Goal: Task Accomplishment & Management: Complete application form

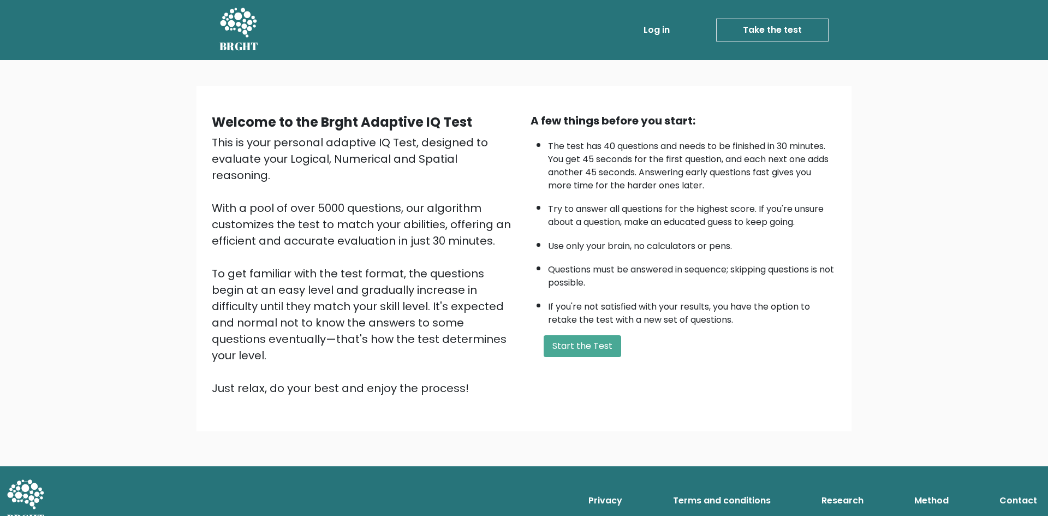
drag, startPoint x: 589, startPoint y: 329, endPoint x: 586, endPoint y: 334, distance: 5.9
click at [589, 330] on div "A few things before you start: The test has 40 questions and needs to be finish…" at bounding box center [683, 254] width 319 height 284
click at [581, 340] on button "Start the Test" at bounding box center [581, 346] width 77 height 22
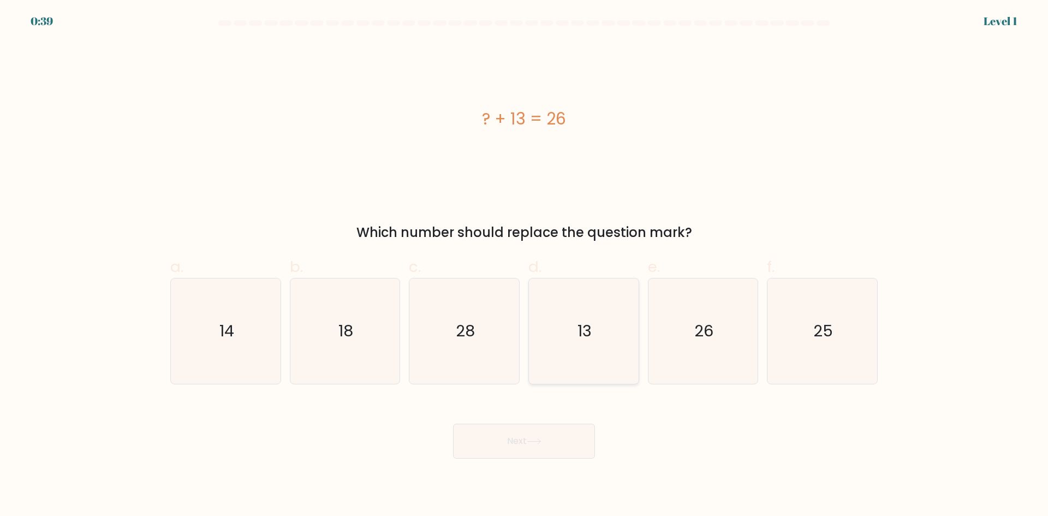
click at [577, 335] on text "13" at bounding box center [584, 331] width 14 height 22
click at [524, 265] on input "d. 13" at bounding box center [524, 261] width 1 height 7
radio input "true"
click at [522, 446] on button "Next" at bounding box center [524, 440] width 142 height 35
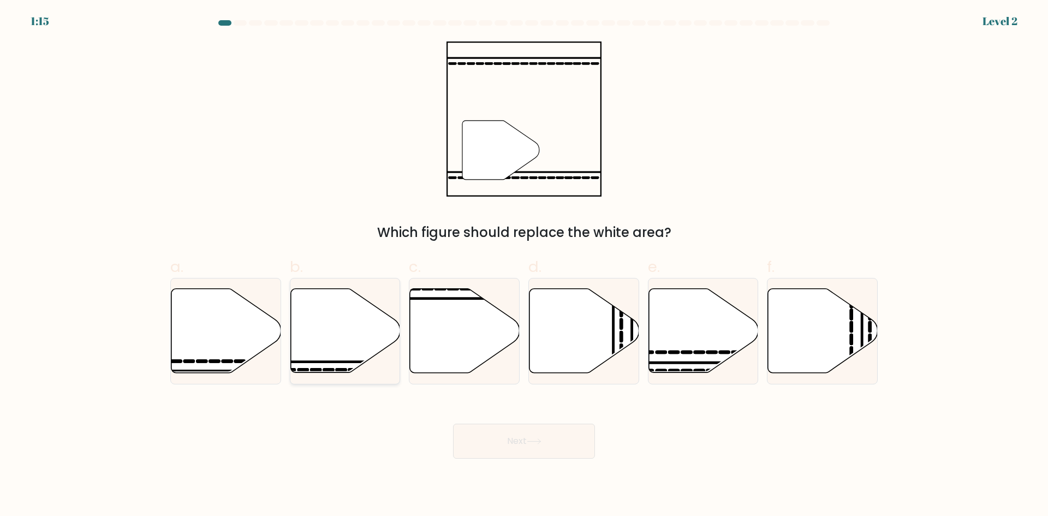
click at [319, 334] on icon at bounding box center [345, 331] width 110 height 84
click at [524, 265] on input "b." at bounding box center [524, 261] width 1 height 7
radio input "true"
click at [534, 438] on icon at bounding box center [534, 441] width 15 height 6
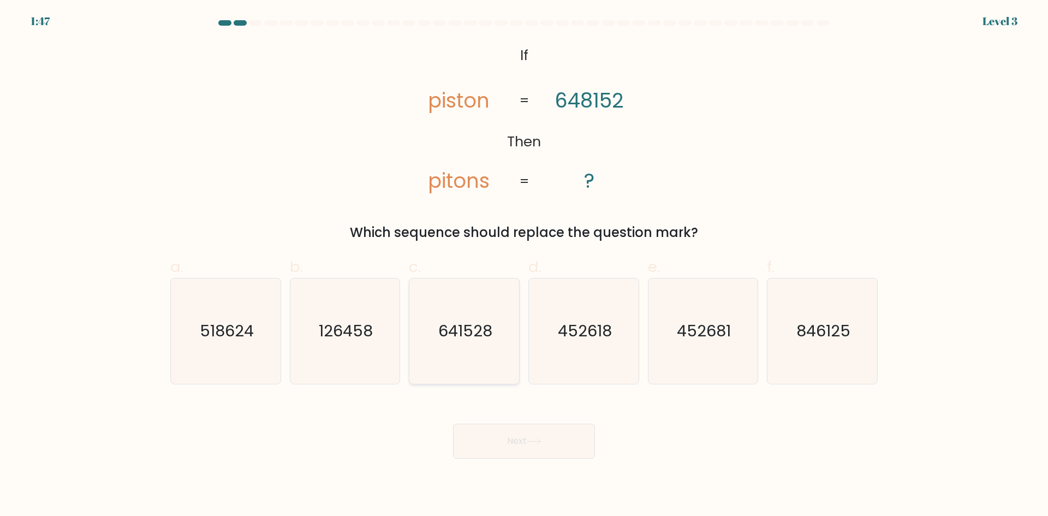
drag, startPoint x: 452, startPoint y: 337, endPoint x: 476, endPoint y: 371, distance: 41.6
click at [452, 336] on text "641528" at bounding box center [465, 331] width 54 height 22
click at [524, 265] on input "c. 641528" at bounding box center [524, 261] width 1 height 7
radio input "true"
click at [523, 432] on button "Next" at bounding box center [524, 440] width 142 height 35
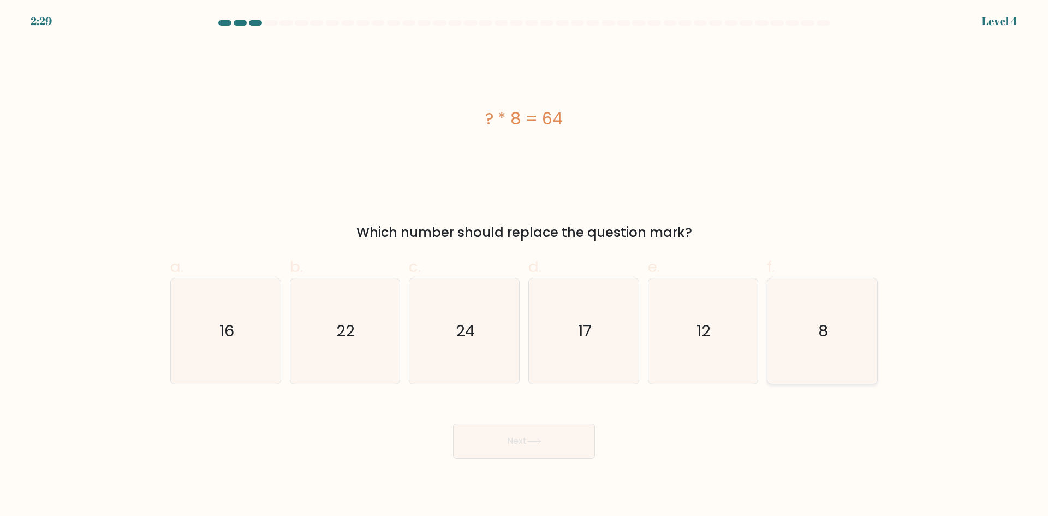
click at [817, 349] on icon "8" at bounding box center [821, 330] width 105 height 105
click at [524, 265] on input "f. 8" at bounding box center [524, 261] width 1 height 7
radio input "true"
click at [517, 436] on button "Next" at bounding box center [524, 440] width 142 height 35
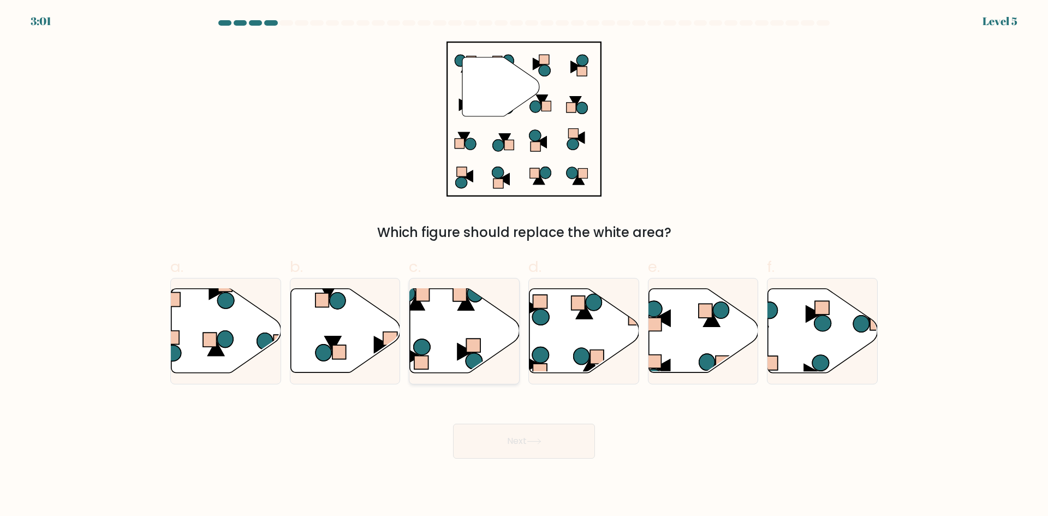
click at [436, 337] on icon at bounding box center [465, 331] width 110 height 84
click at [524, 265] on input "c." at bounding box center [524, 261] width 1 height 7
radio input "true"
click at [528, 440] on button "Next" at bounding box center [524, 440] width 142 height 35
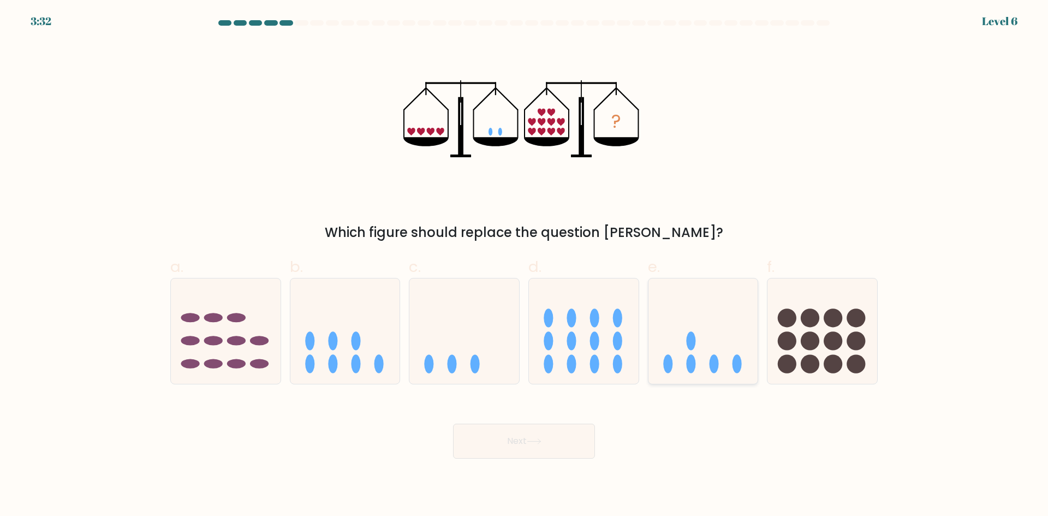
click at [695, 334] on icon at bounding box center [703, 330] width 110 height 91
click at [524, 265] on input "e." at bounding box center [524, 261] width 1 height 7
radio input "true"
click at [529, 448] on button "Next" at bounding box center [524, 440] width 142 height 35
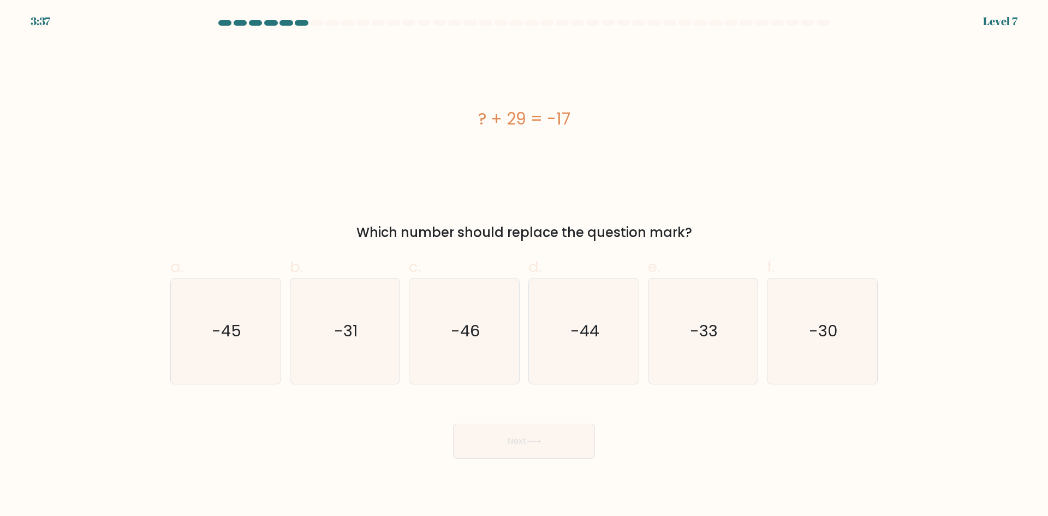
drag, startPoint x: 574, startPoint y: 112, endPoint x: 511, endPoint y: 117, distance: 63.5
click at [511, 117] on div "? + 29 = -17" at bounding box center [523, 118] width 707 height 25
copy div "29 = -17"
click at [850, 181] on div "? + 29 = -17" at bounding box center [523, 118] width 707 height 155
click at [486, 313] on icon "-46" at bounding box center [463, 330] width 105 height 105
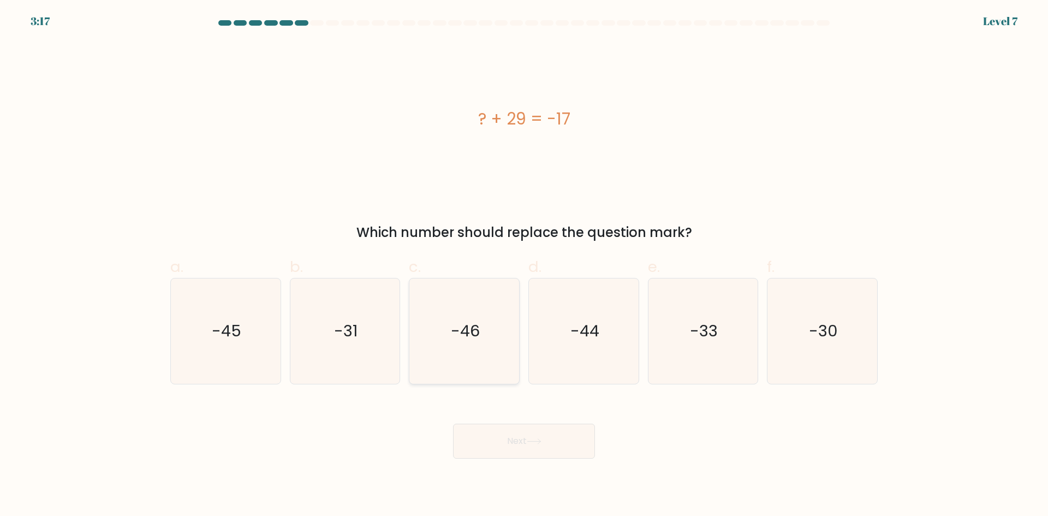
click at [524, 265] on input "c. -46" at bounding box center [524, 261] width 1 height 7
radio input "true"
click at [536, 428] on button "Next" at bounding box center [524, 440] width 142 height 35
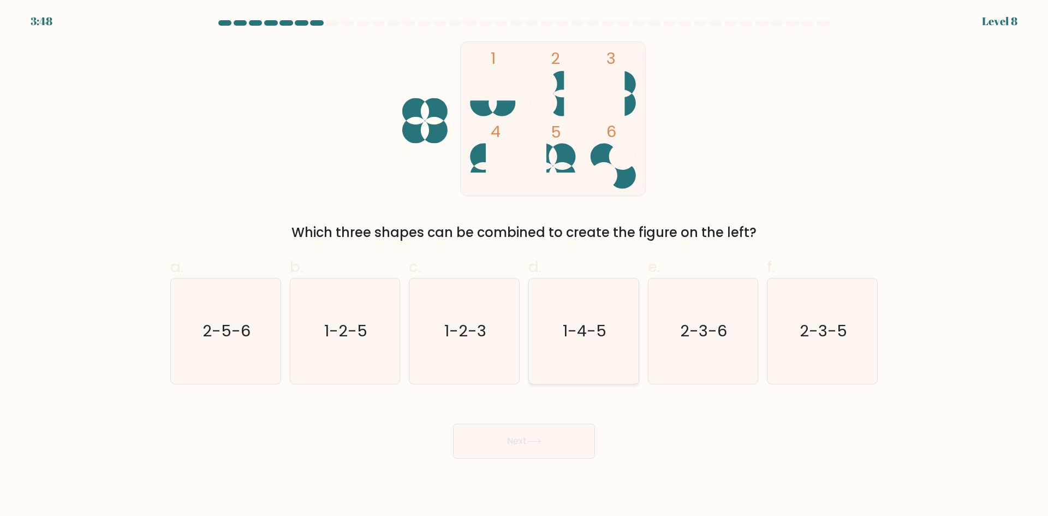
click at [591, 347] on icon "1-4-5" at bounding box center [583, 330] width 105 height 105
click at [524, 265] on input "d. 1-4-5" at bounding box center [524, 261] width 1 height 7
radio input "true"
click at [532, 442] on icon at bounding box center [534, 441] width 15 height 6
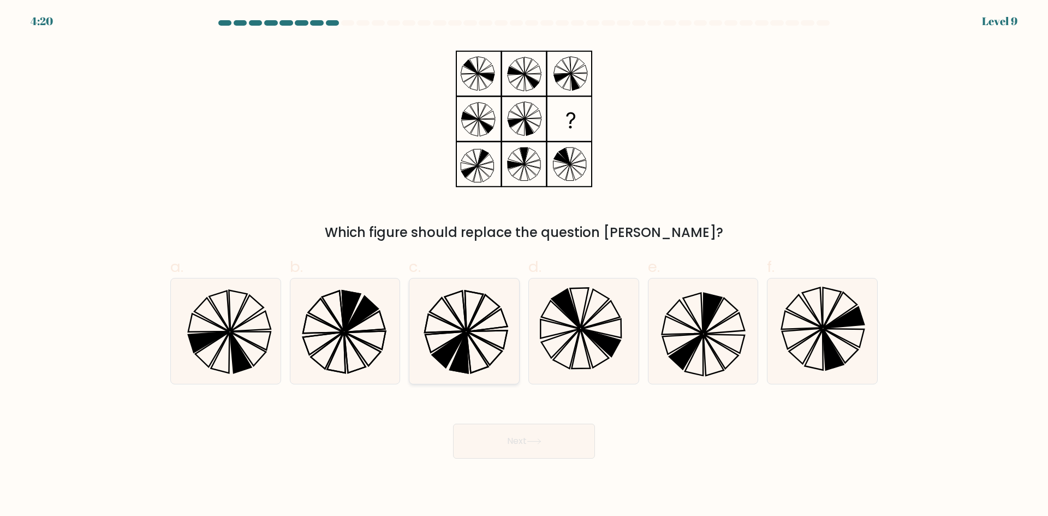
click at [456, 302] on icon at bounding box center [463, 330] width 105 height 105
click at [524, 265] on input "c." at bounding box center [524, 261] width 1 height 7
radio input "true"
click at [547, 443] on button "Next" at bounding box center [524, 440] width 142 height 35
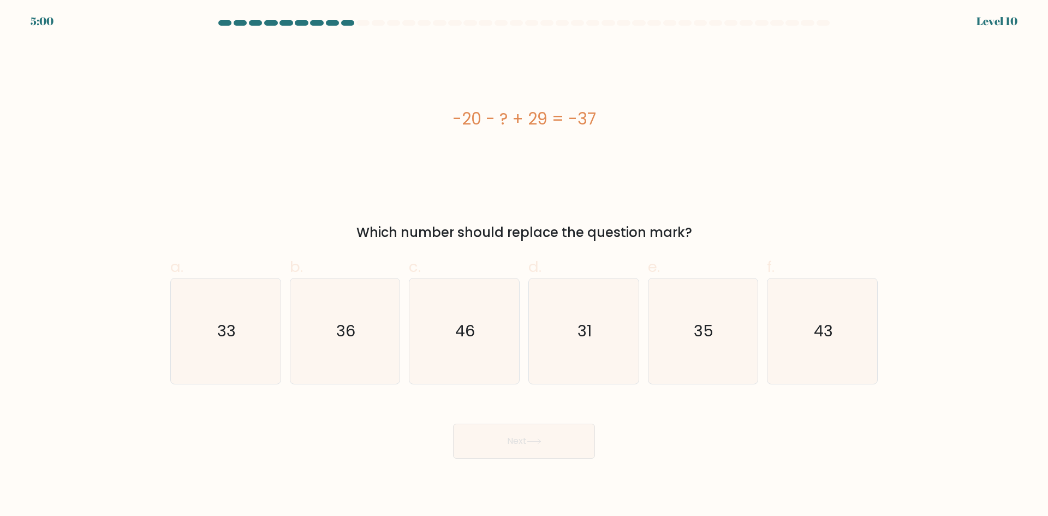
drag, startPoint x: 483, startPoint y: 131, endPoint x: 723, endPoint y: 2, distance: 272.2
click at [645, 119] on div "-20 - ? + 29 = -37" at bounding box center [523, 118] width 707 height 25
copy div "-20 - ? + 29 = -37"
click at [413, 167] on div "-20 - ? + 29 = -37" at bounding box center [523, 118] width 707 height 155
click at [494, 193] on div "-20 - ? + 29 = -37" at bounding box center [523, 118] width 707 height 155
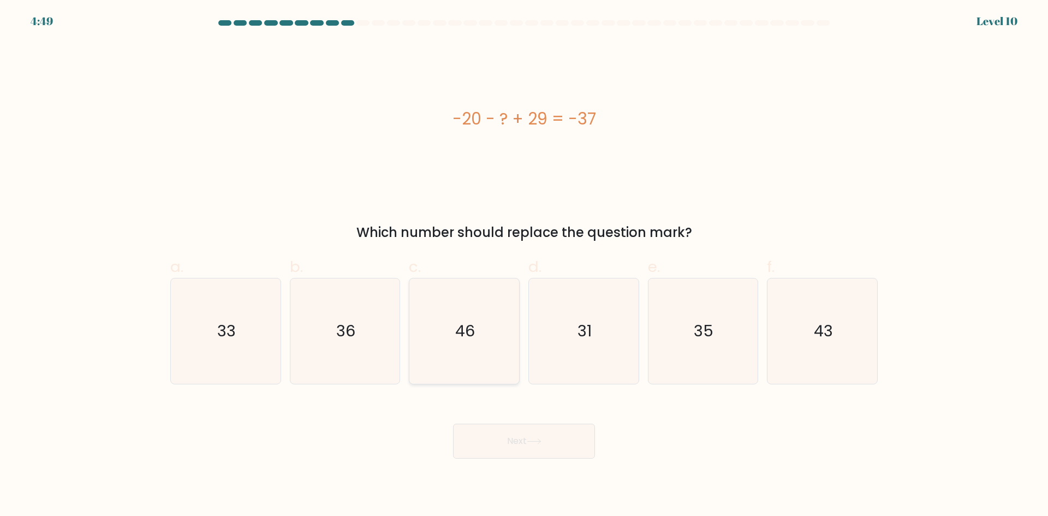
click at [472, 309] on icon "46" at bounding box center [463, 330] width 105 height 105
click at [524, 265] on input "c. 46" at bounding box center [524, 261] width 1 height 7
radio input "true"
click at [542, 431] on button "Next" at bounding box center [524, 440] width 142 height 35
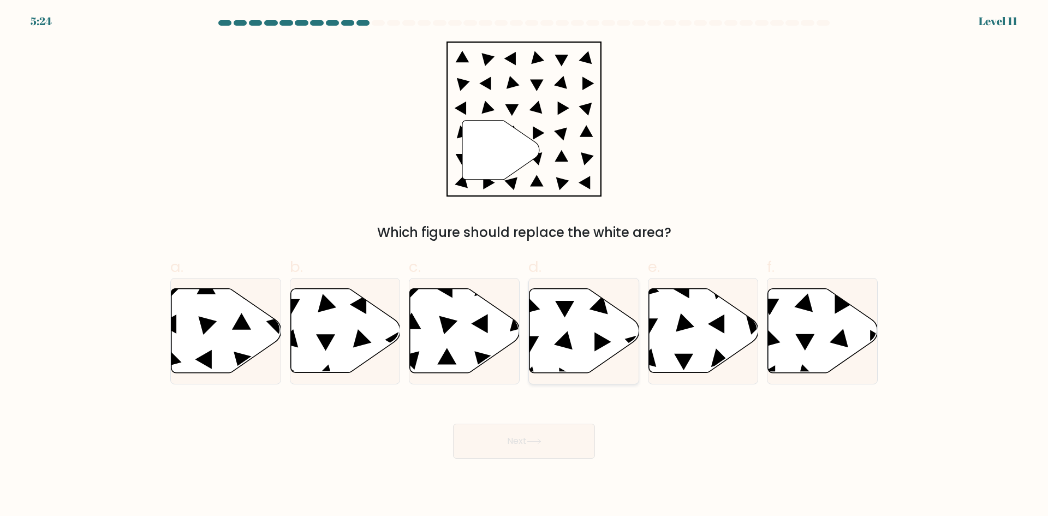
click at [560, 333] on icon at bounding box center [584, 331] width 110 height 84
click at [524, 265] on input "d." at bounding box center [524, 261] width 1 height 7
radio input "true"
click at [527, 427] on button "Next" at bounding box center [524, 440] width 142 height 35
click at [530, 443] on icon at bounding box center [534, 441] width 15 height 6
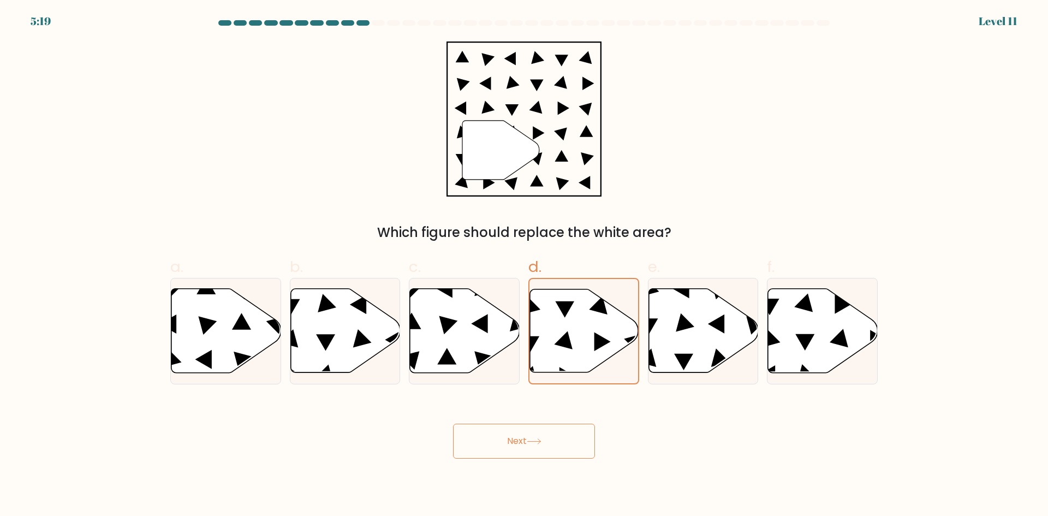
click at [528, 440] on button "Next" at bounding box center [524, 440] width 142 height 35
click at [452, 273] on label "c." at bounding box center [464, 319] width 111 height 129
click at [524, 265] on input "c." at bounding box center [524, 261] width 1 height 7
radio input "true"
click at [611, 338] on icon at bounding box center [584, 331] width 110 height 84
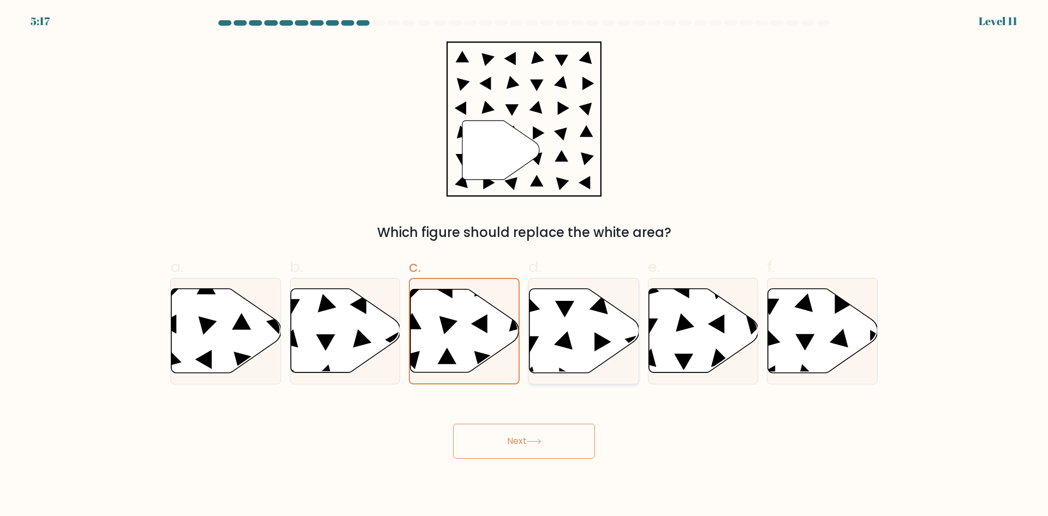
click at [524, 265] on input "d." at bounding box center [524, 261] width 1 height 7
radio input "true"
click at [521, 441] on button "Next" at bounding box center [524, 440] width 142 height 35
click at [578, 330] on icon at bounding box center [584, 330] width 109 height 83
click at [524, 265] on input "d." at bounding box center [524, 261] width 1 height 7
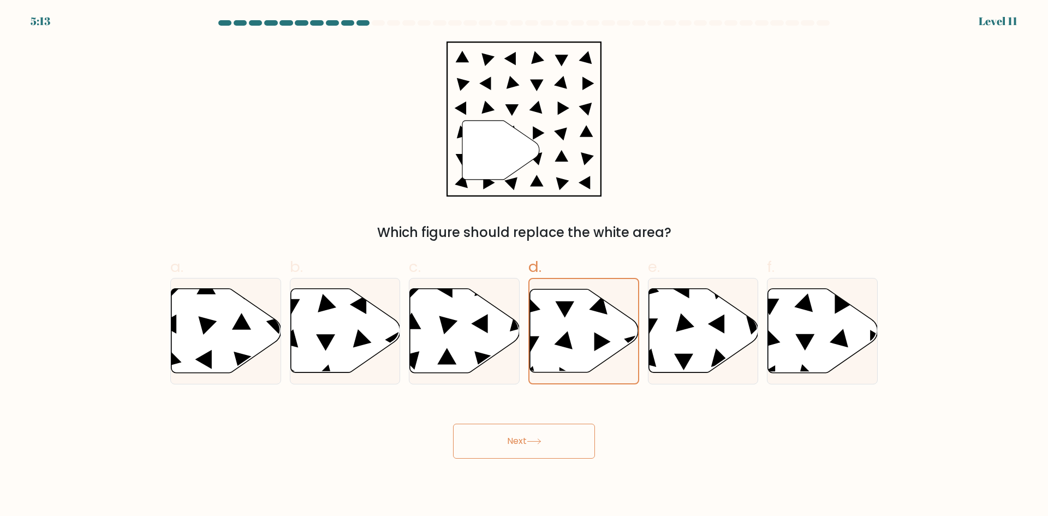
click at [557, 444] on button "Next" at bounding box center [524, 440] width 142 height 35
click at [548, 438] on button "Next" at bounding box center [524, 440] width 142 height 35
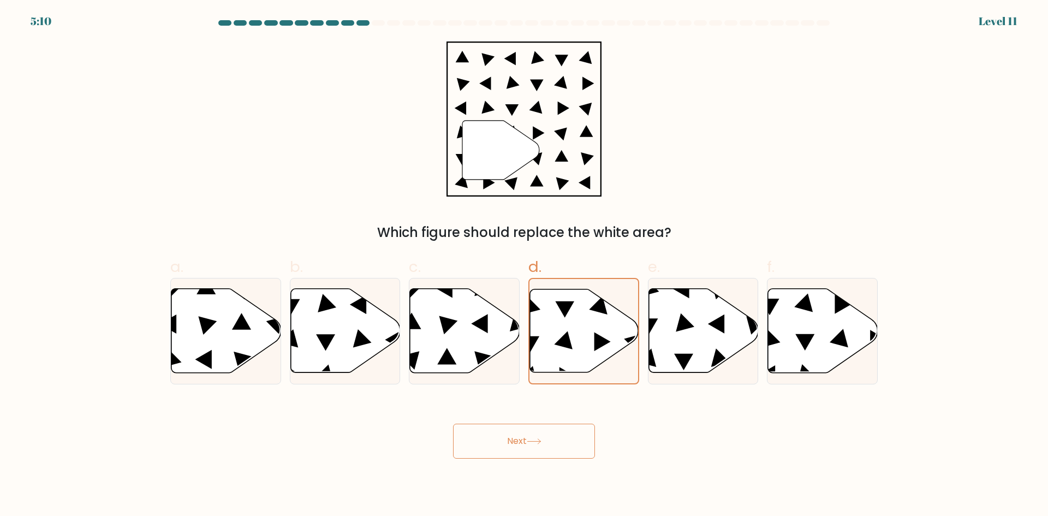
click at [548, 438] on button "Next" at bounding box center [524, 440] width 142 height 35
click at [529, 153] on icon at bounding box center [500, 150] width 77 height 59
click at [520, 157] on icon at bounding box center [500, 150] width 77 height 59
click at [582, 356] on icon at bounding box center [584, 330] width 109 height 83
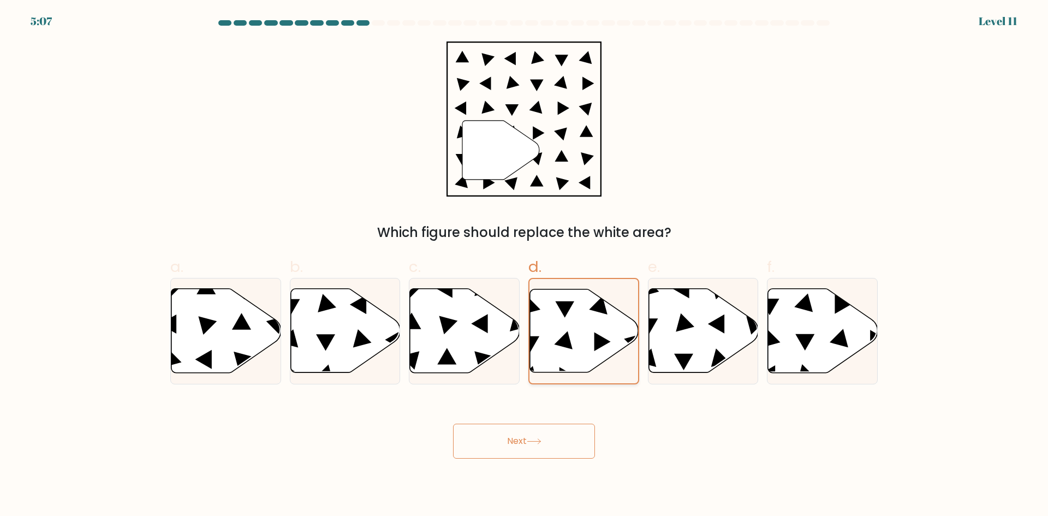
click at [524, 265] on input "d." at bounding box center [524, 261] width 1 height 7
click at [406, 331] on div "c." at bounding box center [463, 319] width 119 height 129
click at [467, 339] on icon at bounding box center [465, 331] width 110 height 84
click at [524, 265] on input "c." at bounding box center [524, 261] width 1 height 7
radio input "true"
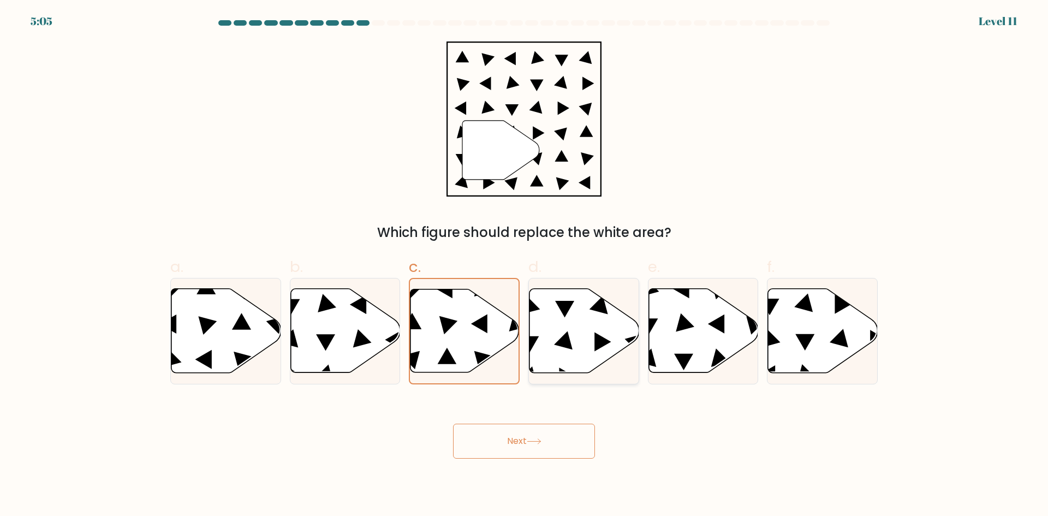
click at [565, 294] on icon at bounding box center [584, 331] width 110 height 84
click at [524, 265] on input "d." at bounding box center [524, 261] width 1 height 7
radio input "true"
click at [530, 435] on button "Next" at bounding box center [524, 440] width 142 height 35
click at [638, 158] on div "" Which figure should replace the white area?" at bounding box center [524, 141] width 720 height 201
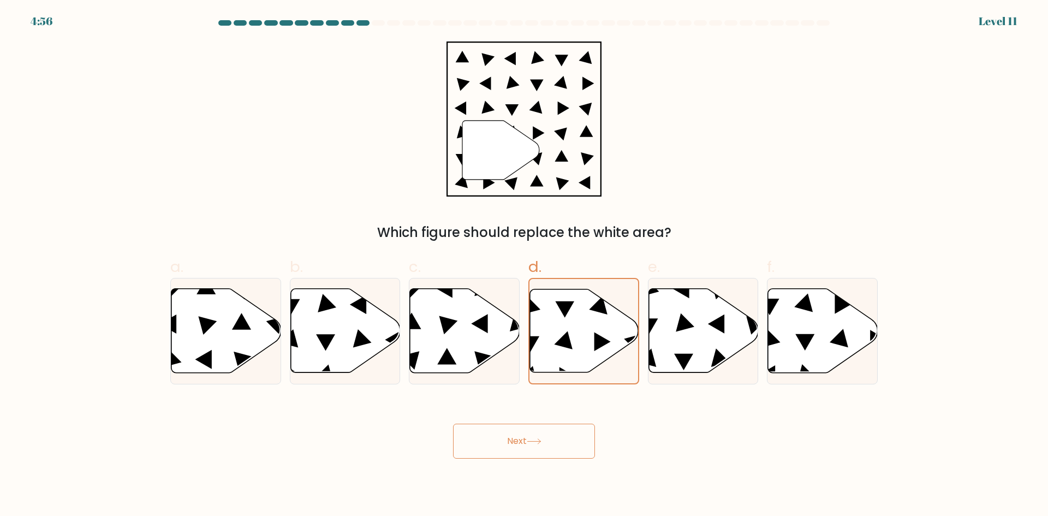
click at [534, 444] on button "Next" at bounding box center [524, 440] width 142 height 35
click at [453, 423] on button "Next" at bounding box center [524, 440] width 142 height 35
click at [730, 308] on icon at bounding box center [703, 331] width 110 height 84
click at [524, 265] on input "e." at bounding box center [524, 261] width 1 height 7
radio input "true"
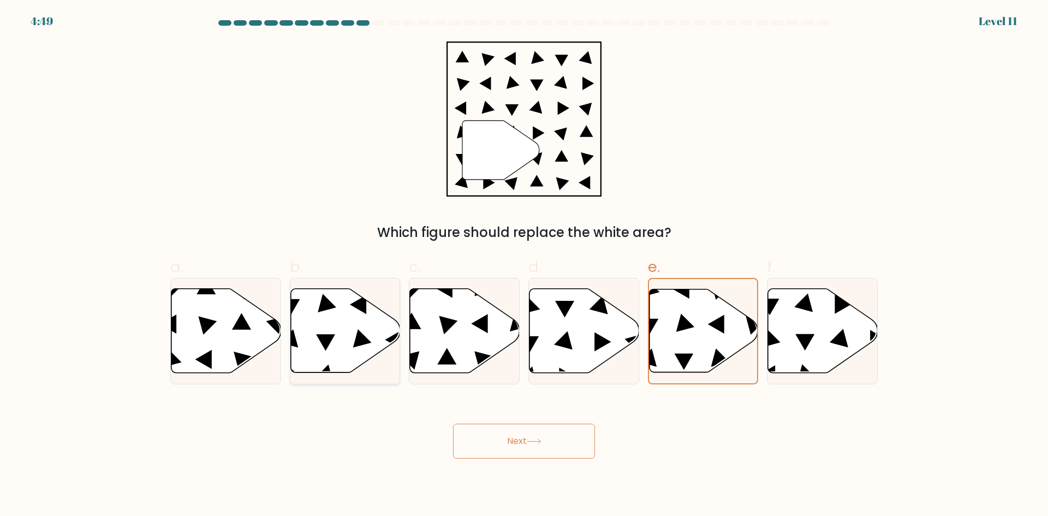
click at [335, 335] on icon at bounding box center [345, 331] width 110 height 84
click at [524, 265] on input "b." at bounding box center [524, 261] width 1 height 7
radio input "true"
click at [555, 343] on icon at bounding box center [563, 340] width 19 height 19
click at [524, 265] on input "d." at bounding box center [524, 261] width 1 height 7
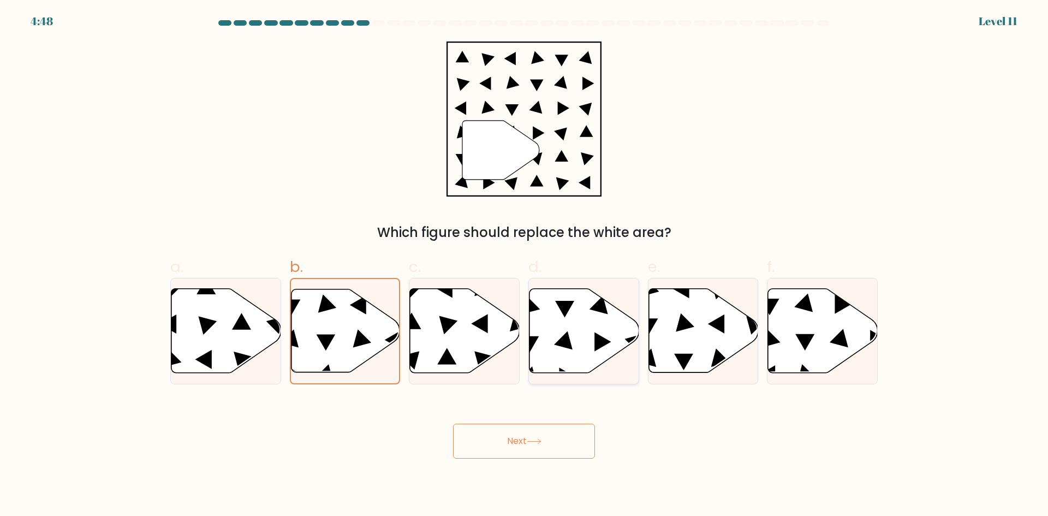
radio input "true"
click at [518, 441] on button "Next" at bounding box center [524, 440] width 142 height 35
drag, startPoint x: 518, startPoint y: 441, endPoint x: 529, endPoint y: 422, distance: 21.7
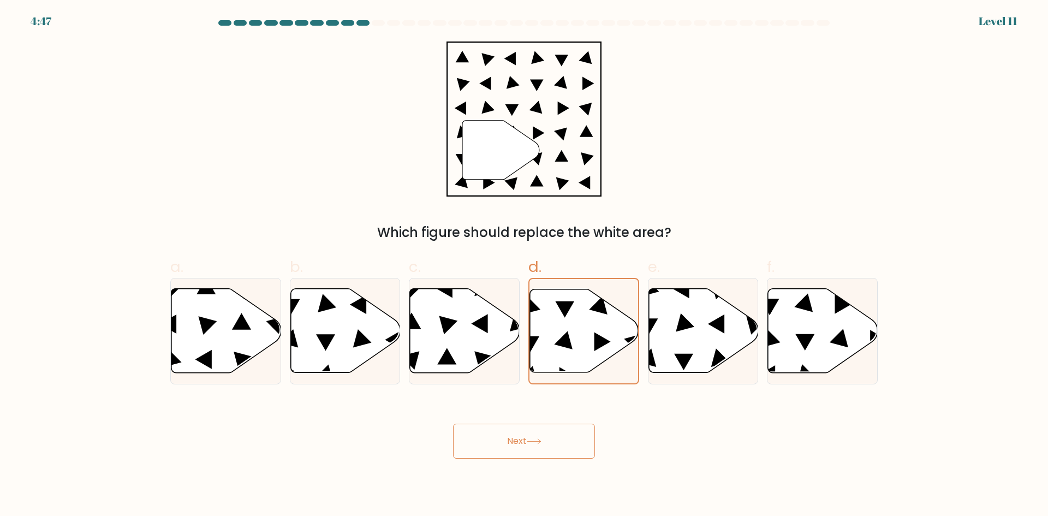
click at [518, 441] on button "Next" at bounding box center [524, 440] width 142 height 35
click at [551, 436] on button "Next" at bounding box center [524, 440] width 142 height 35
click at [550, 436] on button "Next" at bounding box center [524, 440] width 142 height 35
click at [548, 436] on button "Next" at bounding box center [524, 440] width 142 height 35
click at [547, 436] on button "Next" at bounding box center [524, 440] width 142 height 35
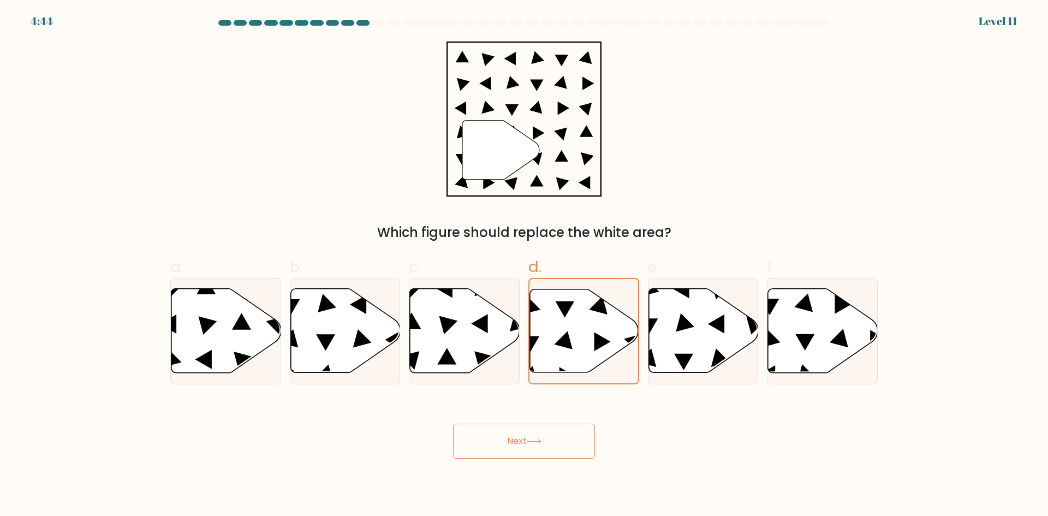
click at [547, 436] on button "Next" at bounding box center [524, 440] width 142 height 35
click at [546, 436] on button "Next" at bounding box center [524, 440] width 142 height 35
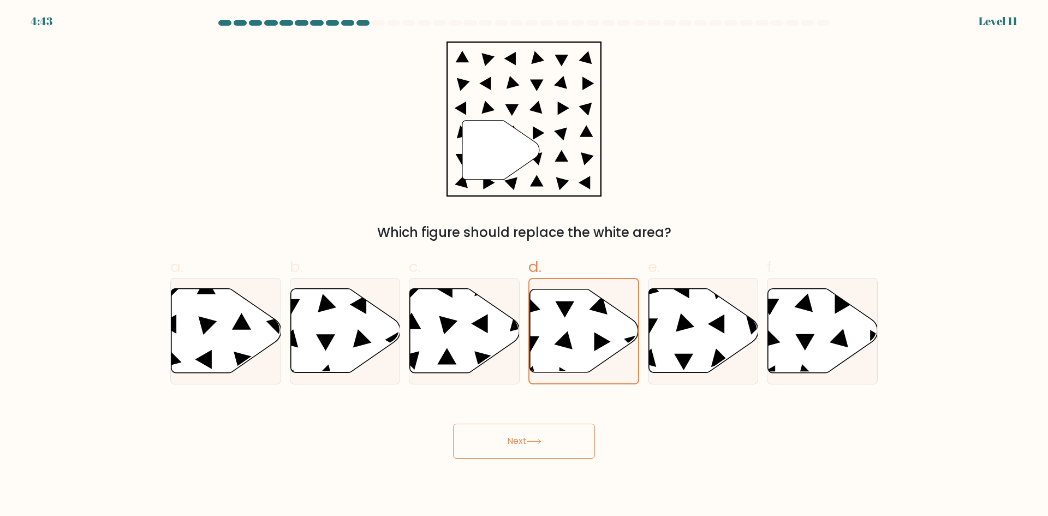
click at [546, 436] on button "Next" at bounding box center [524, 440] width 142 height 35
click at [545, 436] on button "Next" at bounding box center [524, 440] width 142 height 35
drag, startPoint x: 524, startPoint y: 442, endPoint x: 480, endPoint y: 457, distance: 46.6
click at [516, 446] on button "Next" at bounding box center [524, 440] width 142 height 35
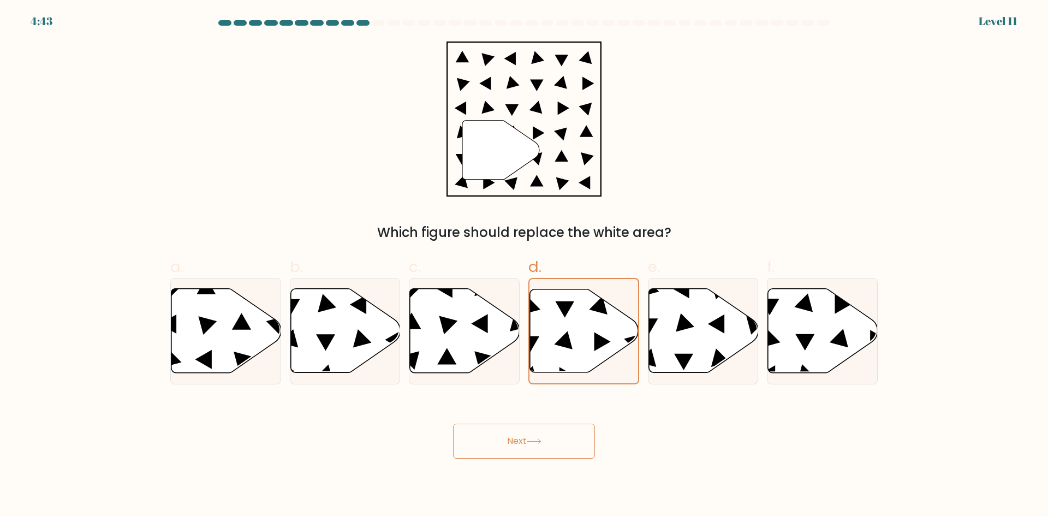
drag, startPoint x: 471, startPoint y: 463, endPoint x: 765, endPoint y: 495, distance: 295.3
click at [477, 466] on body "4:43 Level 11" at bounding box center [524, 258] width 1048 height 516
drag, startPoint x: 539, startPoint y: 414, endPoint x: 488, endPoint y: 427, distance: 52.9
click at [488, 427] on div "Next" at bounding box center [524, 427] width 720 height 61
drag, startPoint x: 661, startPoint y: 448, endPoint x: 667, endPoint y: 416, distance: 32.1
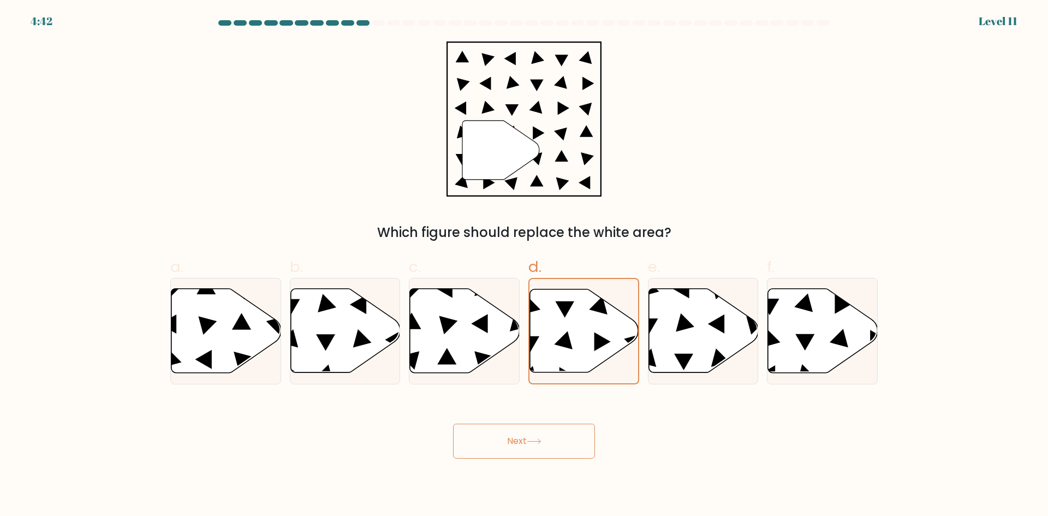
click at [659, 447] on div "Next" at bounding box center [524, 427] width 720 height 61
click at [670, 351] on icon at bounding box center [703, 331] width 110 height 84
click at [524, 265] on input "e." at bounding box center [524, 261] width 1 height 7
radio input "true"
click at [580, 306] on icon at bounding box center [584, 331] width 110 height 84
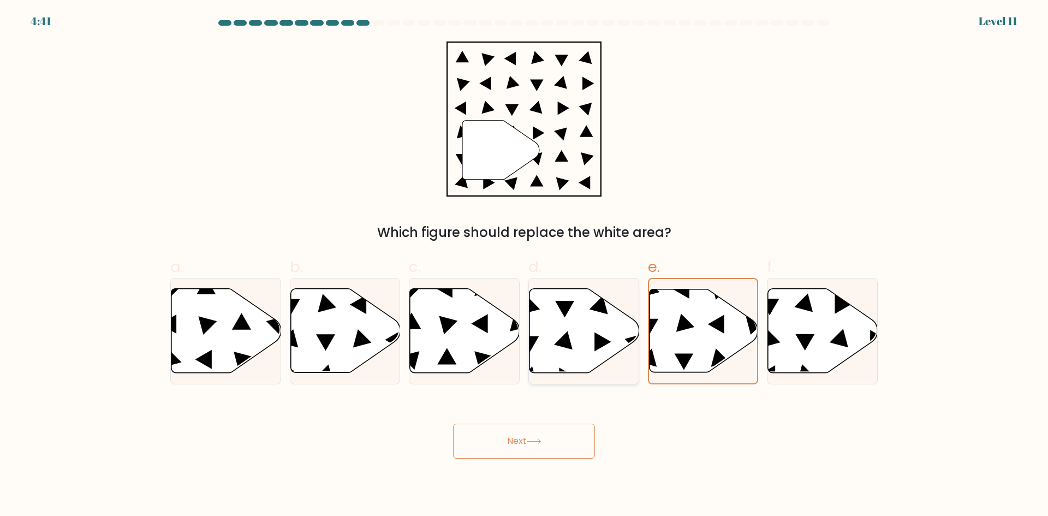
click at [524, 265] on input "d." at bounding box center [524, 261] width 1 height 7
radio input "true"
click at [542, 432] on button "Next" at bounding box center [524, 440] width 142 height 35
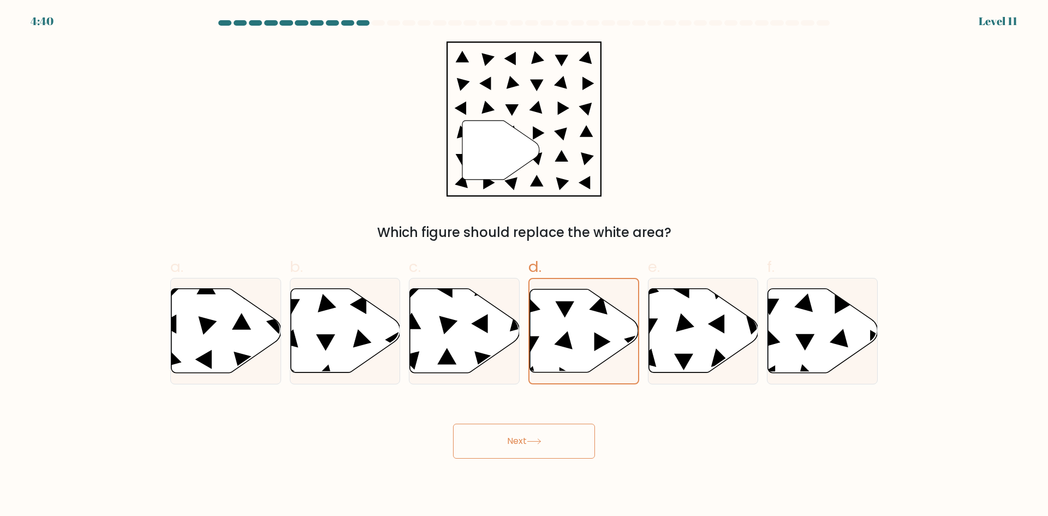
click at [542, 432] on button "Next" at bounding box center [524, 440] width 142 height 35
click at [453, 423] on button "Next" at bounding box center [524, 440] width 142 height 35
click at [578, 318] on icon at bounding box center [584, 330] width 109 height 83
click at [524, 265] on input "d." at bounding box center [524, 261] width 1 height 7
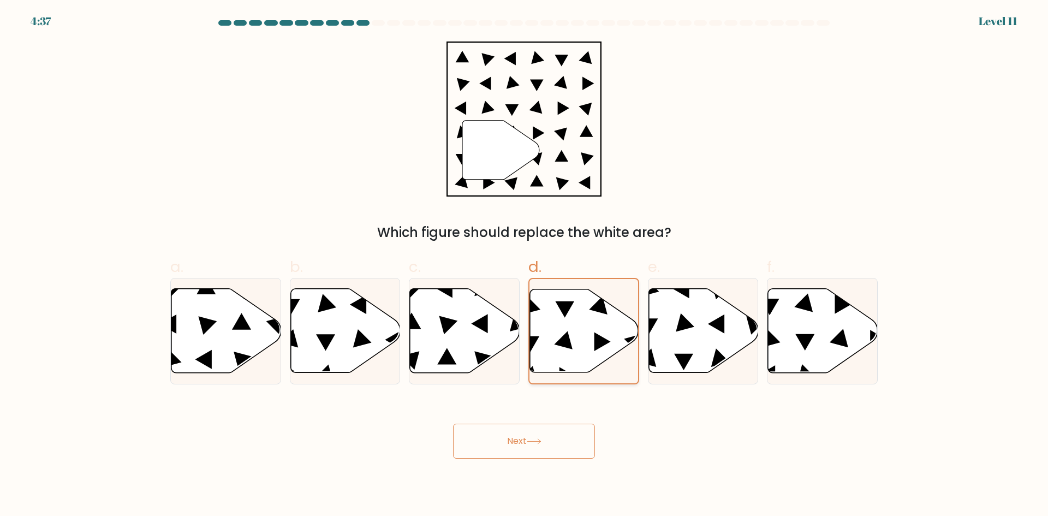
click at [578, 318] on icon at bounding box center [584, 330] width 109 height 83
click at [524, 265] on input "d." at bounding box center [524, 261] width 1 height 7
click at [511, 480] on body "4:36 Level 11" at bounding box center [524, 258] width 1048 height 516
click at [541, 423] on button "Next" at bounding box center [524, 440] width 142 height 35
drag, startPoint x: 541, startPoint y: 423, endPoint x: 504, endPoint y: 446, distance: 43.4
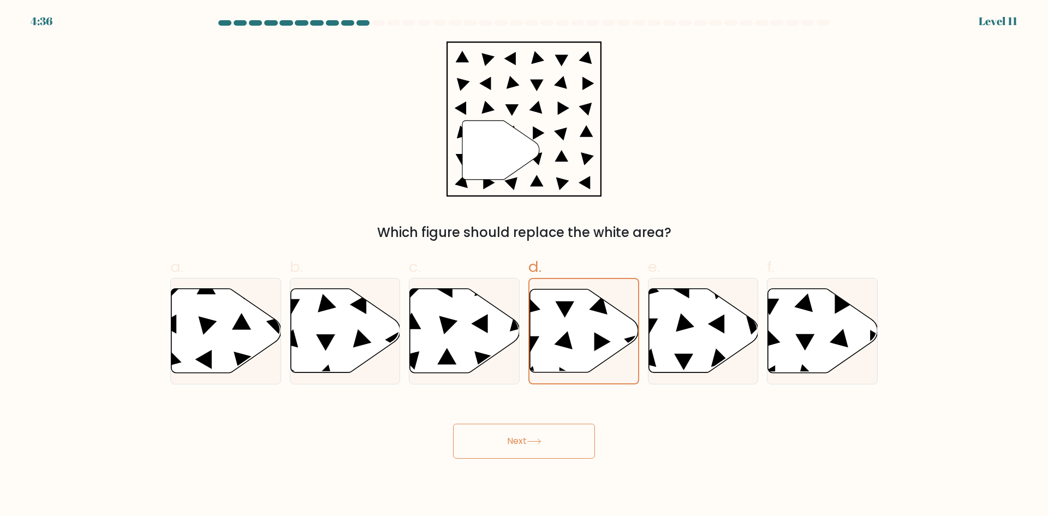
click at [537, 423] on button "Next" at bounding box center [524, 440] width 142 height 35
click at [504, 446] on button "Next" at bounding box center [524, 440] width 142 height 35
drag, startPoint x: 519, startPoint y: 476, endPoint x: 435, endPoint y: 474, distance: 84.1
click at [518, 476] on body "4:35 Level 11" at bounding box center [524, 258] width 1048 height 516
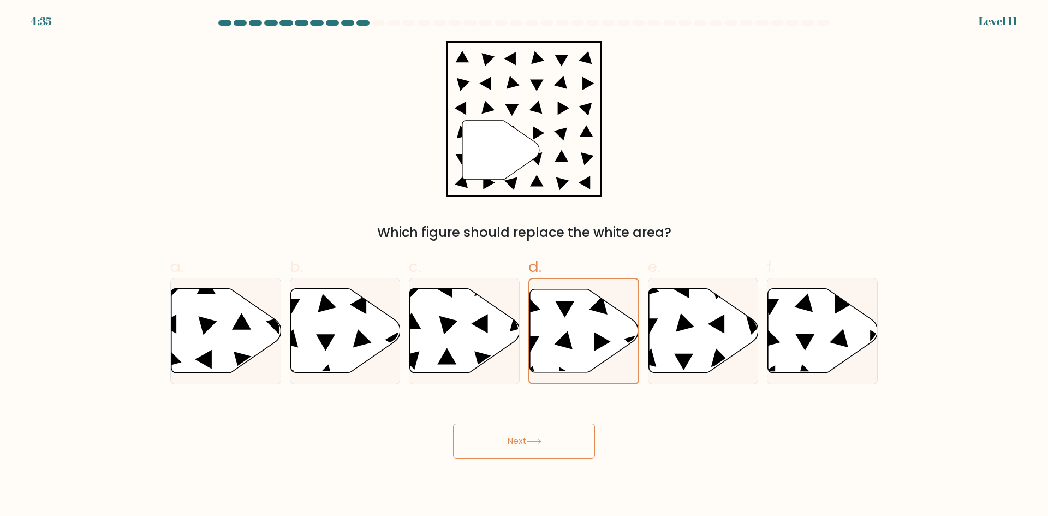
drag, startPoint x: 404, startPoint y: 473, endPoint x: 548, endPoint y: 443, distance: 147.7
click at [403, 466] on body "4:35 Level 11" at bounding box center [524, 258] width 1048 height 516
click at [549, 444] on button "Next" at bounding box center [524, 440] width 142 height 35
click at [551, 444] on button "Next" at bounding box center [524, 440] width 142 height 35
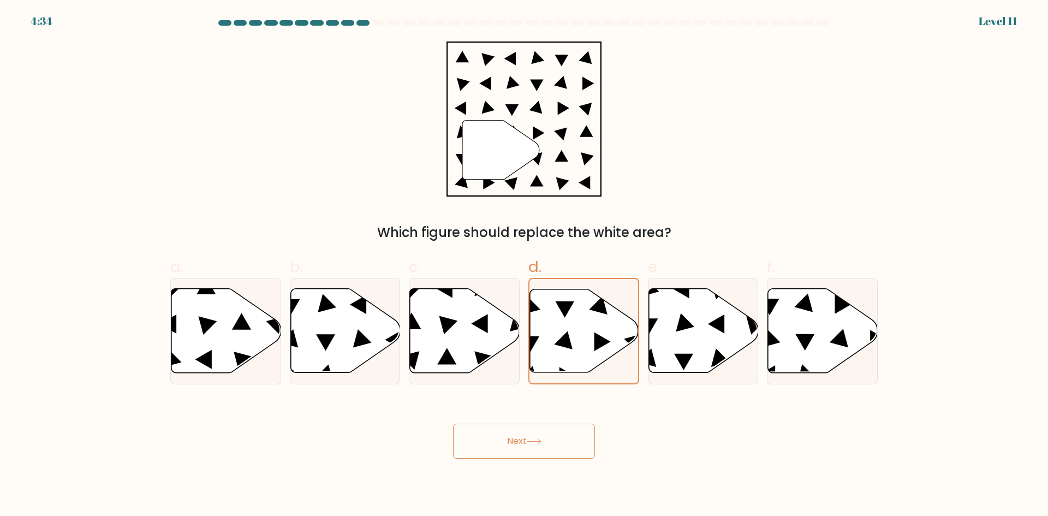
click at [551, 444] on button "Next" at bounding box center [524, 440] width 142 height 35
click at [551, 443] on button "Next" at bounding box center [524, 440] width 142 height 35
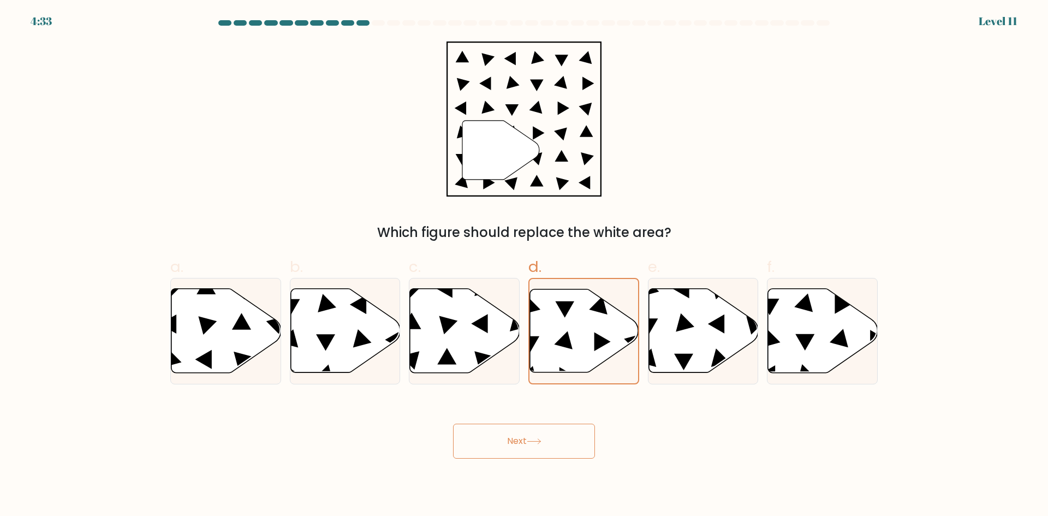
click at [551, 443] on button "Next" at bounding box center [524, 440] width 142 height 35
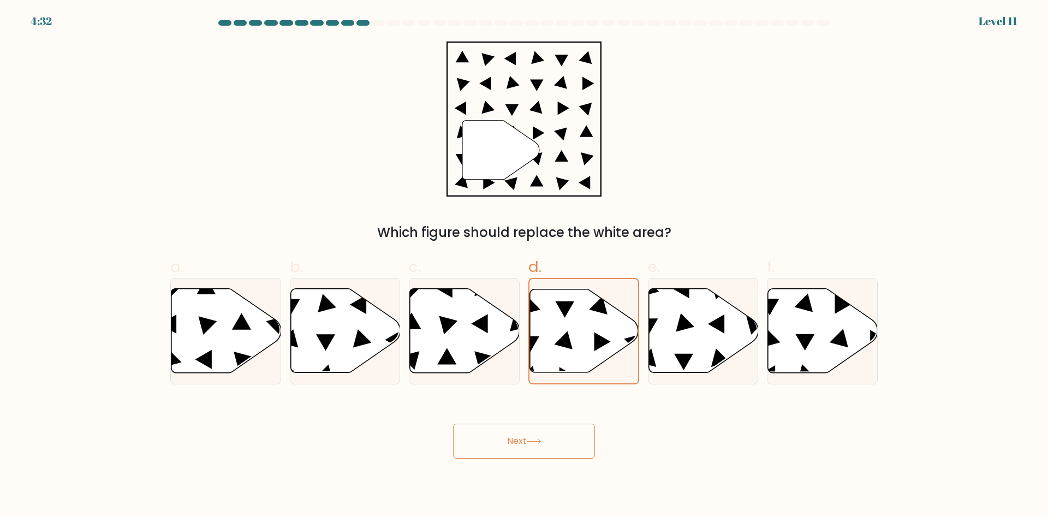
click at [550, 443] on button "Next" at bounding box center [524, 440] width 142 height 35
click at [438, 301] on icon at bounding box center [465, 331] width 110 height 84
click at [524, 265] on input "c." at bounding box center [524, 261] width 1 height 7
radio input "true"
click at [516, 423] on button "Next" at bounding box center [524, 440] width 142 height 35
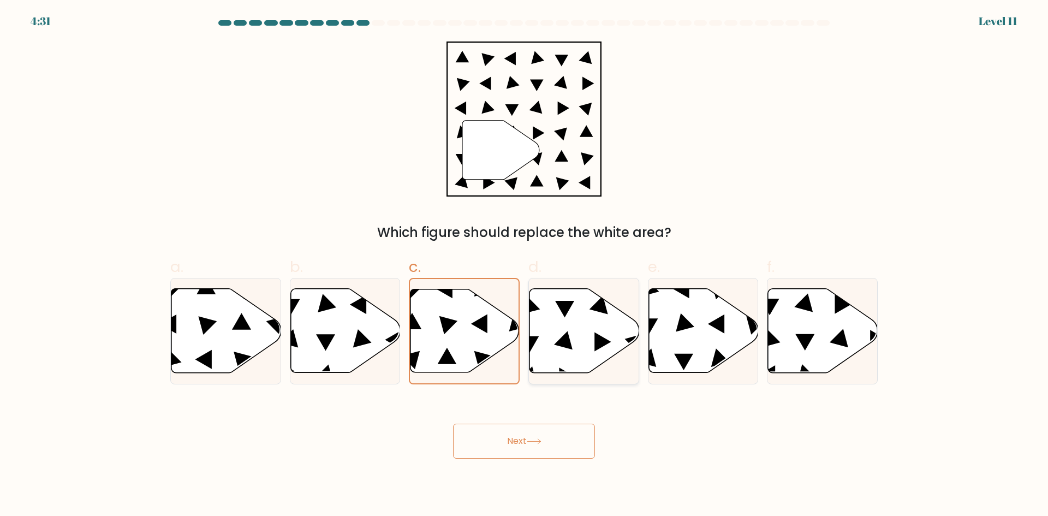
click at [544, 327] on icon at bounding box center [584, 331] width 110 height 84
click at [524, 265] on input "d." at bounding box center [524, 261] width 1 height 7
radio input "true"
click at [537, 455] on button "Next" at bounding box center [524, 440] width 142 height 35
drag, startPoint x: 537, startPoint y: 455, endPoint x: 540, endPoint y: 441, distance: 14.4
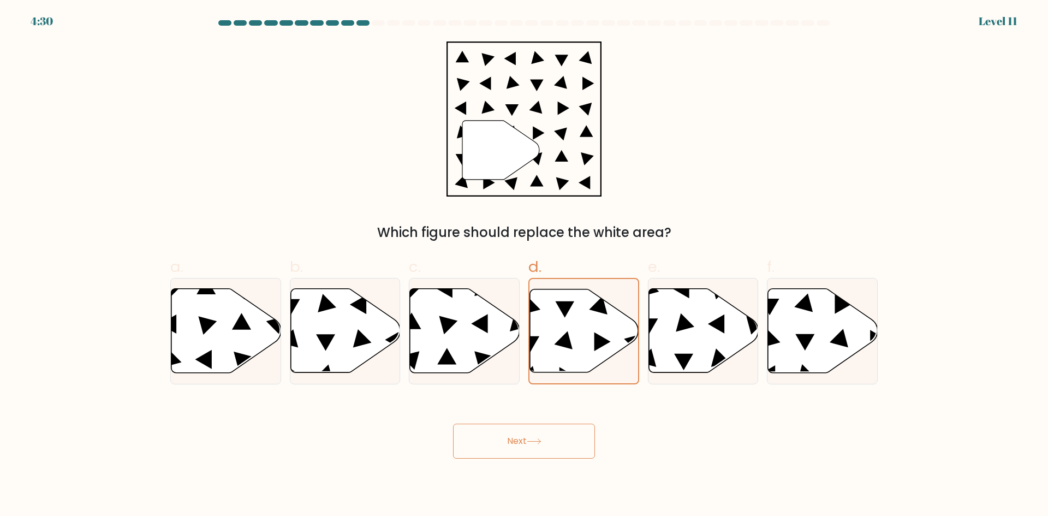
click at [538, 446] on button "Next" at bounding box center [524, 440] width 142 height 35
click at [540, 440] on icon at bounding box center [534, 441] width 15 height 6
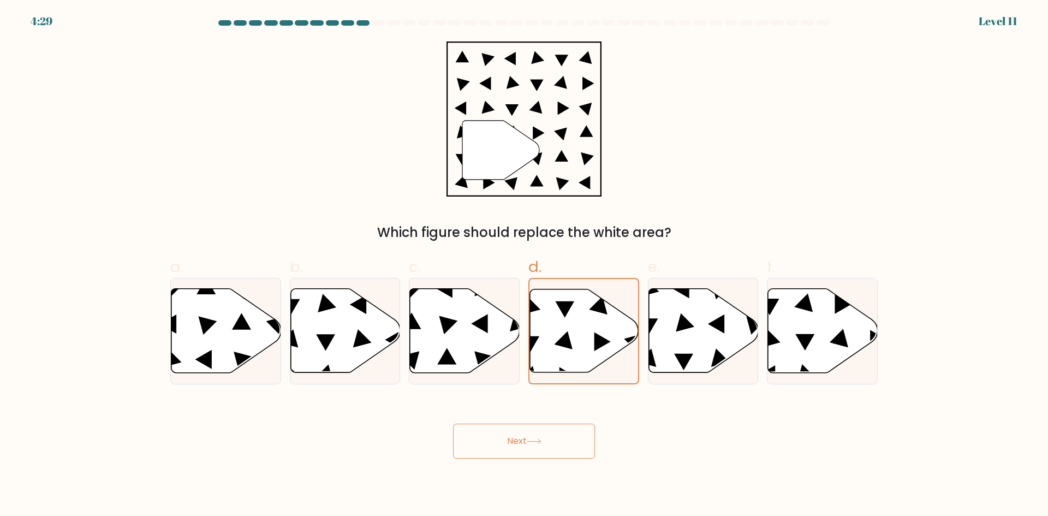
click at [540, 440] on icon at bounding box center [534, 441] width 15 height 6
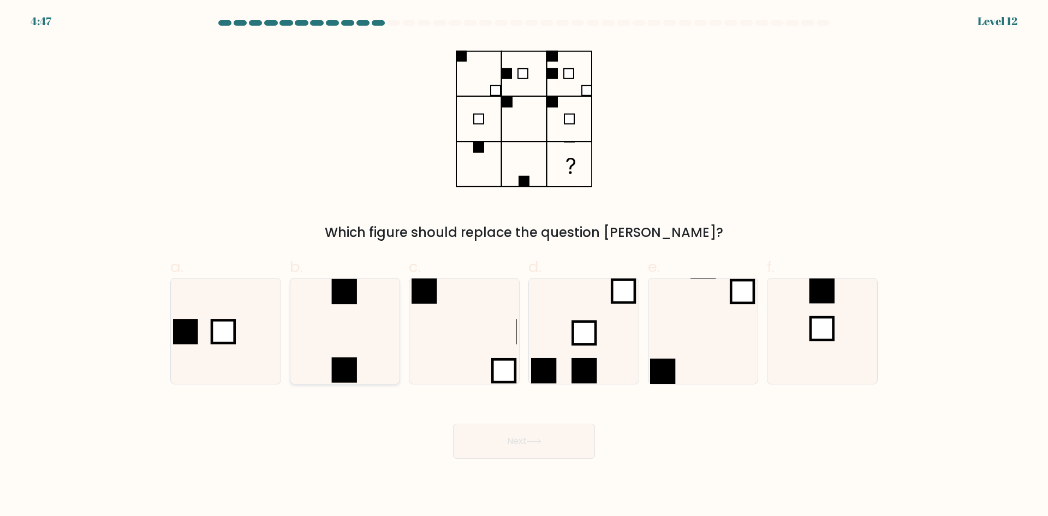
click at [337, 352] on icon at bounding box center [344, 330] width 105 height 105
click at [524, 265] on input "b." at bounding box center [524, 261] width 1 height 7
radio input "true"
click at [525, 433] on button "Next" at bounding box center [524, 440] width 142 height 35
click at [545, 442] on button "Next" at bounding box center [524, 440] width 142 height 35
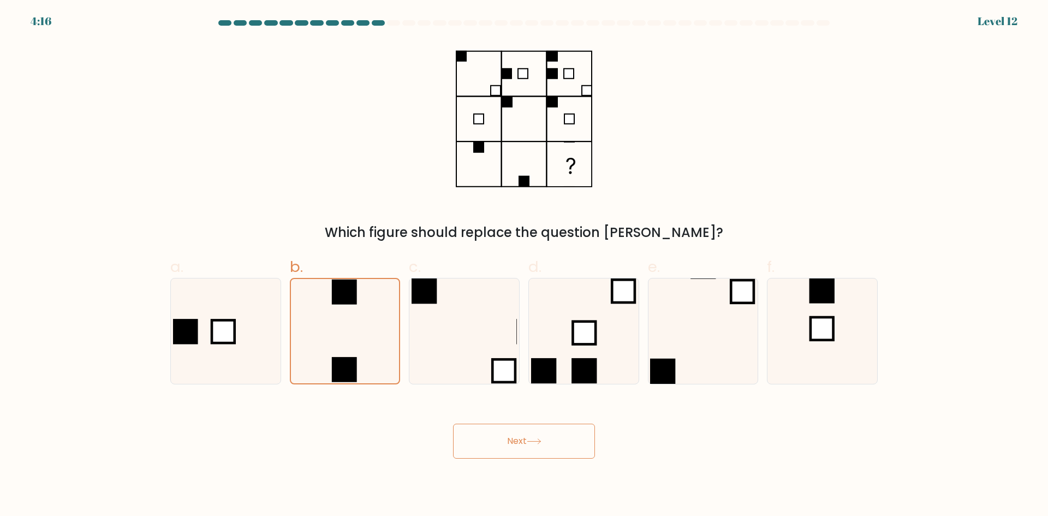
click at [531, 435] on button "Next" at bounding box center [524, 440] width 142 height 35
click at [532, 435] on button "Next" at bounding box center [524, 440] width 142 height 35
drag, startPoint x: 532, startPoint y: 435, endPoint x: 533, endPoint y: 441, distance: 5.5
click at [532, 436] on button "Next" at bounding box center [524, 440] width 142 height 35
click at [533, 441] on icon at bounding box center [533, 441] width 13 height 5
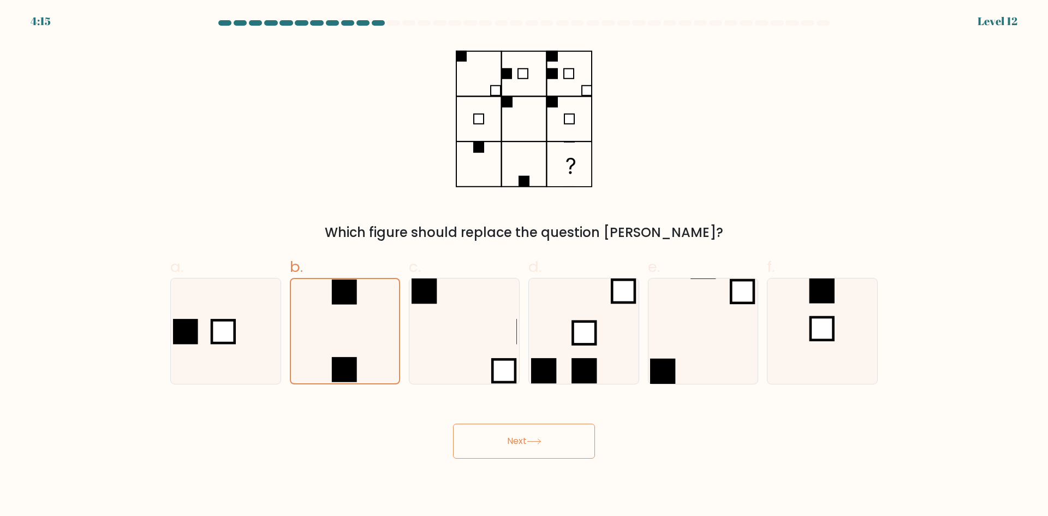
click at [533, 441] on icon at bounding box center [533, 441] width 13 height 5
drag, startPoint x: 533, startPoint y: 441, endPoint x: 480, endPoint y: 16, distance: 427.8
click at [525, 404] on div "Next" at bounding box center [524, 427] width 720 height 61
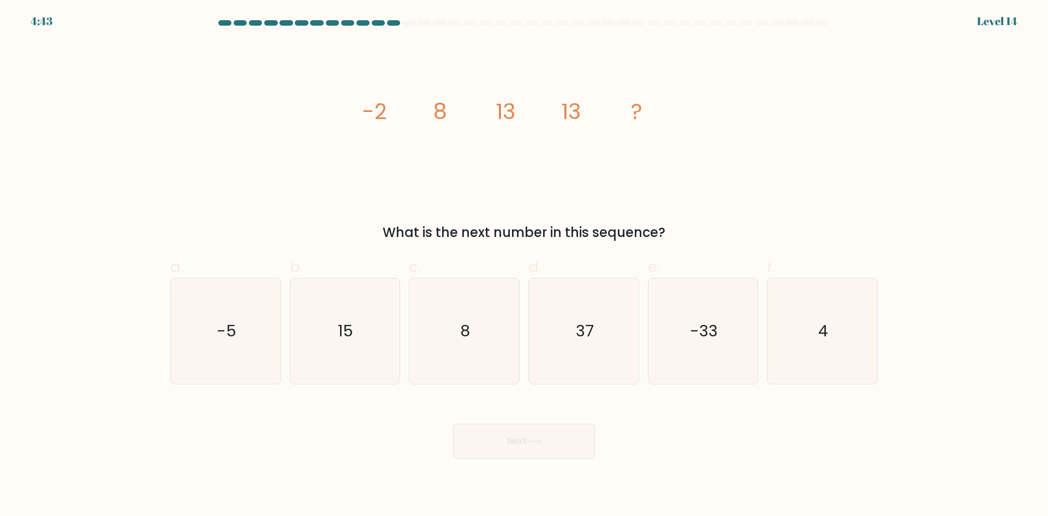
drag, startPoint x: 495, startPoint y: 328, endPoint x: 527, endPoint y: 398, distance: 76.2
click at [496, 330] on icon "8" at bounding box center [463, 330] width 105 height 105
click at [524, 265] on input "c. 8" at bounding box center [524, 261] width 1 height 7
radio input "true"
click at [548, 444] on button "Next" at bounding box center [524, 440] width 142 height 35
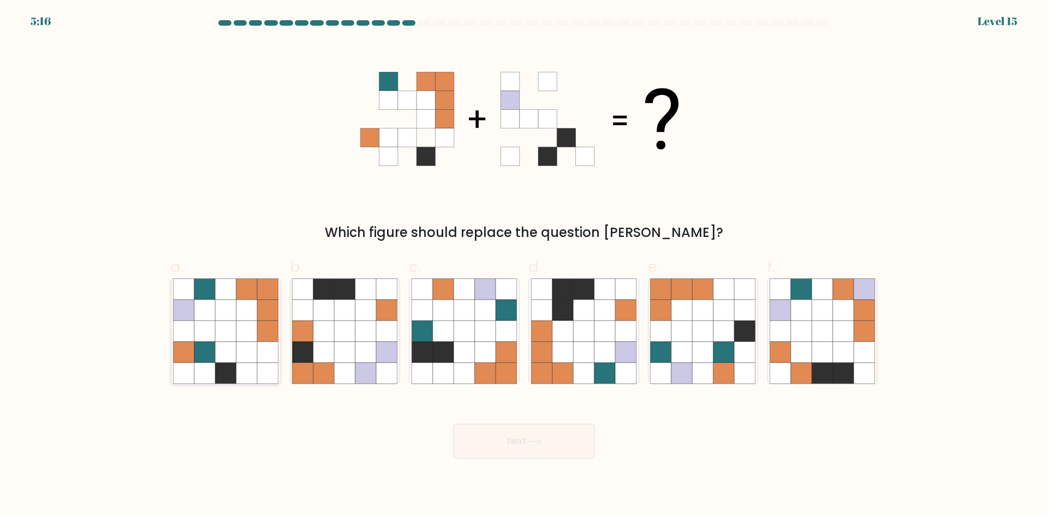
click at [224, 325] on icon at bounding box center [225, 330] width 21 height 21
click at [524, 265] on input "a." at bounding box center [524, 261] width 1 height 7
radio input "true"
click at [495, 439] on button "Next" at bounding box center [524, 440] width 142 height 35
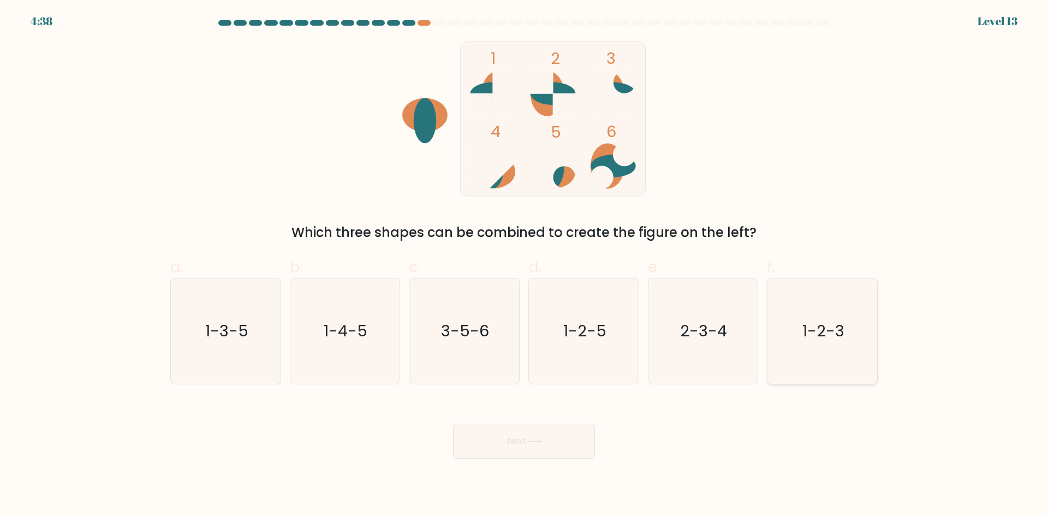
click at [843, 356] on icon "1-2-3" at bounding box center [821, 330] width 105 height 105
click at [524, 265] on input "f. 1-2-3" at bounding box center [524, 261] width 1 height 7
radio input "true"
click at [530, 449] on button "Next" at bounding box center [524, 440] width 142 height 35
click at [508, 450] on button "Next" at bounding box center [524, 440] width 142 height 35
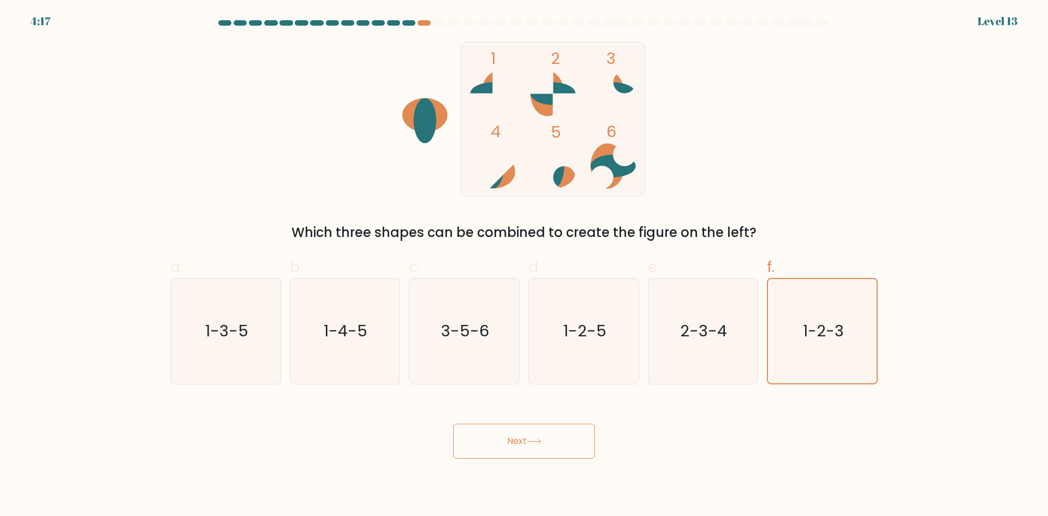
click at [519, 441] on button "Next" at bounding box center [524, 440] width 142 height 35
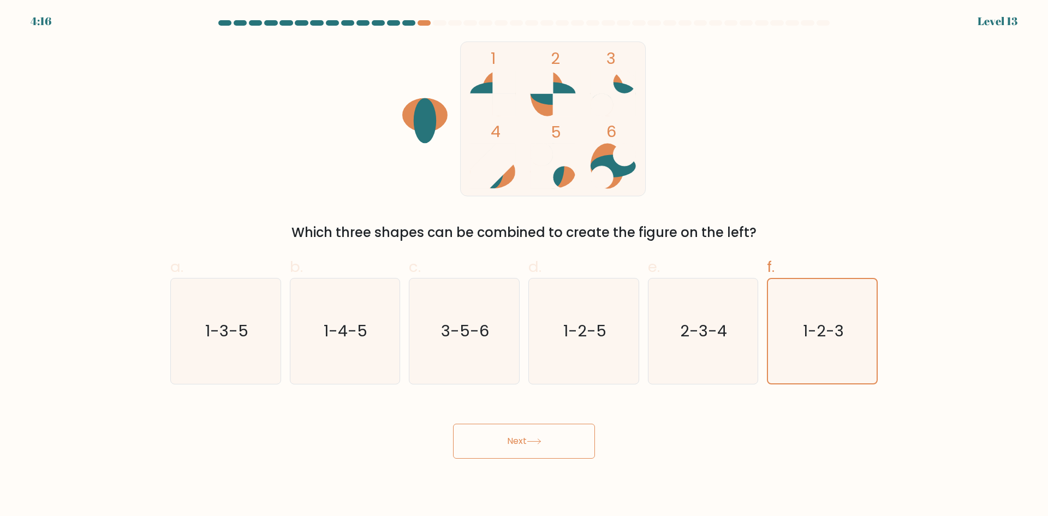
click at [519, 441] on button "Next" at bounding box center [524, 440] width 142 height 35
click at [523, 440] on button "Next" at bounding box center [524, 440] width 142 height 35
click at [533, 438] on icon at bounding box center [534, 441] width 15 height 6
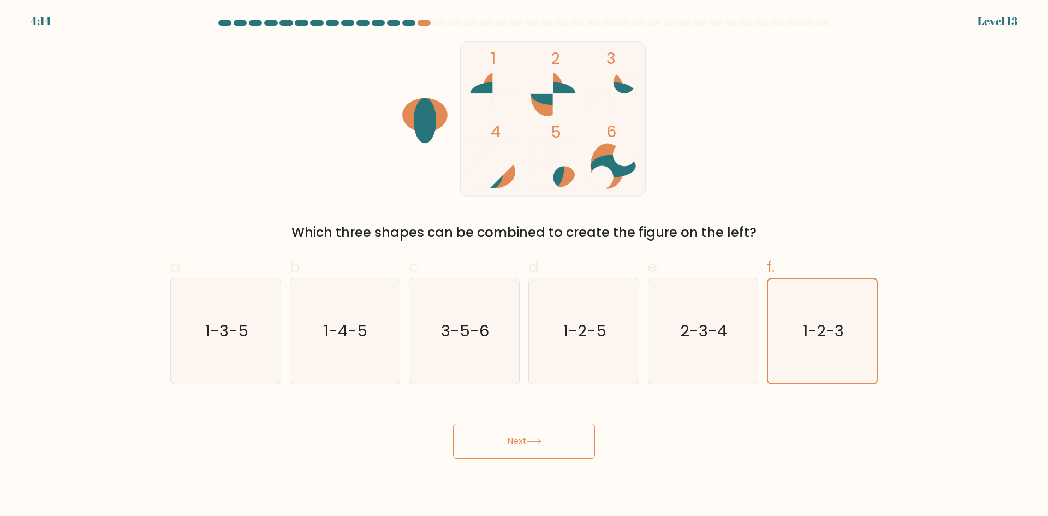
drag, startPoint x: 533, startPoint y: 438, endPoint x: 494, endPoint y: 444, distance: 39.2
click at [518, 443] on button "Next" at bounding box center [524, 440] width 142 height 35
click at [866, 356] on icon "1-2-3" at bounding box center [821, 330] width 105 height 105
click at [524, 265] on input "f. 1-2-3" at bounding box center [524, 261] width 1 height 7
radio input "true"
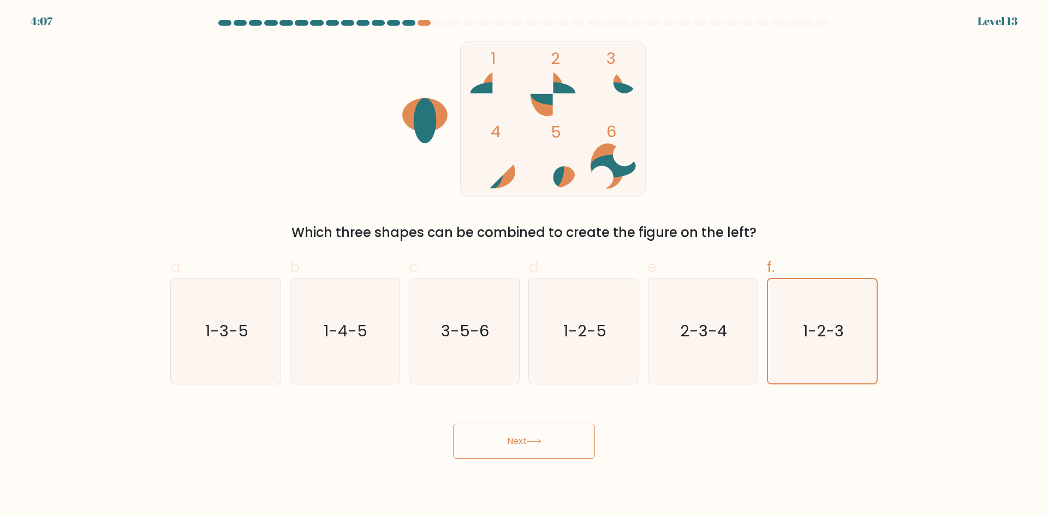
click at [498, 438] on button "Next" at bounding box center [524, 440] width 142 height 35
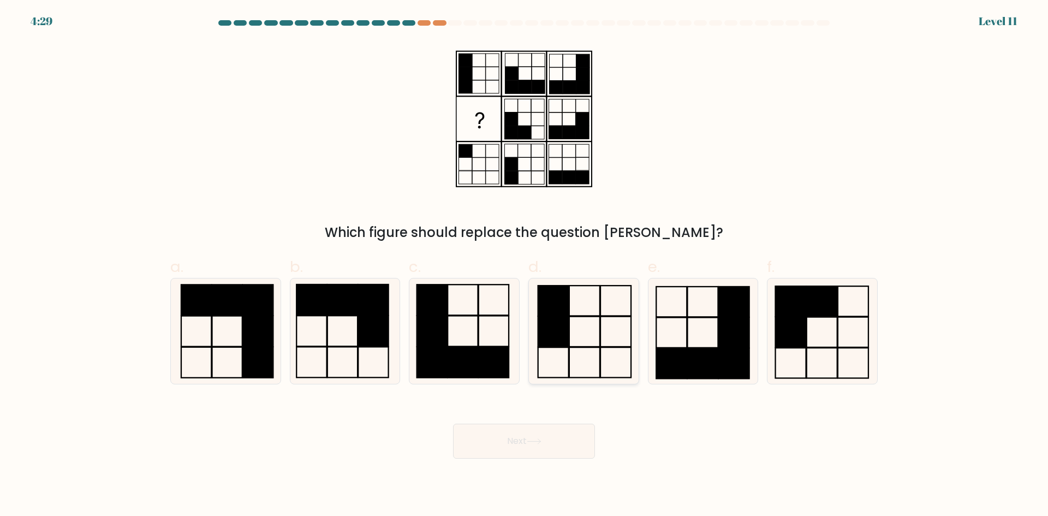
click at [599, 286] on rect at bounding box center [584, 300] width 31 height 30
click at [524, 265] on input "d." at bounding box center [524, 261] width 1 height 7
radio input "true"
click at [503, 435] on button "Next" at bounding box center [524, 440] width 142 height 35
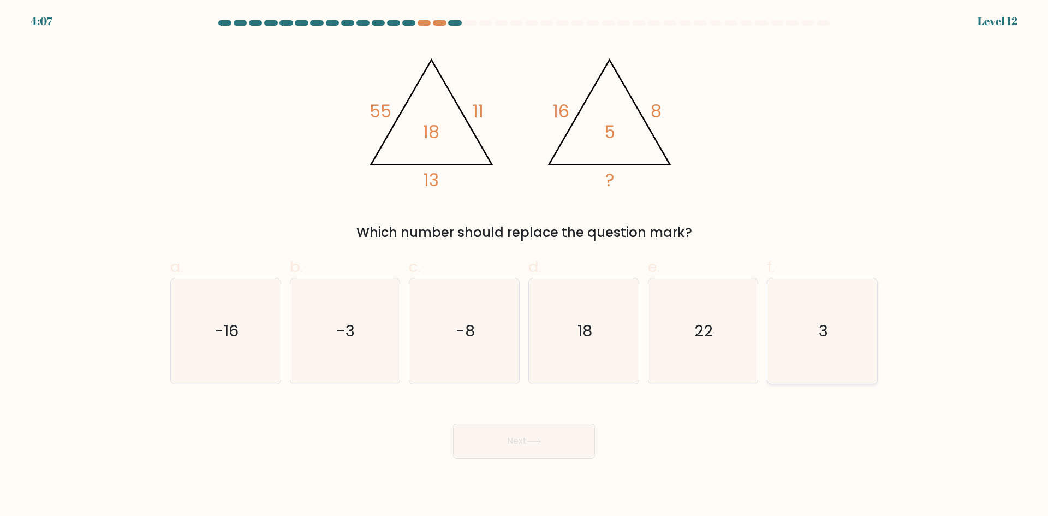
click at [822, 337] on text "3" at bounding box center [822, 331] width 9 height 22
click at [524, 265] on input "f. 3" at bounding box center [524, 261] width 1 height 7
radio input "true"
click at [564, 428] on button "Next" at bounding box center [524, 440] width 142 height 35
click at [482, 445] on button "Next" at bounding box center [524, 440] width 142 height 35
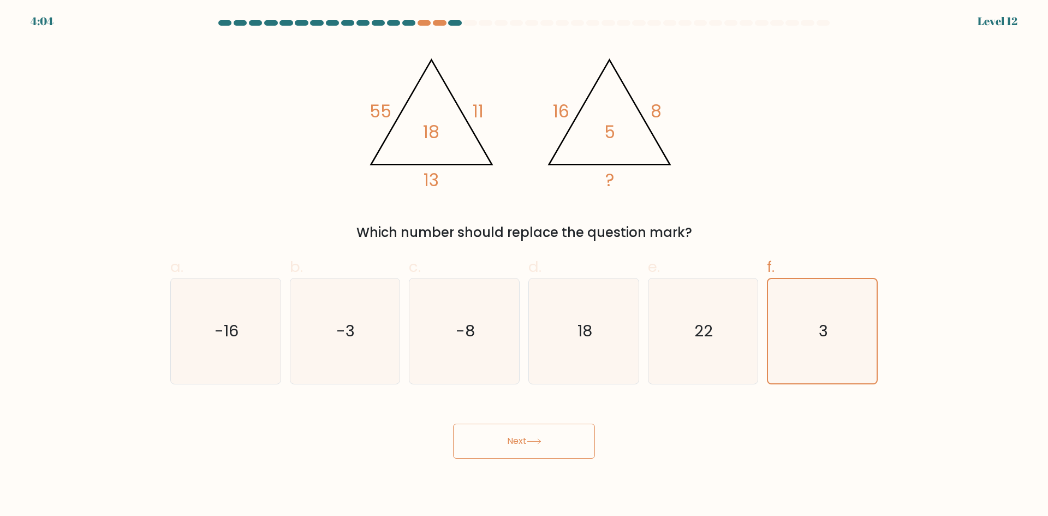
click at [481, 445] on button "Next" at bounding box center [524, 440] width 142 height 35
click at [880, 337] on div "f. 3" at bounding box center [821, 319] width 119 height 129
drag, startPoint x: 782, startPoint y: 383, endPoint x: 797, endPoint y: 360, distance: 27.7
click at [782, 383] on icon "3" at bounding box center [821, 330] width 105 height 105
click at [524, 265] on input "f. 3" at bounding box center [524, 261] width 1 height 7
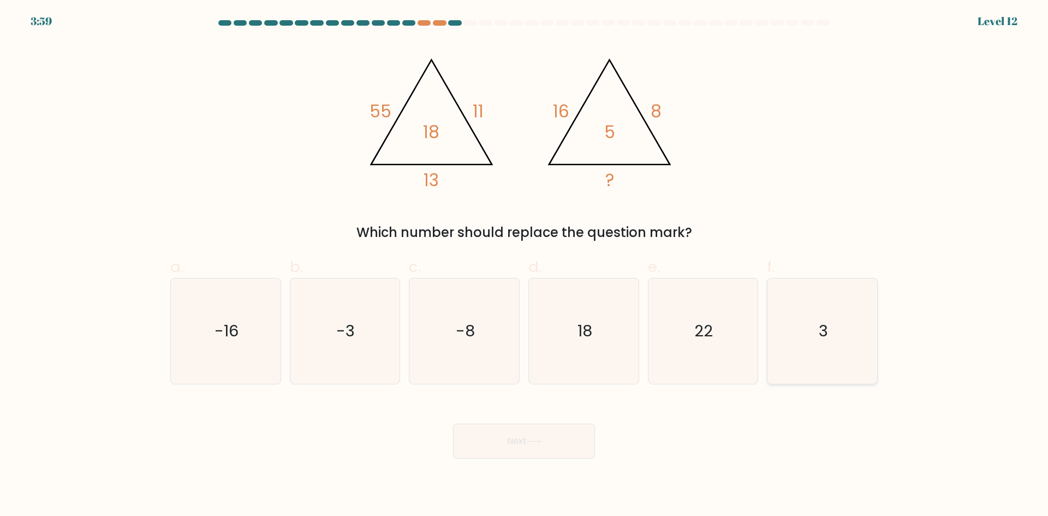
radio input "true"
click at [522, 440] on button "Next" at bounding box center [524, 440] width 142 height 35
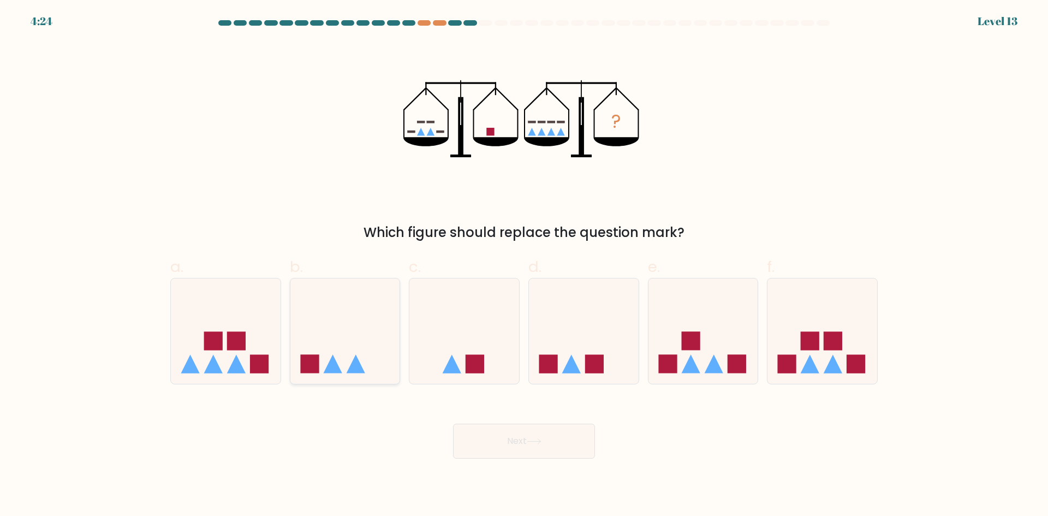
click at [375, 325] on icon at bounding box center [345, 330] width 110 height 91
click at [524, 265] on input "b." at bounding box center [524, 261] width 1 height 7
radio input "true"
click at [511, 424] on button "Next" at bounding box center [524, 440] width 142 height 35
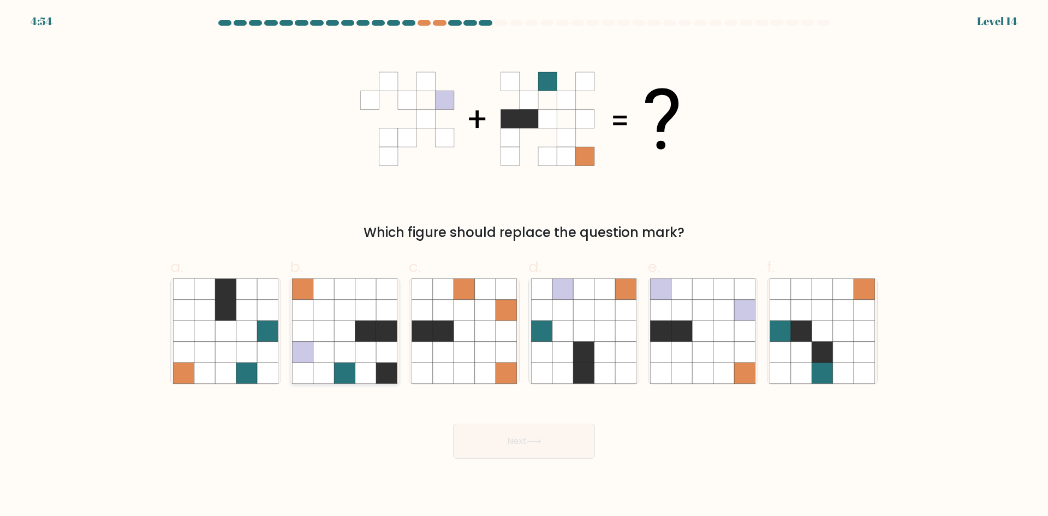
click at [305, 314] on icon at bounding box center [302, 310] width 21 height 21
click at [524, 265] on input "b." at bounding box center [524, 261] width 1 height 7
radio input "true"
click at [601, 344] on icon at bounding box center [604, 352] width 21 height 21
click at [524, 265] on input "d." at bounding box center [524, 261] width 1 height 7
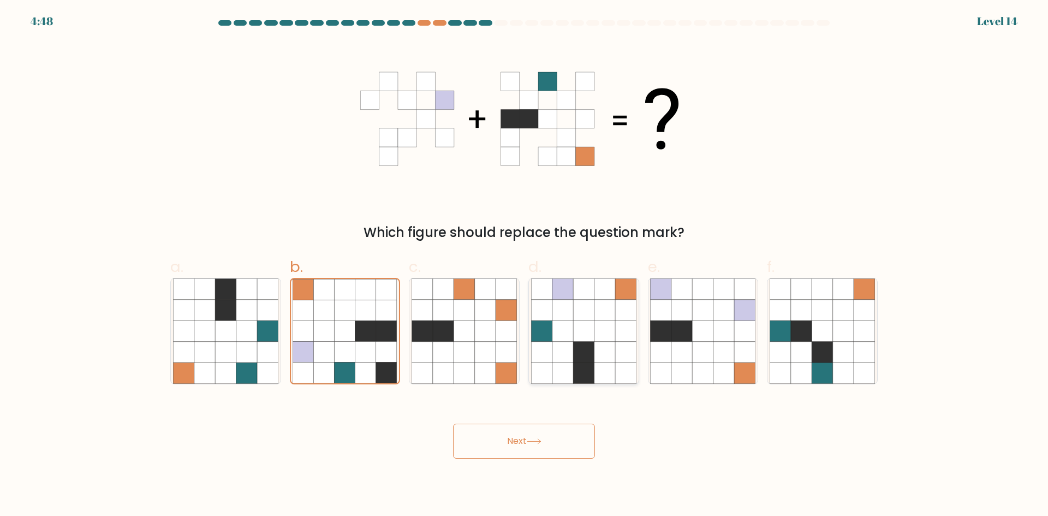
radio input "true"
click at [526, 437] on button "Next" at bounding box center [524, 440] width 142 height 35
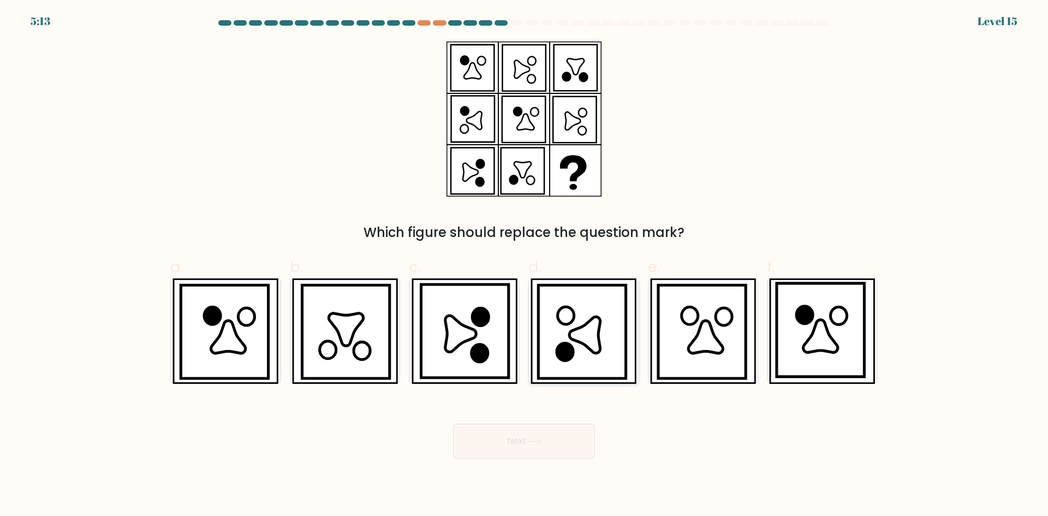
click at [578, 299] on icon at bounding box center [581, 331] width 87 height 93
click at [524, 265] on input "d." at bounding box center [524, 261] width 1 height 7
radio input "true"
click at [509, 441] on button "Next" at bounding box center [524, 440] width 142 height 35
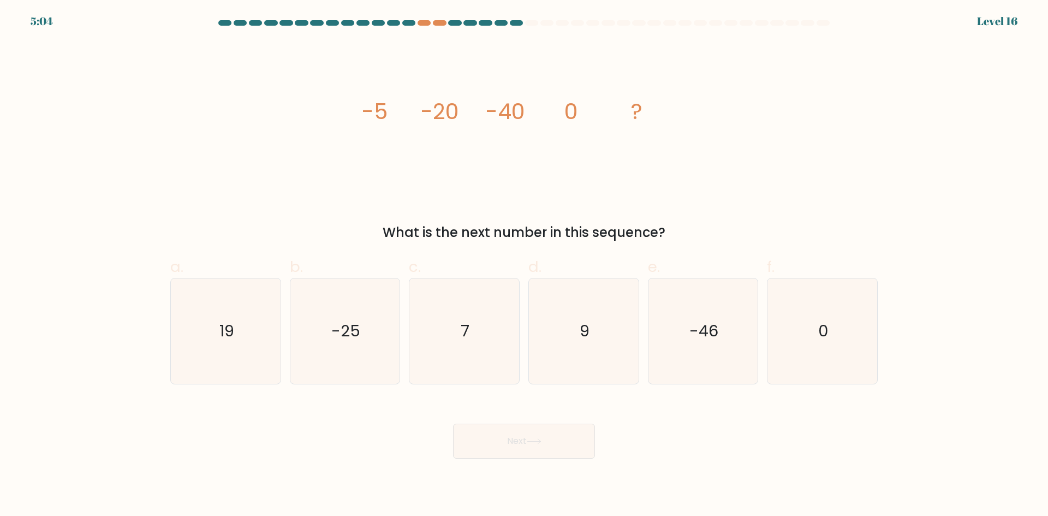
click at [261, 140] on div "image/svg+xml -5 -20 -40 0 ? What is the next number in this sequence?" at bounding box center [524, 141] width 720 height 201
drag, startPoint x: 433, startPoint y: 111, endPoint x: 722, endPoint y: 112, distance: 289.7
click at [722, 112] on div "image/svg+xml -5 -20 -40 0 ? What is the next number in this sequence?" at bounding box center [524, 141] width 720 height 201
copy g "-5 -20 -40 0 ?"
click at [760, 170] on div "image/svg+xml -5 -20 -40 0 ? What is the next number in this sequence?" at bounding box center [524, 141] width 720 height 201
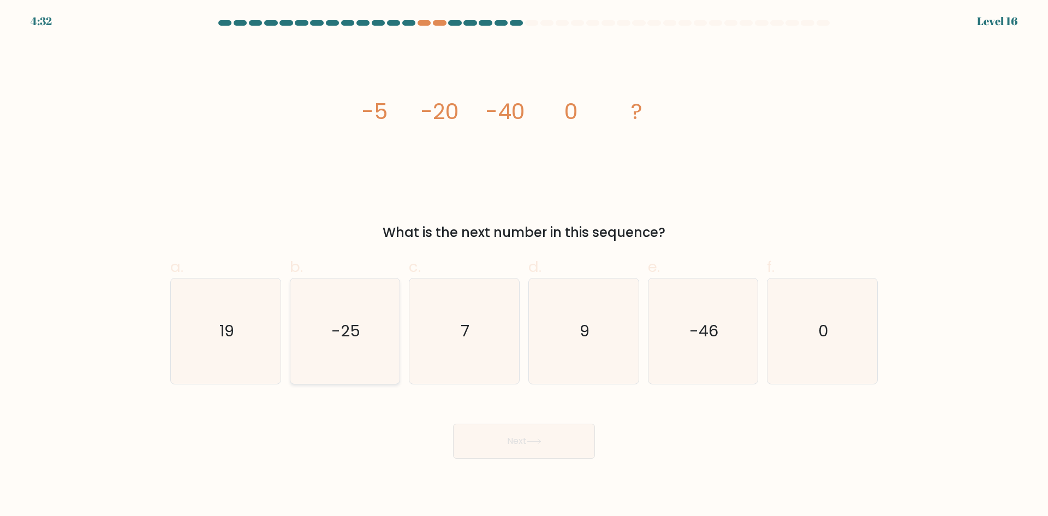
click at [357, 341] on text "-25" at bounding box center [345, 331] width 29 height 22
click at [524, 265] on input "b. -25" at bounding box center [524, 261] width 1 height 7
radio input "true"
click at [506, 434] on button "Next" at bounding box center [524, 440] width 142 height 35
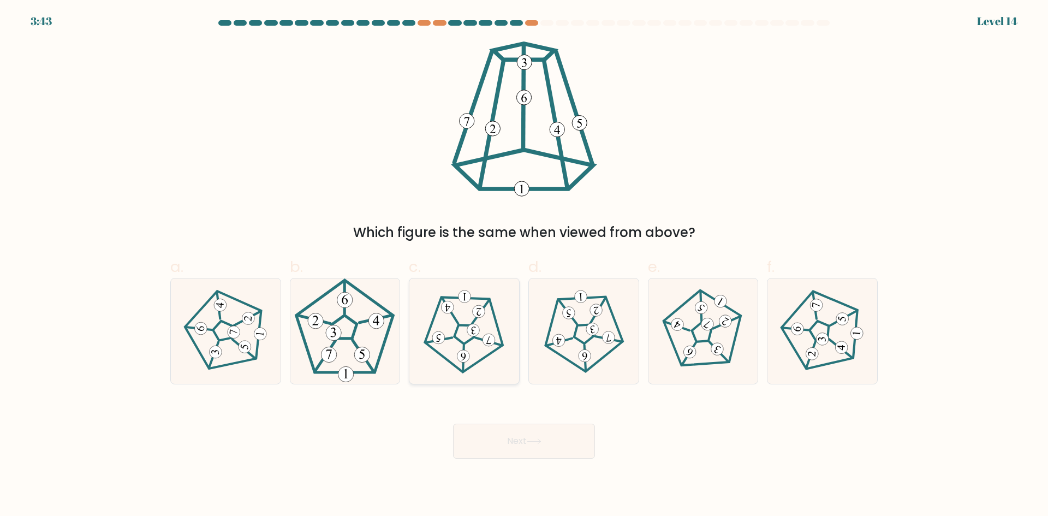
click at [471, 342] on icon at bounding box center [464, 331] width 84 height 84
click at [524, 265] on input "c." at bounding box center [524, 261] width 1 height 7
radio input "true"
click at [551, 450] on button "Next" at bounding box center [524, 440] width 142 height 35
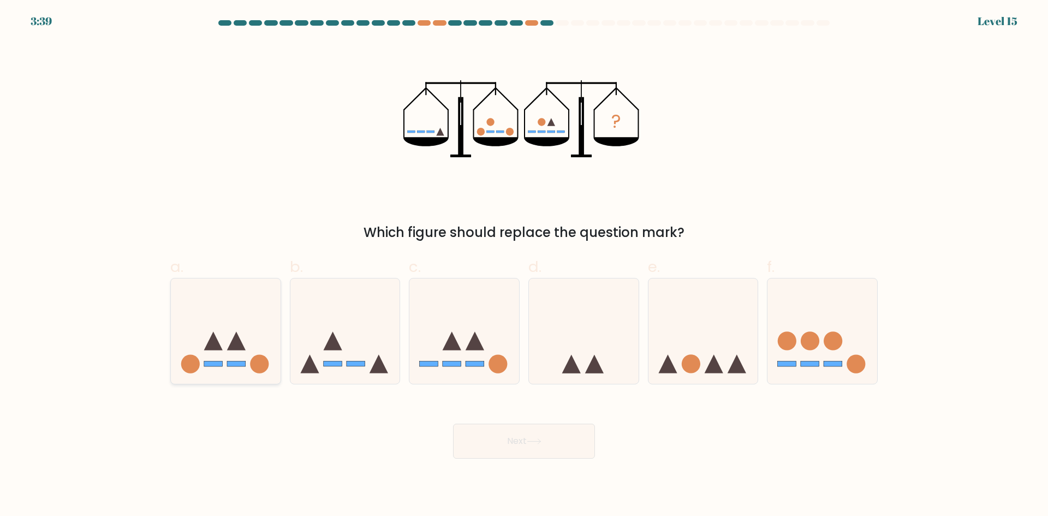
click at [219, 342] on icon at bounding box center [226, 330] width 110 height 91
click at [524, 265] on input "a." at bounding box center [524, 261] width 1 height 7
radio input "true"
click at [510, 437] on button "Next" at bounding box center [524, 440] width 142 height 35
click at [507, 437] on button "Next" at bounding box center [524, 440] width 142 height 35
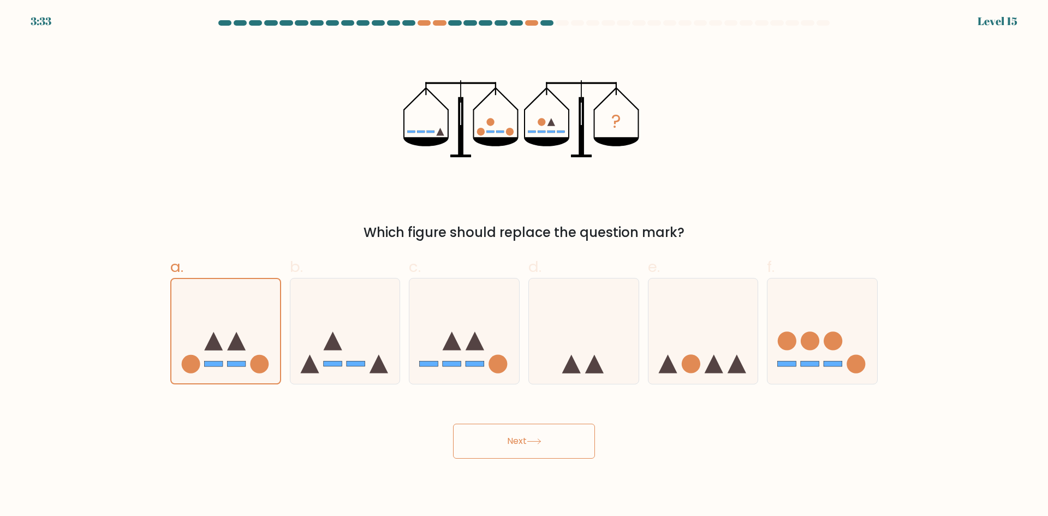
click at [564, 445] on button "Next" at bounding box center [524, 440] width 142 height 35
click at [563, 445] on button "Next" at bounding box center [524, 440] width 142 height 35
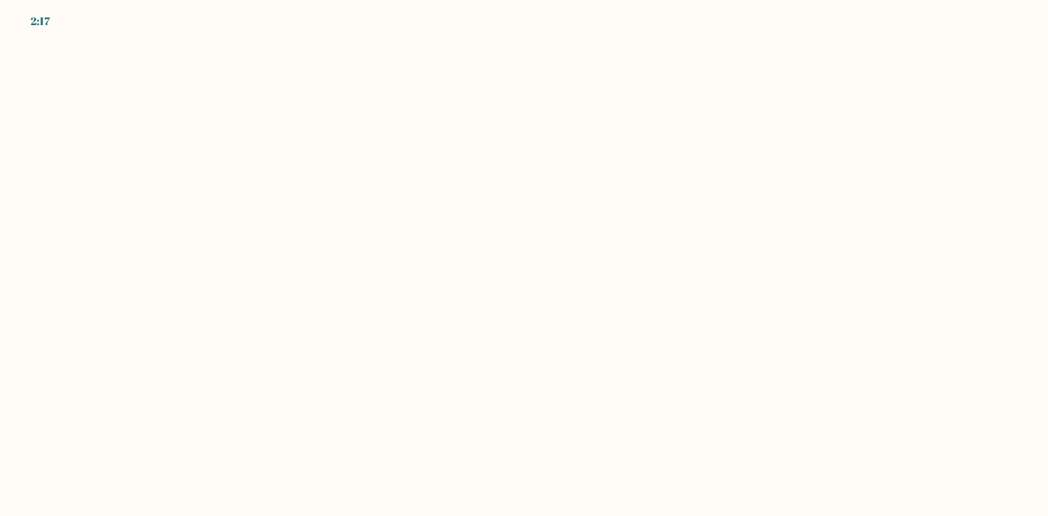
click at [346, 98] on body "2:17" at bounding box center [524, 258] width 1048 height 516
drag, startPoint x: 346, startPoint y: 98, endPoint x: 360, endPoint y: 104, distance: 14.9
click at [349, 98] on body "2:17" at bounding box center [524, 258] width 1048 height 516
drag, startPoint x: 654, startPoint y: 369, endPoint x: 669, endPoint y: 368, distance: 15.3
click at [663, 369] on body "2:16" at bounding box center [524, 258] width 1048 height 516
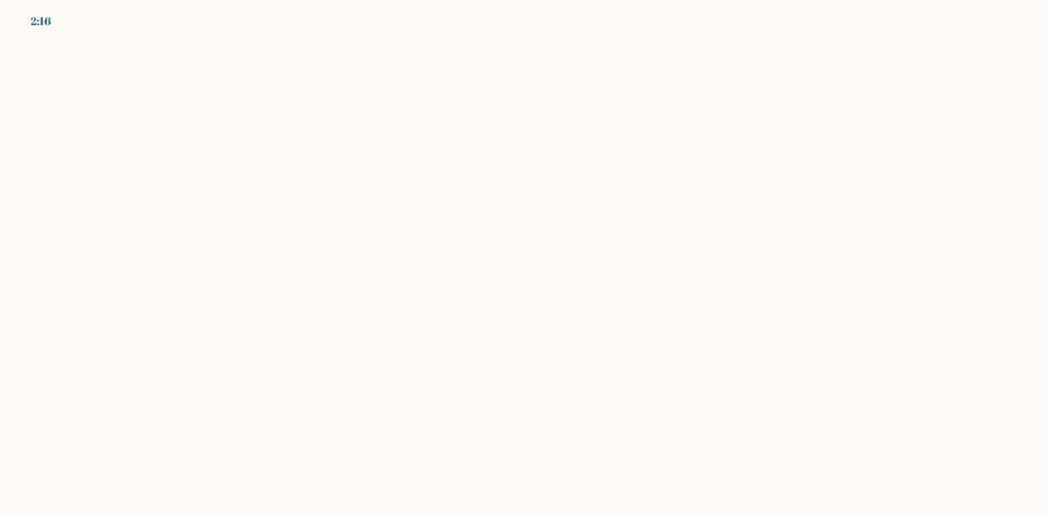
click at [668, 367] on body "2:16" at bounding box center [524, 258] width 1048 height 516
click at [664, 362] on body "2:16" at bounding box center [524, 258] width 1048 height 516
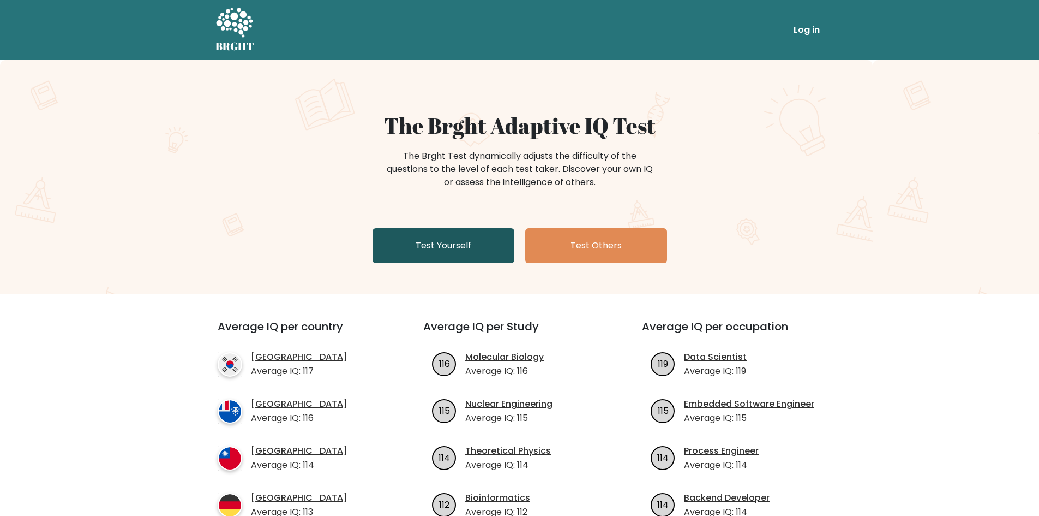
click at [487, 257] on link "Test Yourself" at bounding box center [444, 245] width 142 height 35
click at [453, 253] on link "Test Yourself" at bounding box center [444, 245] width 142 height 35
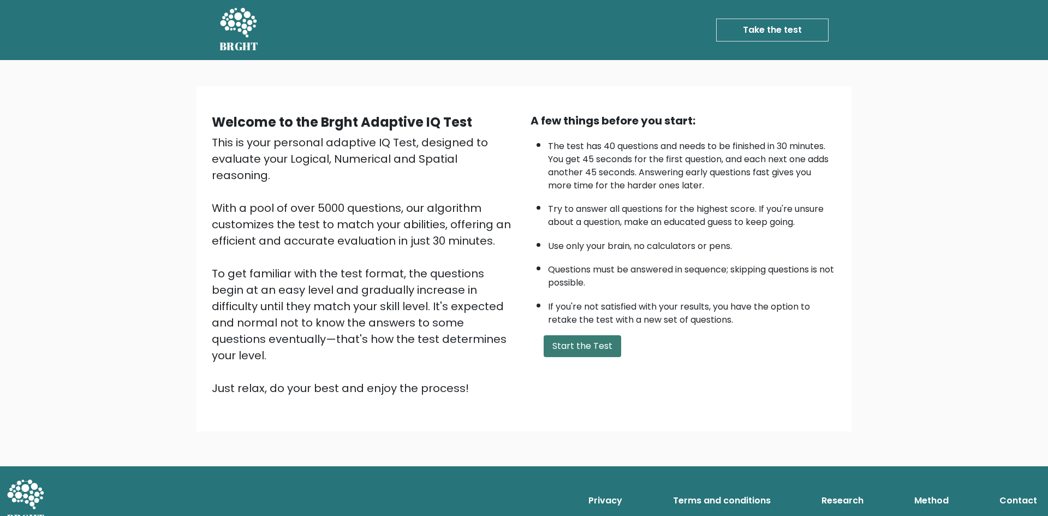
click at [578, 348] on button "Start the Test" at bounding box center [581, 346] width 77 height 22
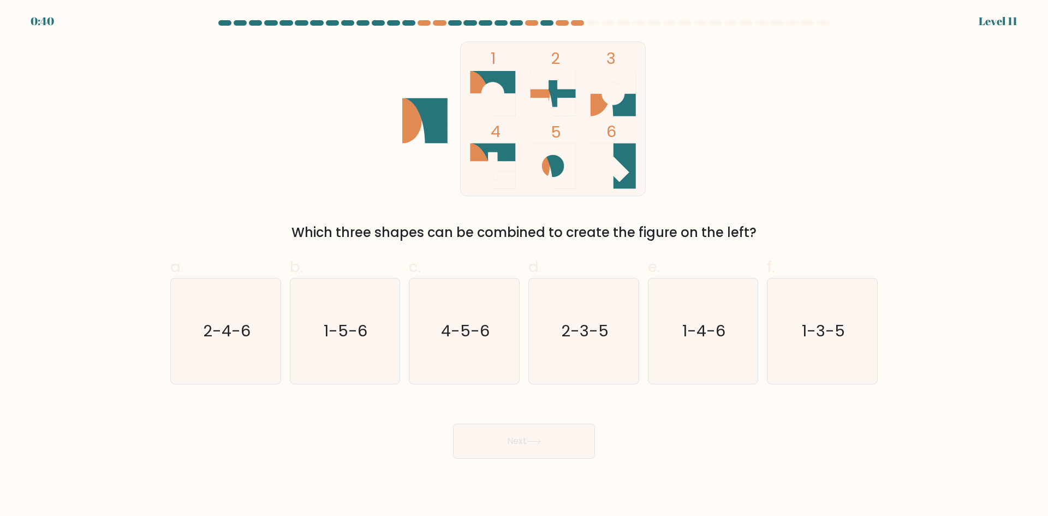
click at [798, 76] on div "1 2 3 4 5 6 Which three shapes can be combined to create the figure on the left?" at bounding box center [524, 141] width 720 height 201
drag, startPoint x: 816, startPoint y: 338, endPoint x: 588, endPoint y: 438, distance: 249.0
click at [816, 338] on text "1-3-5" at bounding box center [822, 331] width 43 height 22
click at [524, 265] on input "f. 1-3-5" at bounding box center [524, 261] width 1 height 7
radio input "true"
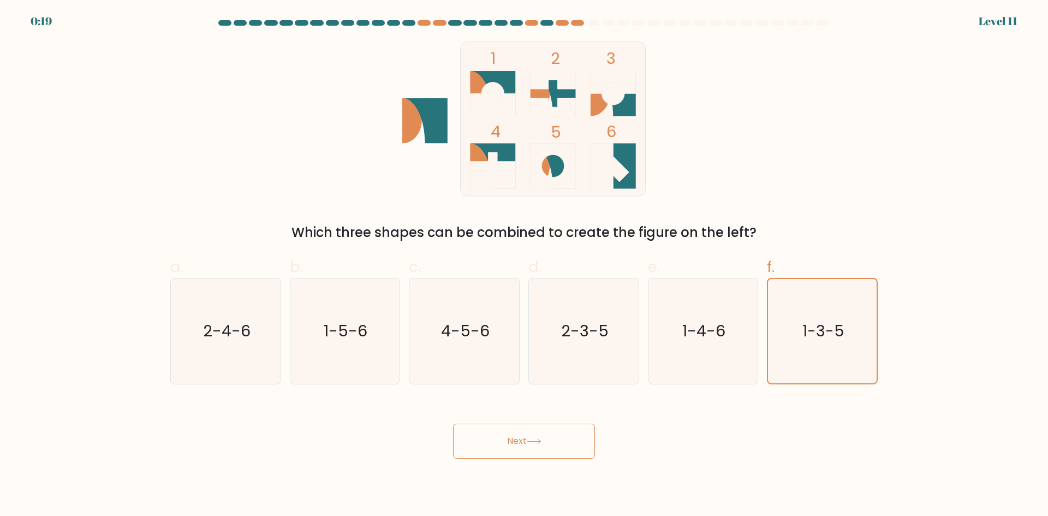
click at [516, 445] on button "Next" at bounding box center [524, 440] width 142 height 35
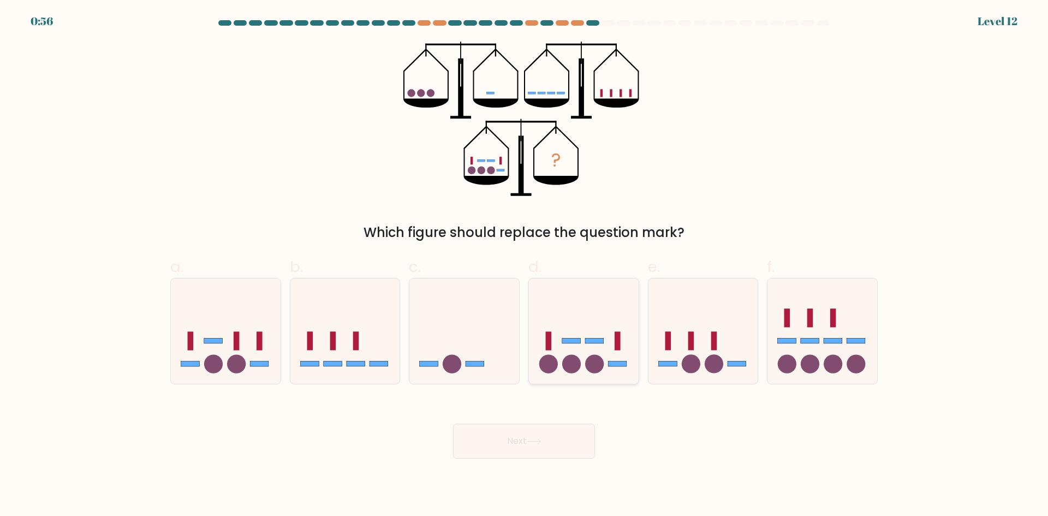
click at [625, 345] on icon at bounding box center [584, 330] width 110 height 91
click at [524, 265] on input "d." at bounding box center [524, 261] width 1 height 7
radio input "true"
click at [546, 448] on button "Next" at bounding box center [524, 440] width 142 height 35
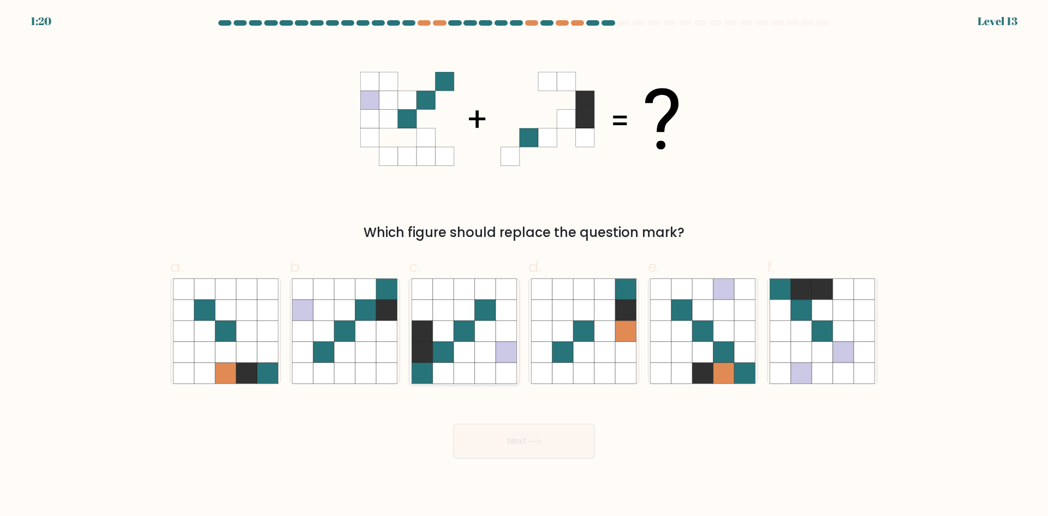
click at [468, 362] on icon at bounding box center [463, 352] width 21 height 21
click at [524, 265] on input "c." at bounding box center [524, 261] width 1 height 7
radio input "true"
click at [523, 430] on button "Next" at bounding box center [524, 440] width 142 height 35
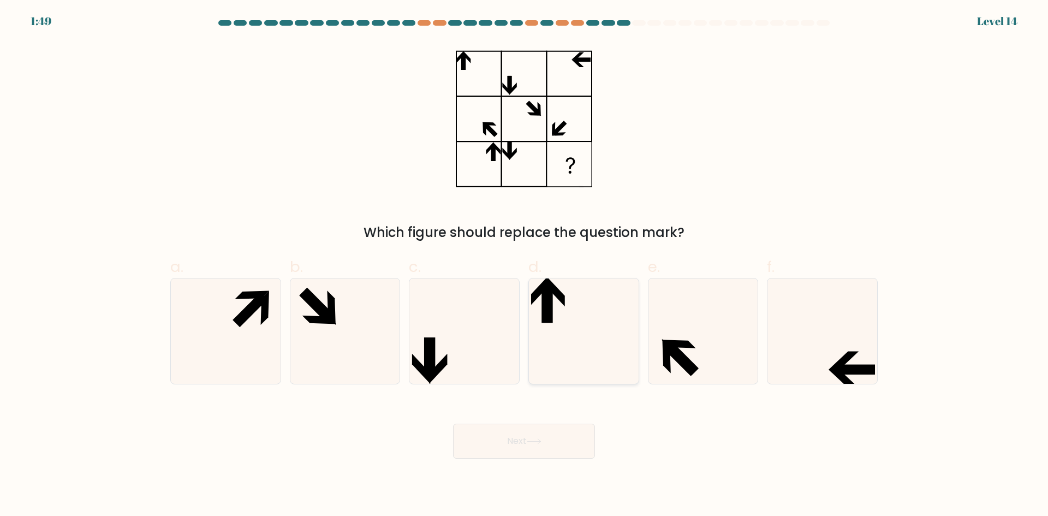
click at [594, 350] on icon at bounding box center [583, 330] width 105 height 105
click at [524, 265] on input "d." at bounding box center [524, 261] width 1 height 7
radio input "true"
click at [519, 446] on button "Next" at bounding box center [524, 440] width 142 height 35
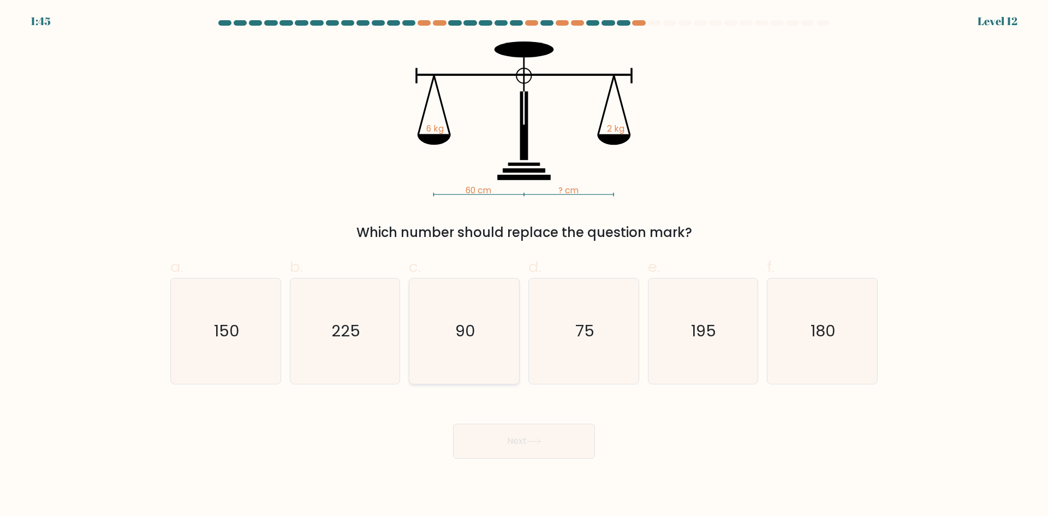
click at [482, 358] on icon "90" at bounding box center [463, 330] width 105 height 105
click at [524, 265] on input "c. 90" at bounding box center [524, 261] width 1 height 7
radio input "true"
click at [558, 439] on button "Next" at bounding box center [524, 440] width 142 height 35
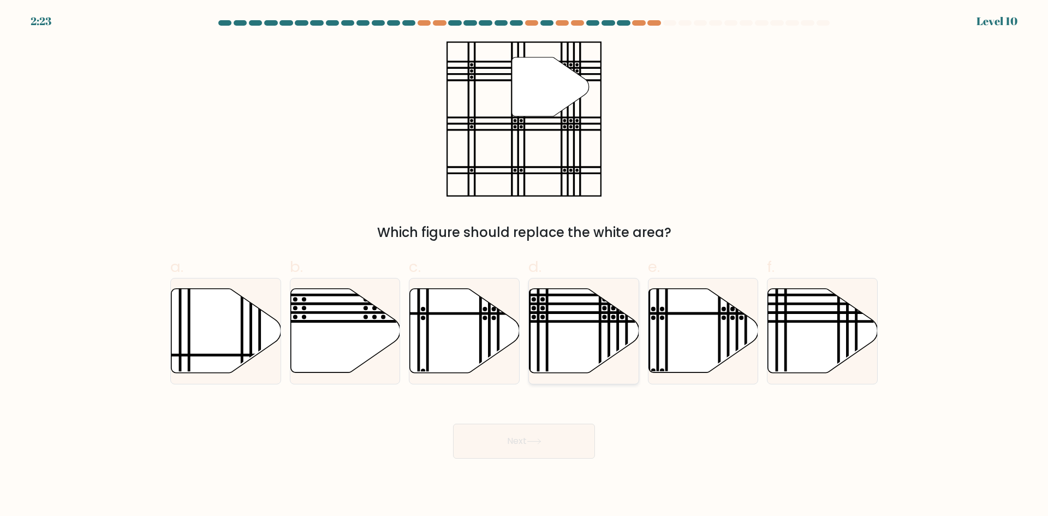
click at [598, 362] on icon at bounding box center [584, 331] width 110 height 84
click at [524, 265] on input "d." at bounding box center [524, 261] width 1 height 7
radio input "true"
drag, startPoint x: 551, startPoint y: 463, endPoint x: 569, endPoint y: 458, distance: 19.2
click at [553, 461] on body "2:10 Level 10" at bounding box center [524, 258] width 1048 height 516
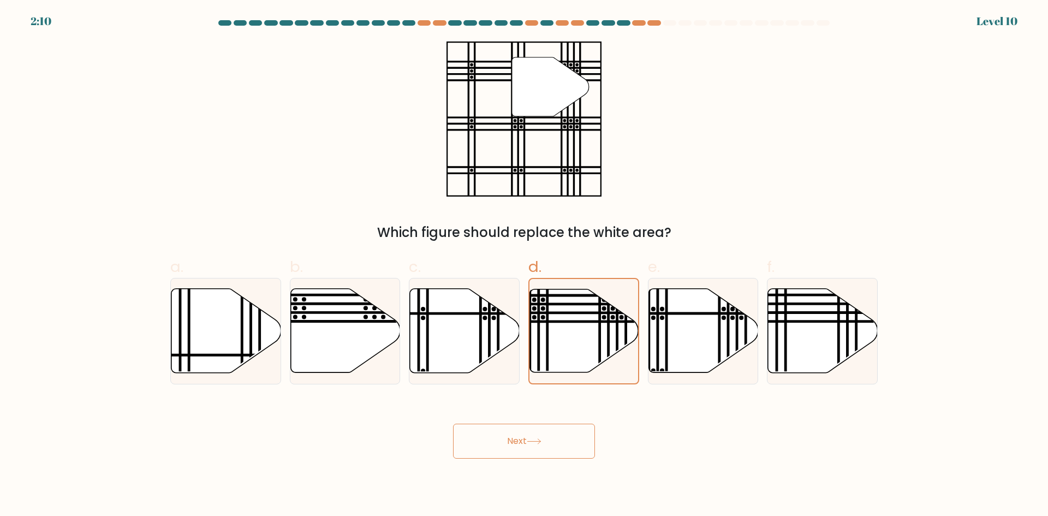
click at [537, 427] on button "Next" at bounding box center [524, 440] width 142 height 35
click at [537, 430] on button "Next" at bounding box center [524, 440] width 142 height 35
click at [537, 429] on button "Next" at bounding box center [524, 440] width 142 height 35
click at [536, 429] on button "Next" at bounding box center [524, 440] width 142 height 35
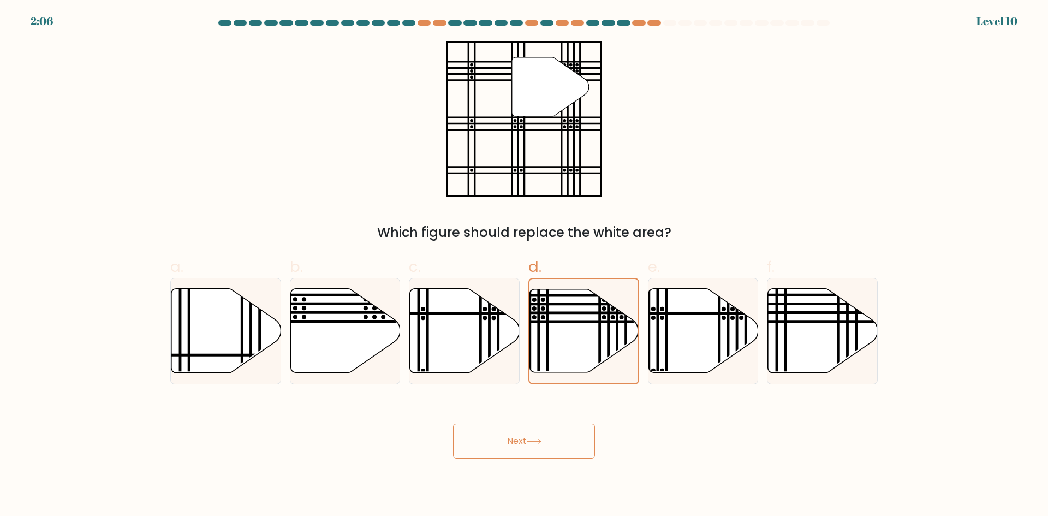
click at [535, 429] on button "Next" at bounding box center [524, 440] width 142 height 35
click at [531, 429] on button "Next" at bounding box center [524, 440] width 142 height 35
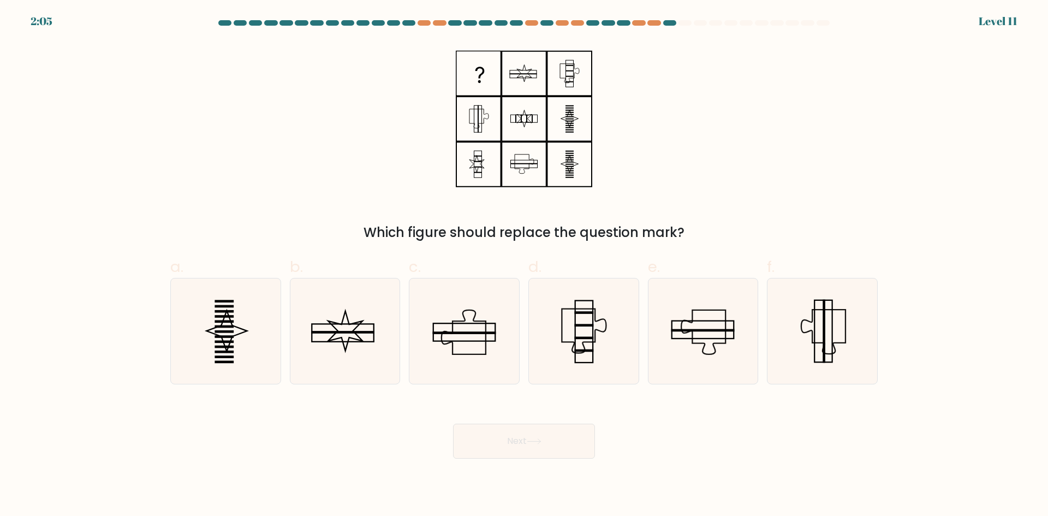
drag, startPoint x: 555, startPoint y: 454, endPoint x: 566, endPoint y: 447, distance: 13.0
click at [557, 454] on button "Next" at bounding box center [524, 440] width 142 height 35
click at [698, 456] on div "Next" at bounding box center [524, 427] width 720 height 61
click at [226, 325] on rect at bounding box center [223, 326] width 19 height 3
click at [524, 265] on input "a." at bounding box center [524, 261] width 1 height 7
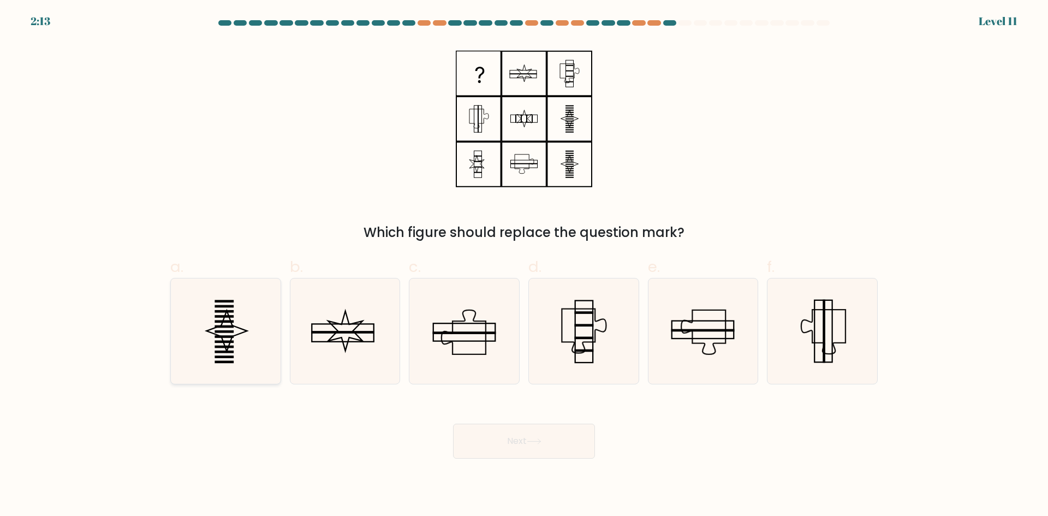
radio input "true"
click at [559, 435] on button "Next" at bounding box center [524, 440] width 142 height 35
click at [492, 438] on button "Next" at bounding box center [524, 440] width 142 height 35
click at [464, 430] on button "Next" at bounding box center [524, 440] width 142 height 35
click at [458, 438] on button "Next" at bounding box center [524, 440] width 142 height 35
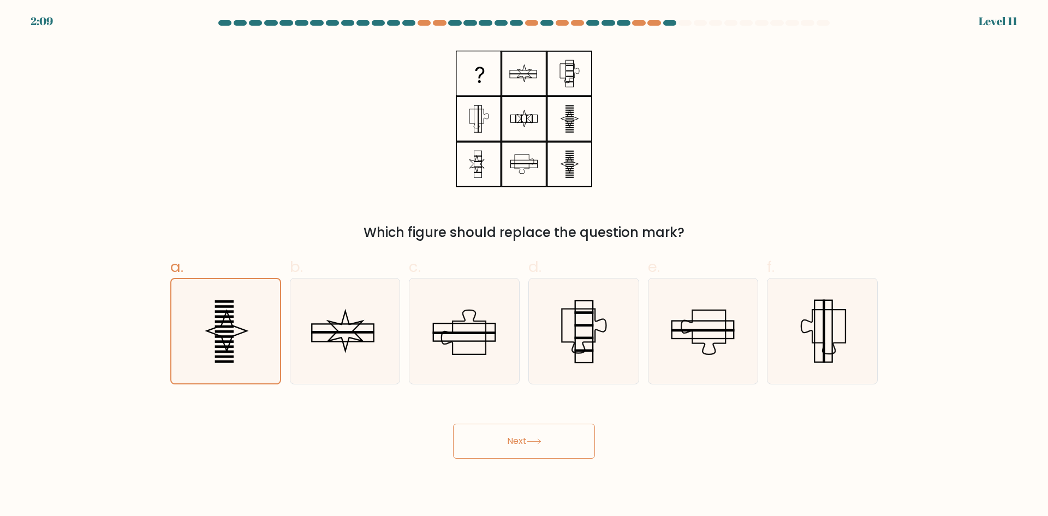
drag, startPoint x: 489, startPoint y: 430, endPoint x: 507, endPoint y: 453, distance: 28.7
click at [490, 430] on button "Next" at bounding box center [524, 440] width 142 height 35
drag, startPoint x: 507, startPoint y: 453, endPoint x: 531, endPoint y: 436, distance: 28.9
click at [508, 453] on button "Next" at bounding box center [524, 440] width 142 height 35
drag, startPoint x: 531, startPoint y: 436, endPoint x: 541, endPoint y: 432, distance: 10.5
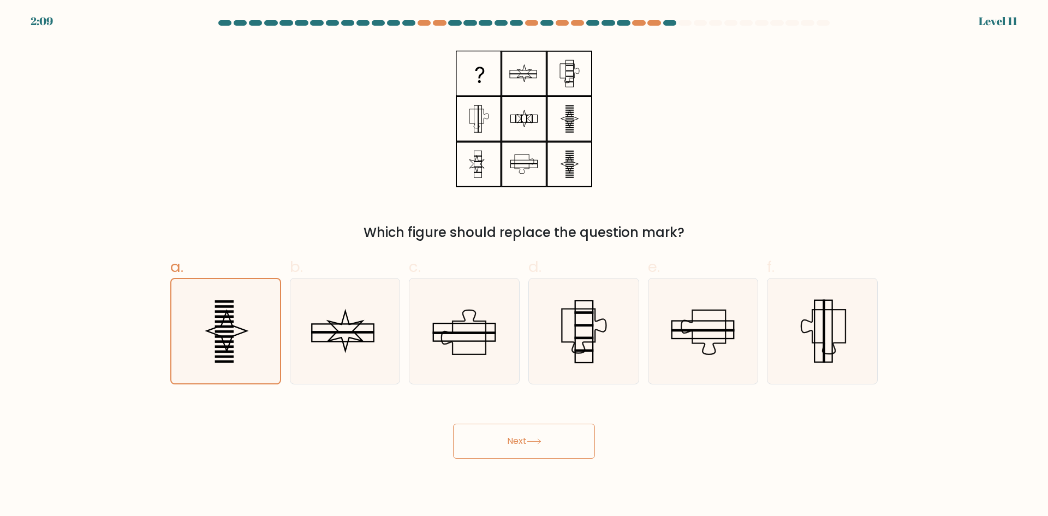
click at [534, 434] on button "Next" at bounding box center [524, 440] width 142 height 35
drag, startPoint x: 558, startPoint y: 426, endPoint x: 577, endPoint y: 432, distance: 20.0
click at [564, 428] on button "Next" at bounding box center [524, 440] width 142 height 35
click at [578, 436] on button "Next" at bounding box center [524, 440] width 142 height 35
click at [585, 445] on button "Next" at bounding box center [524, 440] width 142 height 35
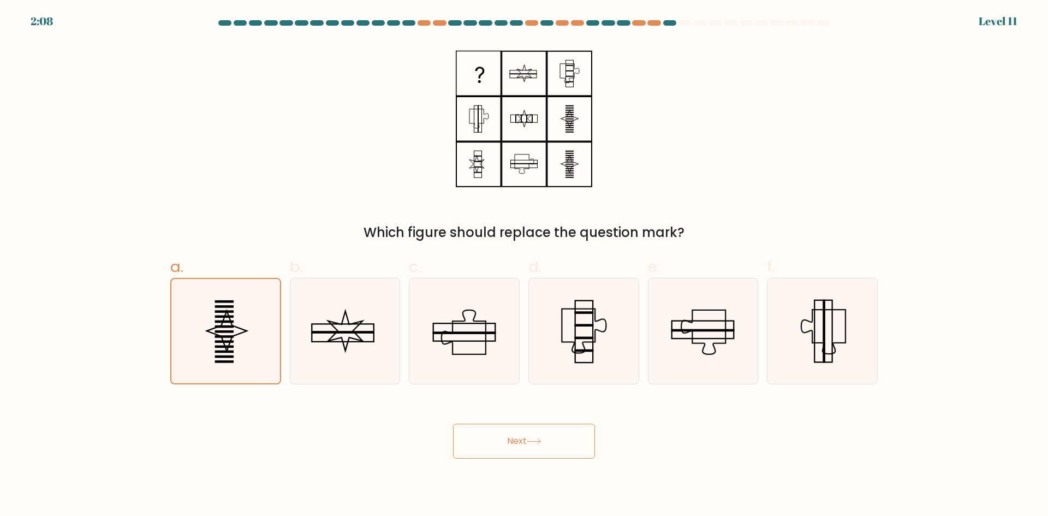
click at [591, 413] on div "Next" at bounding box center [524, 427] width 720 height 61
click at [591, 409] on div "Next" at bounding box center [524, 427] width 720 height 61
click at [638, 471] on body "2:07 Level 11" at bounding box center [524, 258] width 1048 height 516
click at [566, 468] on body "2:07 Level 11" at bounding box center [524, 258] width 1048 height 516
drag, startPoint x: 557, startPoint y: 459, endPoint x: 502, endPoint y: 450, distance: 55.4
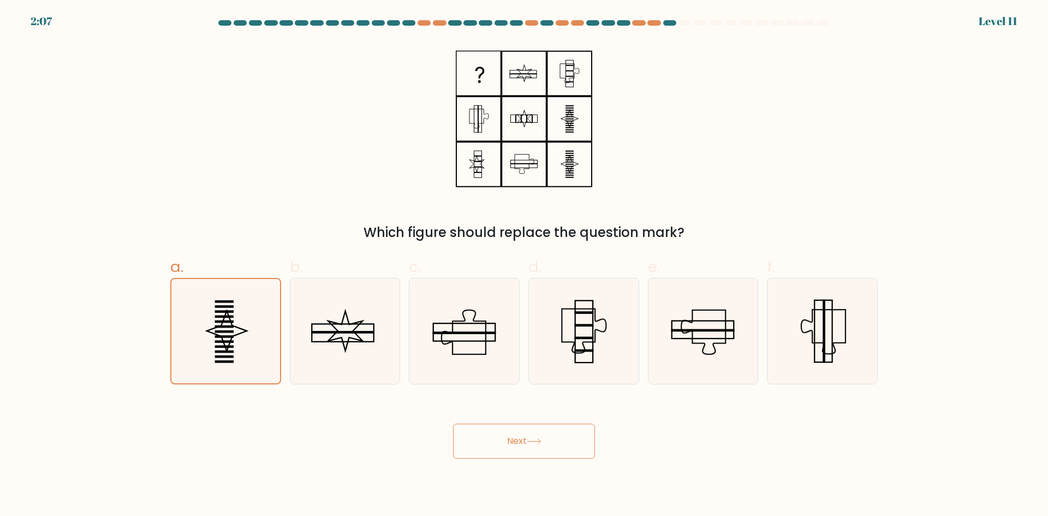
click at [513, 451] on body "2:07 Level 11" at bounding box center [524, 258] width 1048 height 516
drag, startPoint x: 502, startPoint y: 450, endPoint x: 478, endPoint y: 452, distance: 24.2
click at [500, 450] on button "Next" at bounding box center [524, 440] width 142 height 35
drag, startPoint x: 478, startPoint y: 452, endPoint x: 470, endPoint y: 453, distance: 7.7
click at [472, 453] on button "Next" at bounding box center [524, 440] width 142 height 35
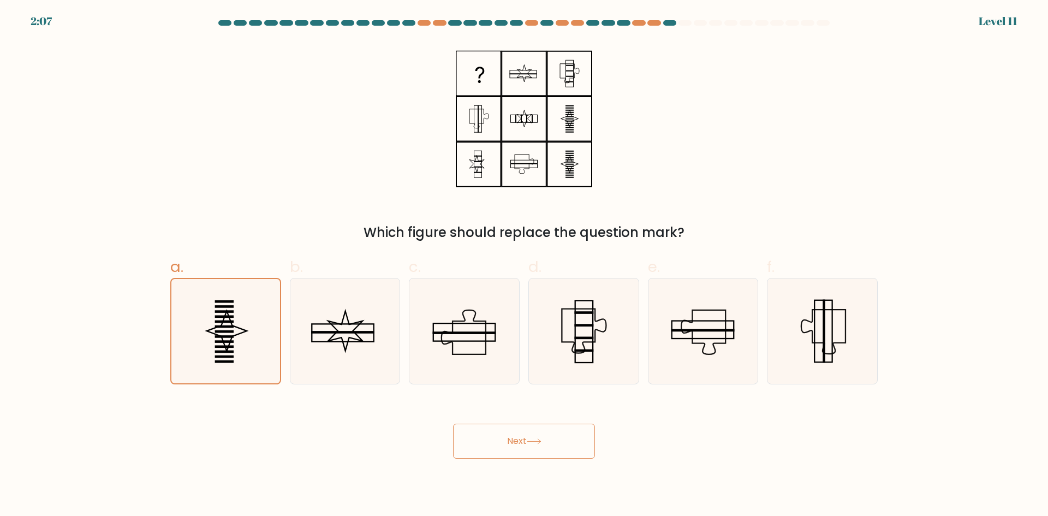
drag, startPoint x: 470, startPoint y: 453, endPoint x: 429, endPoint y: 423, distance: 51.2
click at [446, 441] on div "Next" at bounding box center [524, 427] width 720 height 61
drag, startPoint x: 429, startPoint y: 423, endPoint x: 434, endPoint y: 412, distance: 11.5
click at [430, 418] on div "Next" at bounding box center [524, 427] width 720 height 61
drag, startPoint x: 443, startPoint y: 404, endPoint x: 486, endPoint y: 411, distance: 43.7
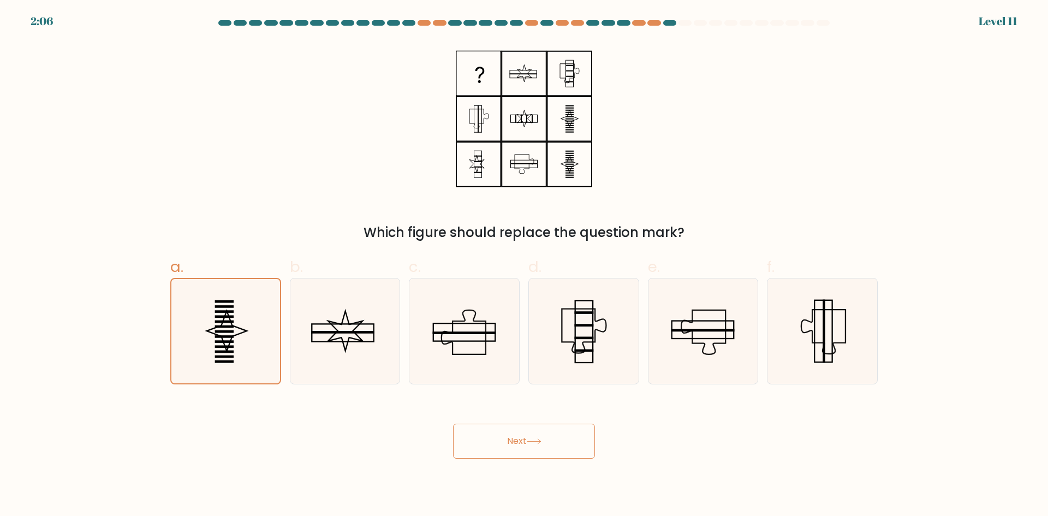
click at [460, 409] on div "Next" at bounding box center [524, 427] width 720 height 61
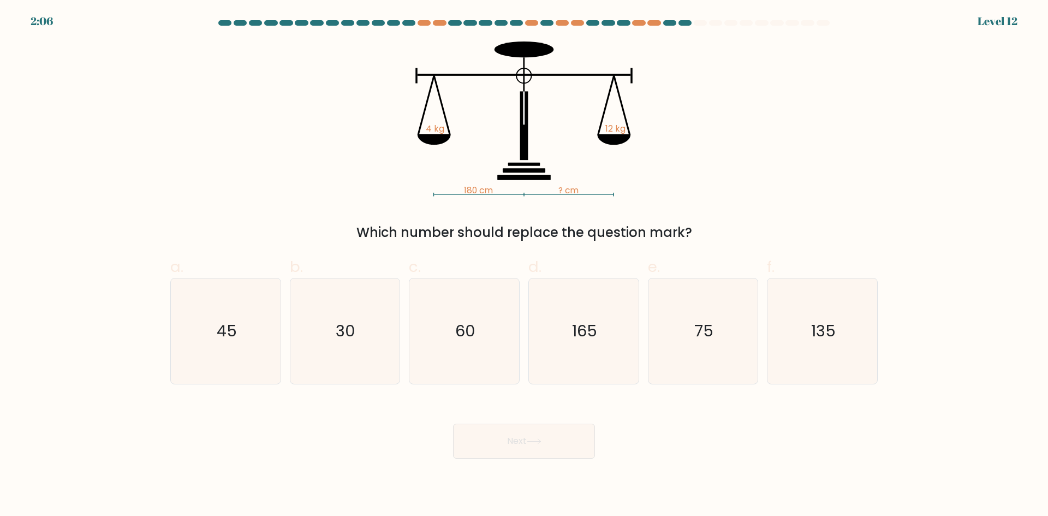
click at [525, 422] on div "Next" at bounding box center [524, 427] width 720 height 61
click at [551, 413] on div "Next" at bounding box center [524, 427] width 720 height 61
click at [657, 427] on div "Next" at bounding box center [524, 427] width 720 height 61
click at [321, 367] on icon "30" at bounding box center [344, 330] width 105 height 105
click at [524, 265] on input "b. 30" at bounding box center [524, 261] width 1 height 7
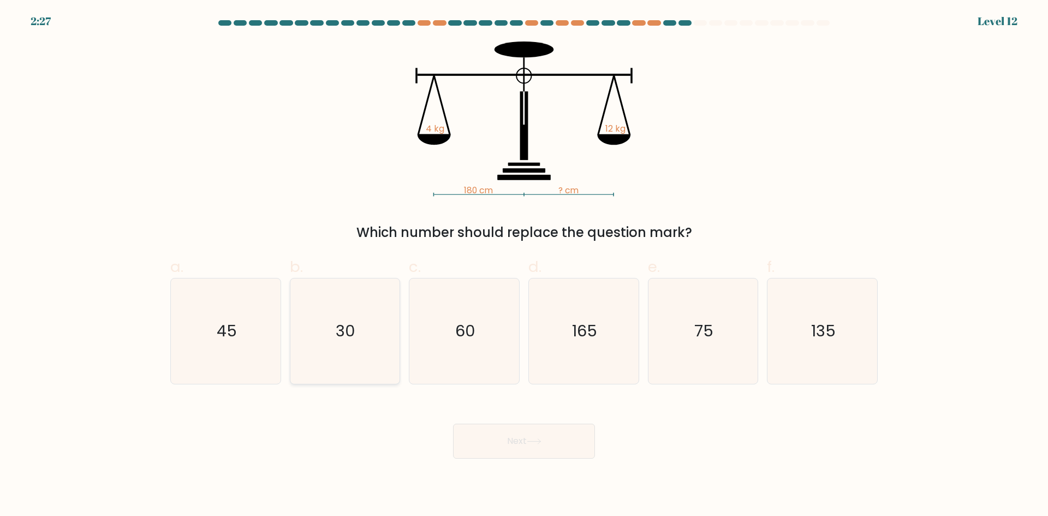
radio input "true"
click at [475, 432] on button "Next" at bounding box center [524, 440] width 142 height 35
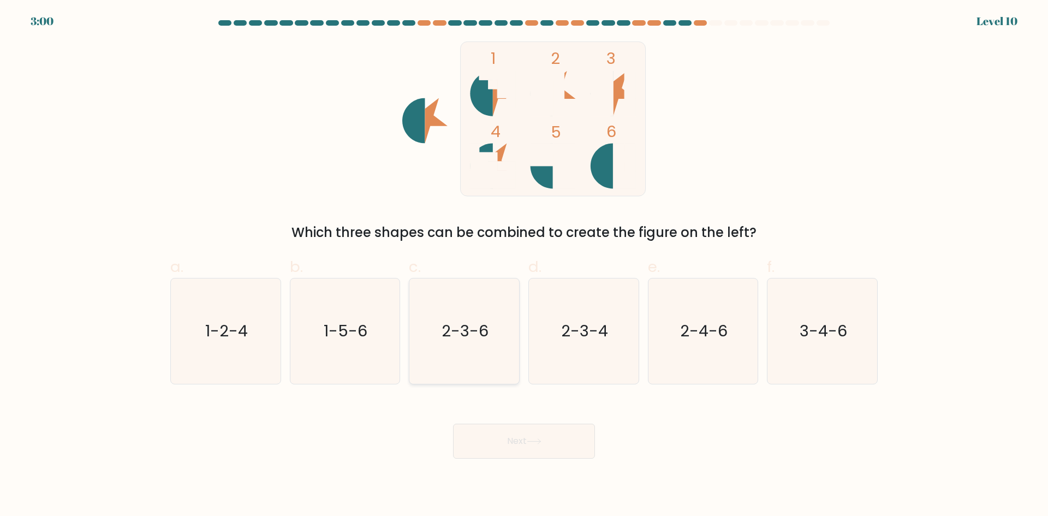
click at [447, 343] on icon "2-3-6" at bounding box center [463, 330] width 105 height 105
click at [524, 265] on input "c. 2-3-6" at bounding box center [524, 261] width 1 height 7
radio input "true"
click at [517, 430] on button "Next" at bounding box center [524, 440] width 142 height 35
click at [579, 435] on button "Next" at bounding box center [524, 440] width 142 height 35
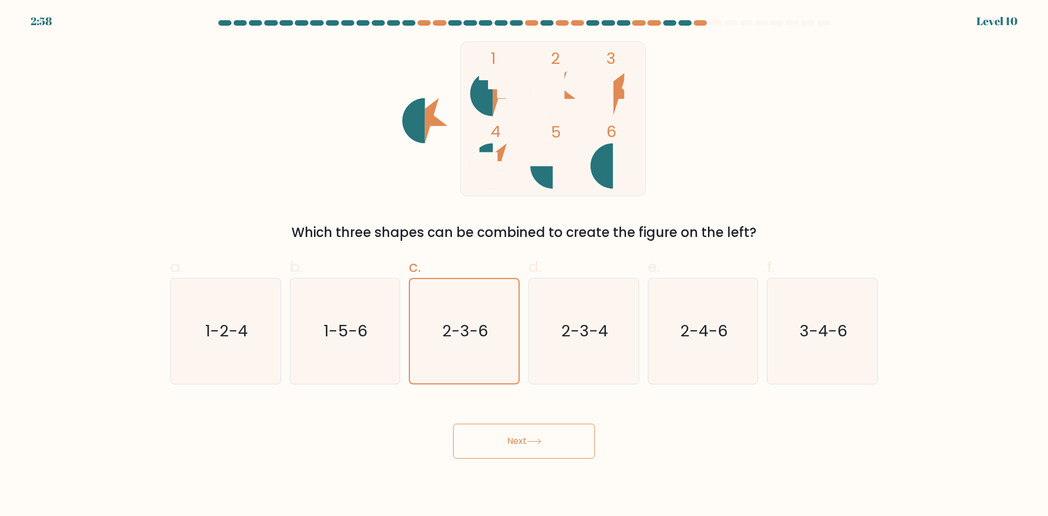
drag, startPoint x: 584, startPoint y: 425, endPoint x: 592, endPoint y: 453, distance: 29.0
click at [584, 426] on button "Next" at bounding box center [524, 440] width 142 height 35
drag, startPoint x: 592, startPoint y: 456, endPoint x: 525, endPoint y: 442, distance: 68.4
click at [591, 456] on button "Next" at bounding box center [524, 440] width 142 height 35
drag, startPoint x: 525, startPoint y: 442, endPoint x: 497, endPoint y: 445, distance: 28.0
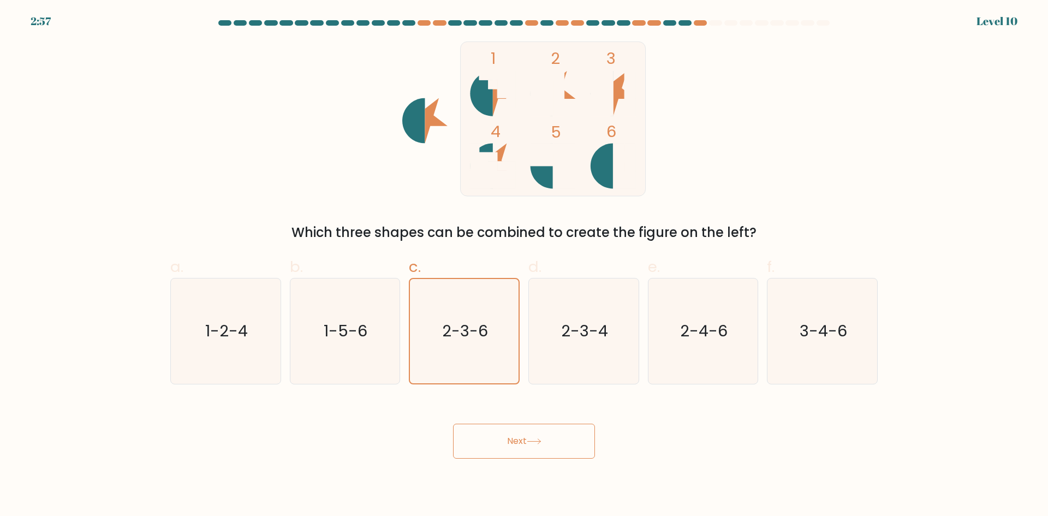
click at [523, 442] on button "Next" at bounding box center [524, 440] width 142 height 35
drag, startPoint x: 497, startPoint y: 445, endPoint x: 475, endPoint y: 447, distance: 22.4
click at [490, 446] on button "Next" at bounding box center [524, 440] width 142 height 35
drag, startPoint x: 475, startPoint y: 447, endPoint x: 454, endPoint y: 429, distance: 27.1
click at [471, 446] on button "Next" at bounding box center [524, 440] width 142 height 35
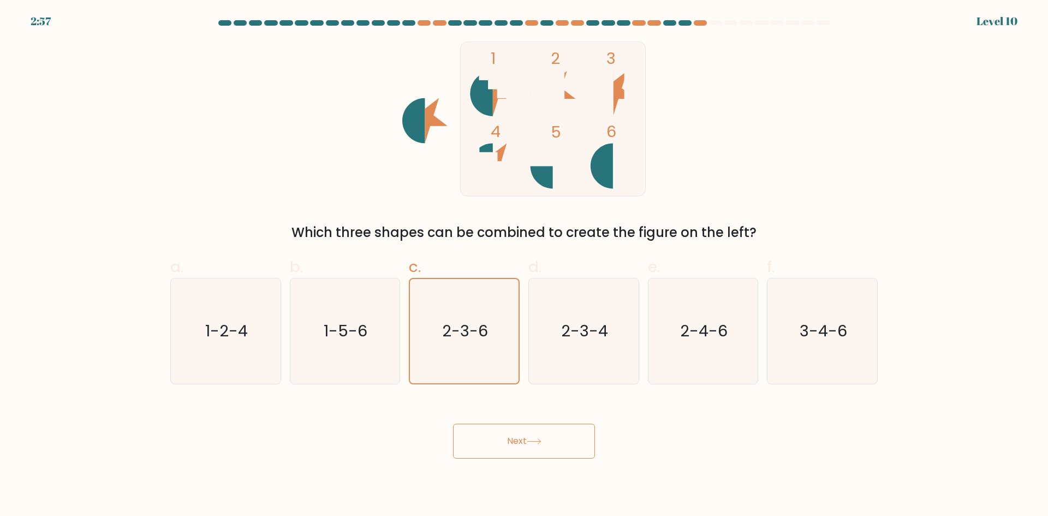
drag, startPoint x: 454, startPoint y: 429, endPoint x: 446, endPoint y: 424, distance: 9.4
click at [451, 428] on div "Next" at bounding box center [524, 427] width 720 height 61
drag, startPoint x: 446, startPoint y: 424, endPoint x: 477, endPoint y: 419, distance: 30.9
click at [458, 421] on div "Next" at bounding box center [524, 427] width 720 height 61
drag, startPoint x: 477, startPoint y: 419, endPoint x: 535, endPoint y: 422, distance: 58.4
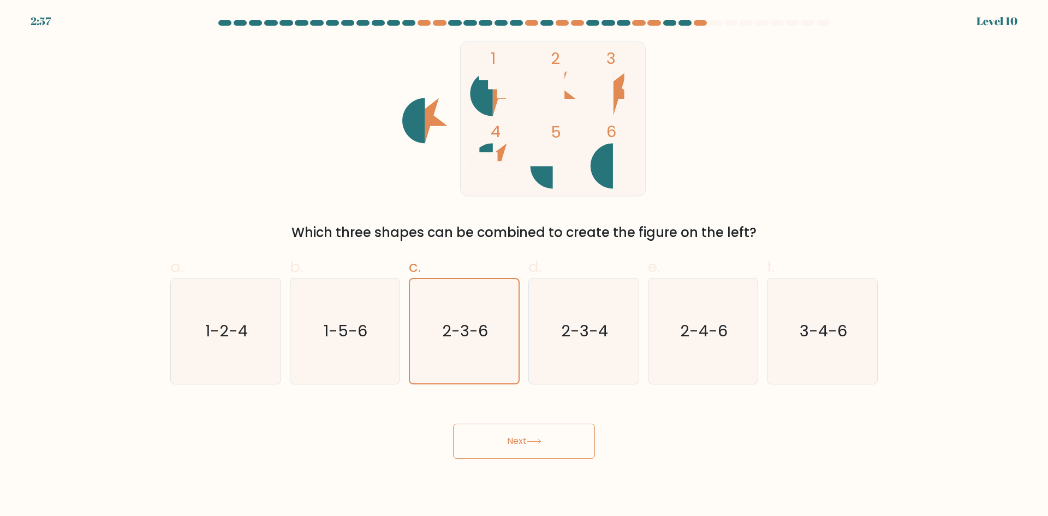
click at [488, 421] on div "Next" at bounding box center [524, 427] width 720 height 61
drag, startPoint x: 535, startPoint y: 422, endPoint x: 545, endPoint y: 422, distance: 9.8
click at [542, 422] on div "Next" at bounding box center [524, 427] width 720 height 61
drag, startPoint x: 554, startPoint y: 421, endPoint x: 575, endPoint y: 424, distance: 21.5
click at [562, 421] on div "Next" at bounding box center [524, 427] width 720 height 61
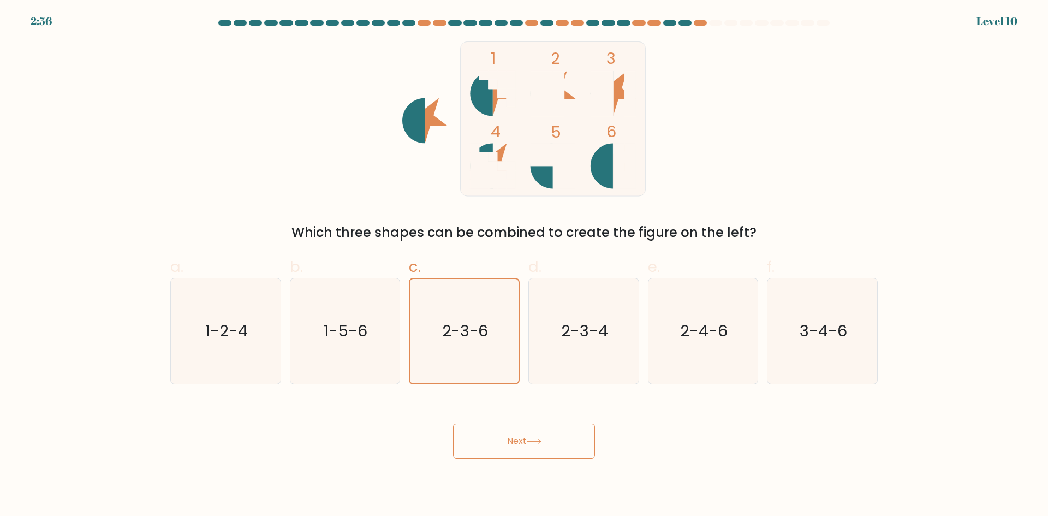
drag, startPoint x: 575, startPoint y: 424, endPoint x: 578, endPoint y: 433, distance: 9.8
click at [576, 428] on button "Next" at bounding box center [524, 440] width 142 height 35
click at [578, 433] on button "Next" at bounding box center [524, 440] width 142 height 35
click at [480, 419] on div "Next" at bounding box center [524, 427] width 720 height 61
drag, startPoint x: 454, startPoint y: 410, endPoint x: 411, endPoint y: 423, distance: 44.9
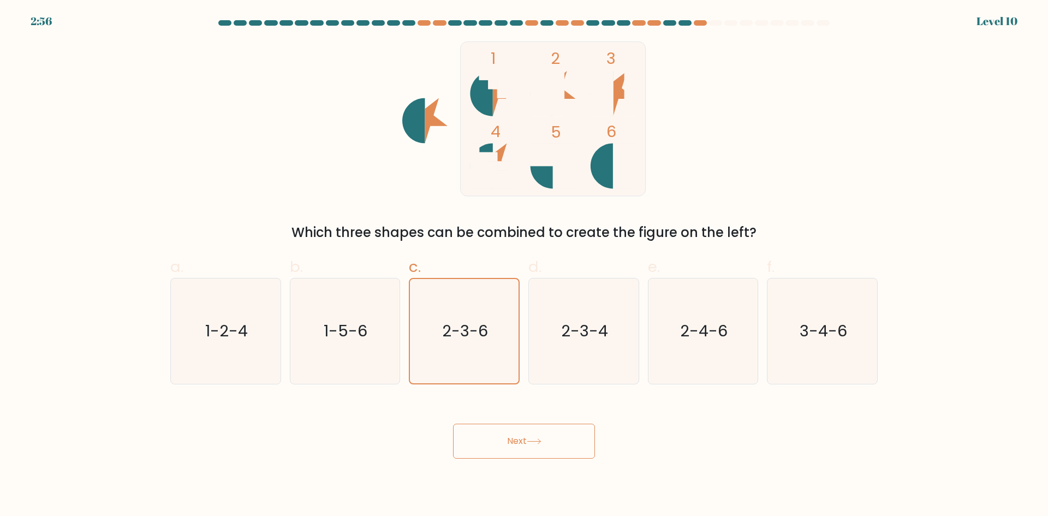
click at [418, 421] on div "Next" at bounding box center [524, 427] width 720 height 61
drag, startPoint x: 414, startPoint y: 441, endPoint x: 420, endPoint y: 442, distance: 5.6
click at [416, 442] on div "Next" at bounding box center [524, 427] width 720 height 61
drag, startPoint x: 442, startPoint y: 445, endPoint x: 480, endPoint y: 447, distance: 38.3
click at [477, 447] on div "Next" at bounding box center [524, 427] width 720 height 61
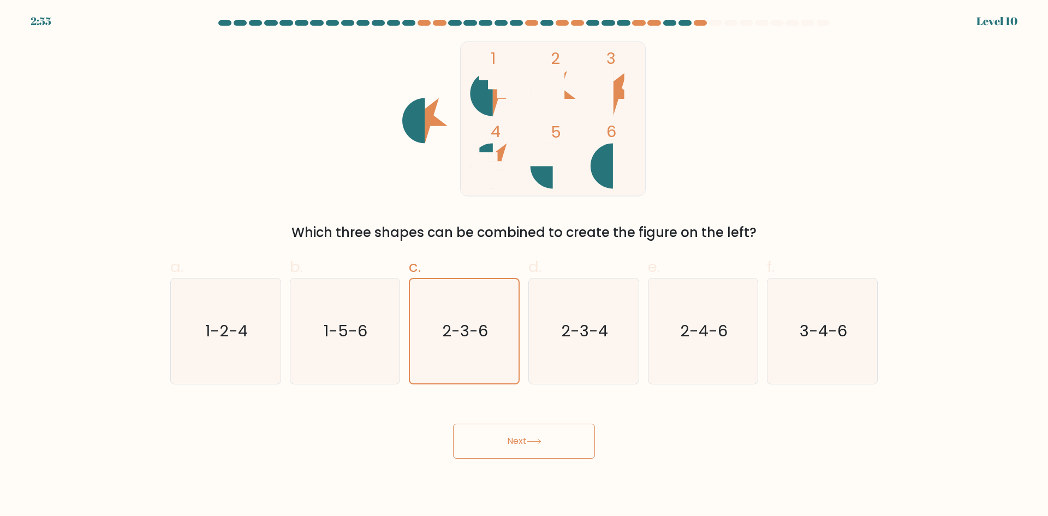
drag, startPoint x: 480, startPoint y: 447, endPoint x: 480, endPoint y: 430, distance: 17.5
click at [481, 445] on button "Next" at bounding box center [524, 440] width 142 height 35
drag, startPoint x: 480, startPoint y: 430, endPoint x: 462, endPoint y: 451, distance: 27.5
click at [469, 441] on button "Next" at bounding box center [524, 440] width 142 height 35
drag, startPoint x: 463, startPoint y: 460, endPoint x: 475, endPoint y: 451, distance: 14.4
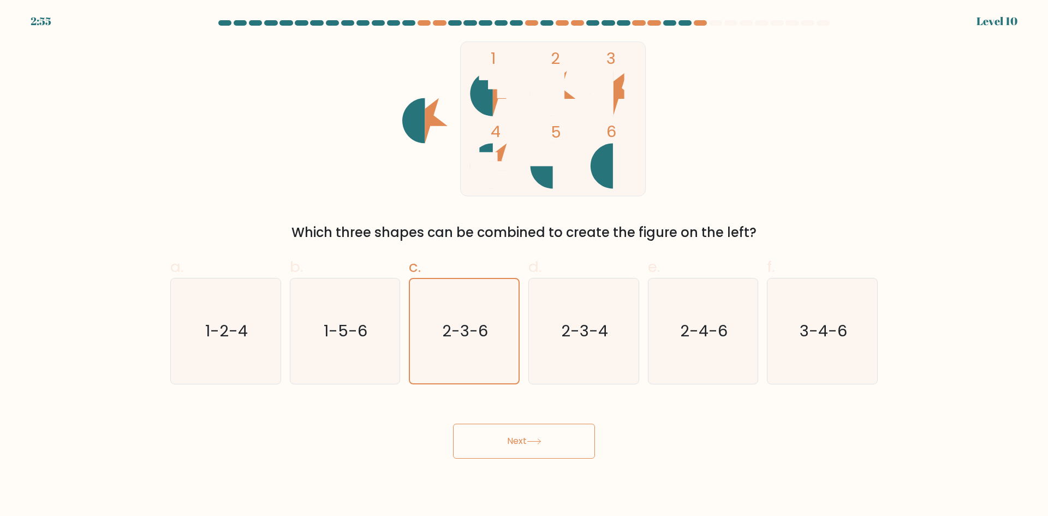
click at [466, 460] on body "2:55 Level 10" at bounding box center [524, 258] width 1048 height 516
drag, startPoint x: 475, startPoint y: 451, endPoint x: 435, endPoint y: 429, distance: 45.4
click at [435, 433] on div "Next" at bounding box center [524, 427] width 720 height 61
drag, startPoint x: 435, startPoint y: 429, endPoint x: 458, endPoint y: 424, distance: 23.6
click at [445, 426] on div "Next" at bounding box center [524, 427] width 720 height 61
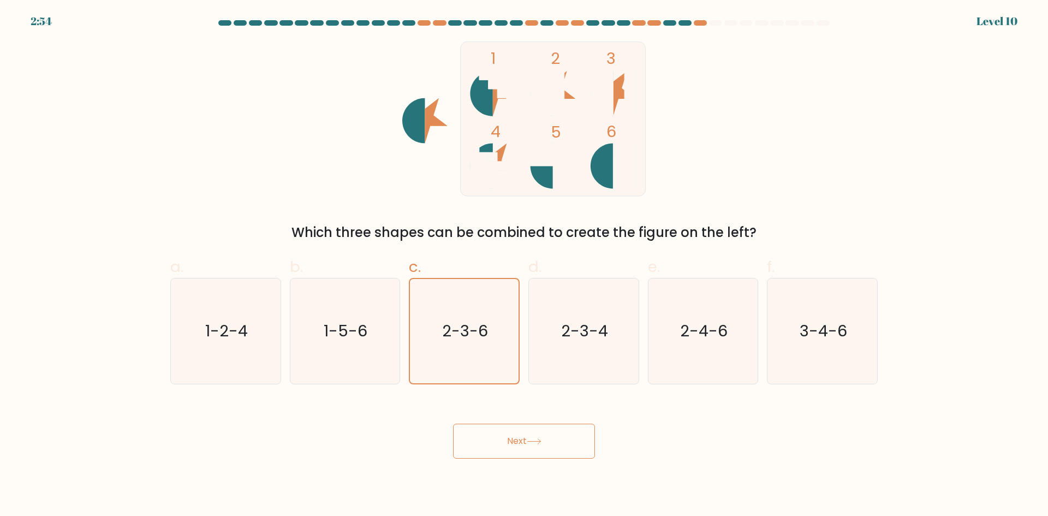
drag, startPoint x: 462, startPoint y: 430, endPoint x: 470, endPoint y: 448, distance: 19.1
click at [469, 445] on button "Next" at bounding box center [524, 440] width 142 height 35
click at [470, 448] on button "Next" at bounding box center [524, 440] width 142 height 35
click at [474, 443] on button "Next" at bounding box center [524, 440] width 142 height 35
drag
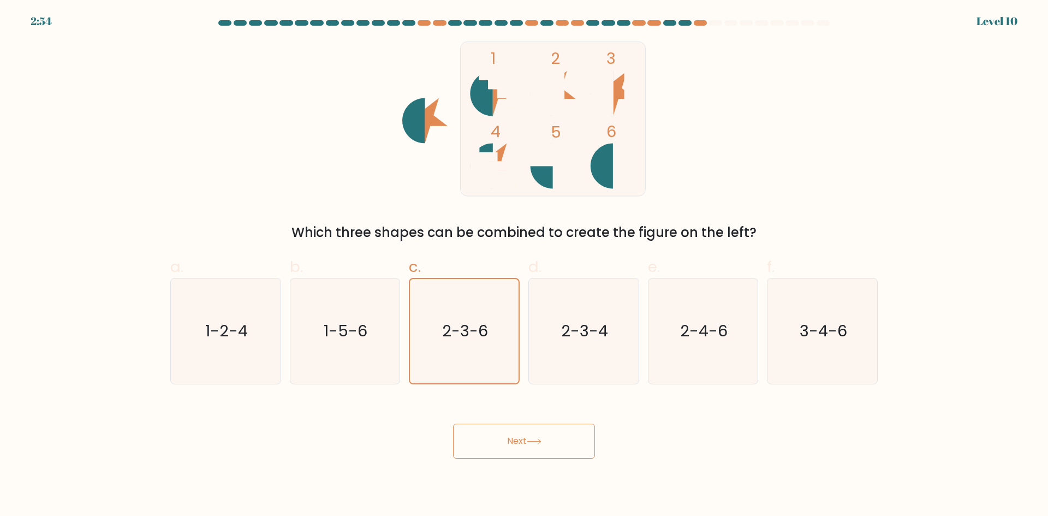
click at [484, 434] on button "Next" at bounding box center [524, 440] width 142 height 35
click at [502, 427] on button "Next" at bounding box center [524, 440] width 142 height 35
click at [510, 447] on button "Next" at bounding box center [524, 440] width 142 height 35
click at [525, 439] on button "Next" at bounding box center [524, 440] width 142 height 35
click at [539, 429] on button "Next" at bounding box center [524, 440] width 142 height 35
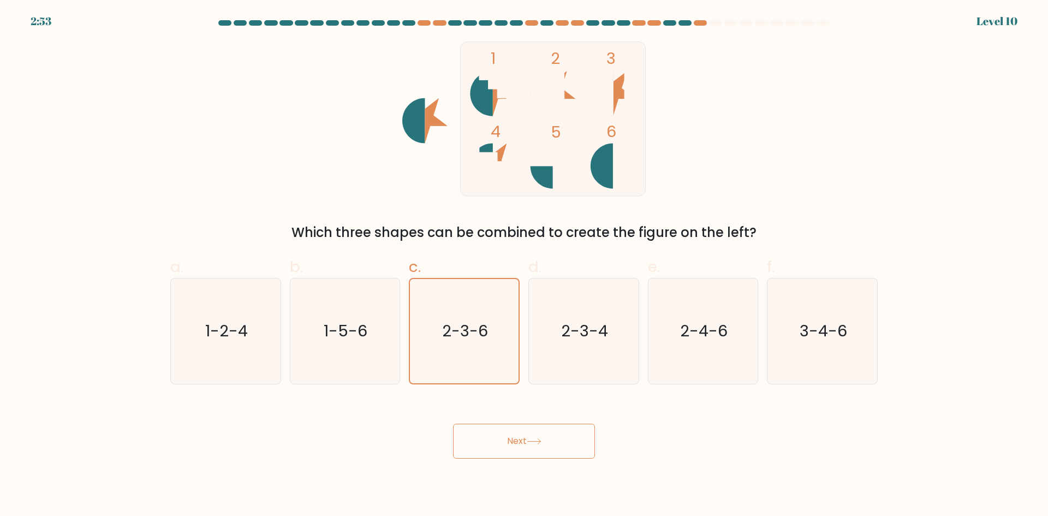
click at [559, 445] on button "Next" at bounding box center [524, 440] width 142 height 35
click at [578, 426] on button "Next" at bounding box center [524, 440] width 142 height 35
click at [587, 418] on div "Next" at bounding box center [524, 427] width 720 height 61
click at [615, 436] on div "Next" at bounding box center [524, 427] width 720 height 61
click at [608, 447] on div "Next" at bounding box center [524, 427] width 720 height 61
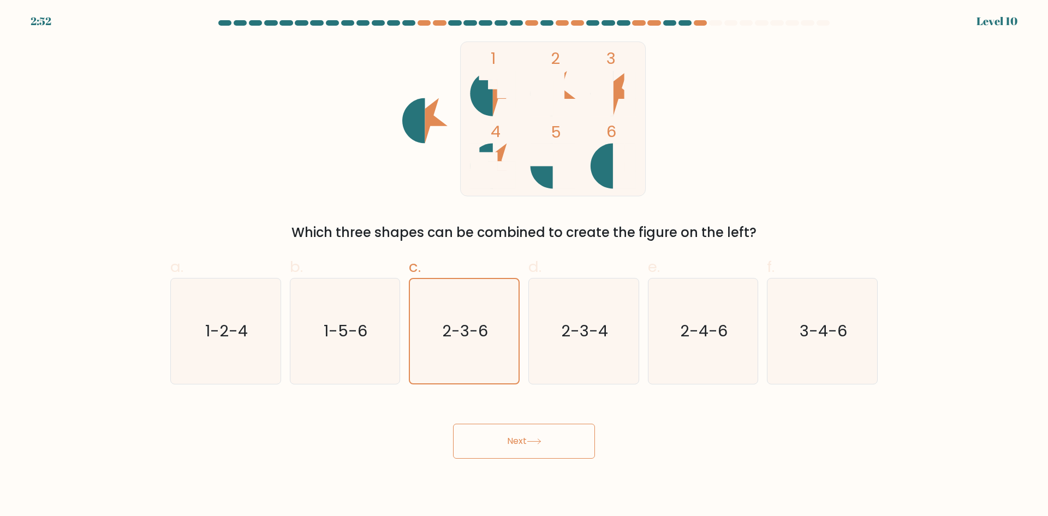
click at [584, 446] on div "Next" at bounding box center [524, 427] width 720 height 61
click at [552, 453] on button "Next" at bounding box center [524, 440] width 142 height 35
click at [454, 448] on button "Next" at bounding box center [524, 440] width 142 height 35
click at [441, 447] on div "Next" at bounding box center [524, 427] width 720 height 61
click at [441, 435] on div "Next" at bounding box center [524, 427] width 720 height 61
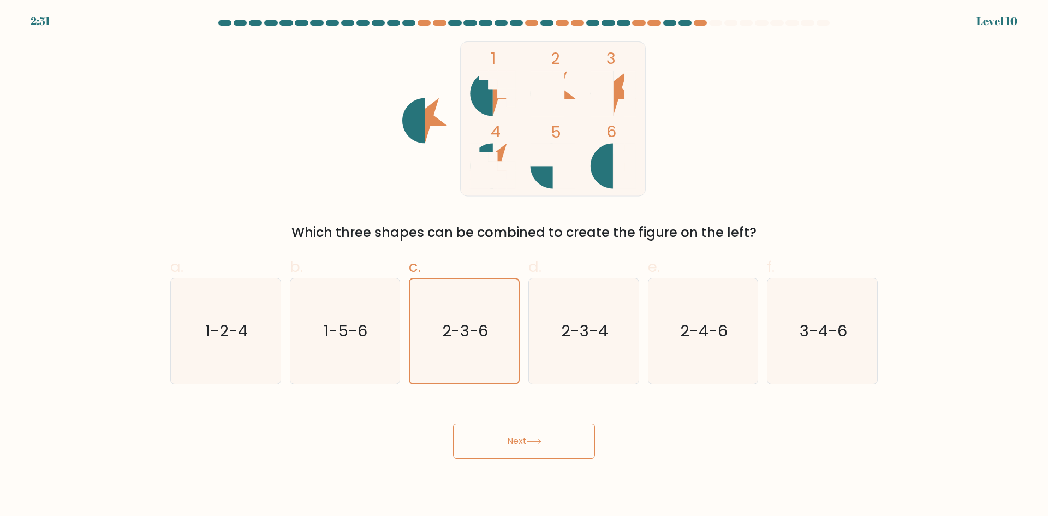
click at [500, 417] on div "Next" at bounding box center [524, 427] width 720 height 61
click at [554, 434] on button "Next" at bounding box center [524, 440] width 142 height 35
click at [453, 423] on button "Next" at bounding box center [524, 440] width 142 height 35
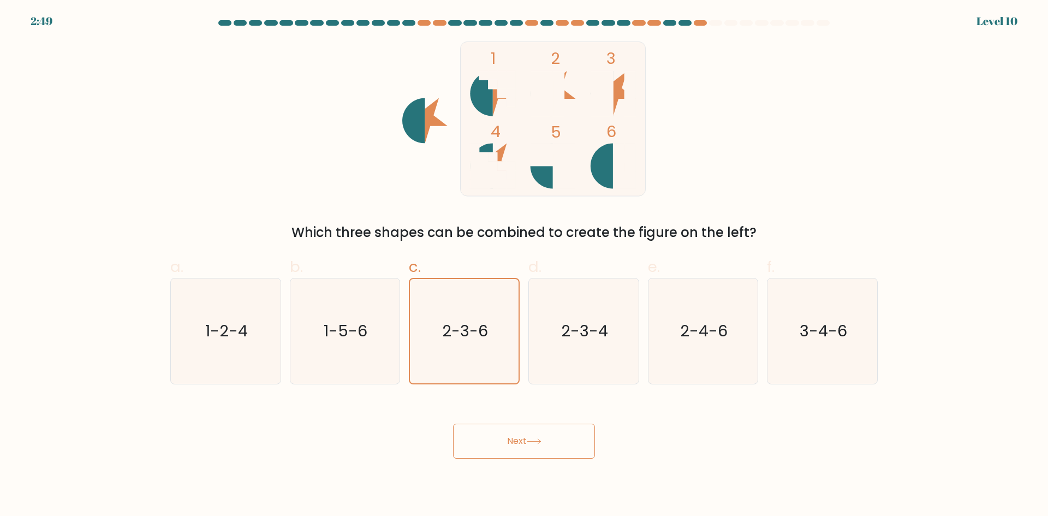
click at [513, 469] on body "2:49 Level 10" at bounding box center [524, 258] width 1048 height 516
click at [488, 455] on button "Next" at bounding box center [524, 440] width 142 height 35
click at [447, 445] on div "Next" at bounding box center [524, 427] width 720 height 61
click at [453, 424] on div "Next" at bounding box center [524, 427] width 720 height 61
click at [460, 456] on button "Next" at bounding box center [524, 440] width 142 height 35
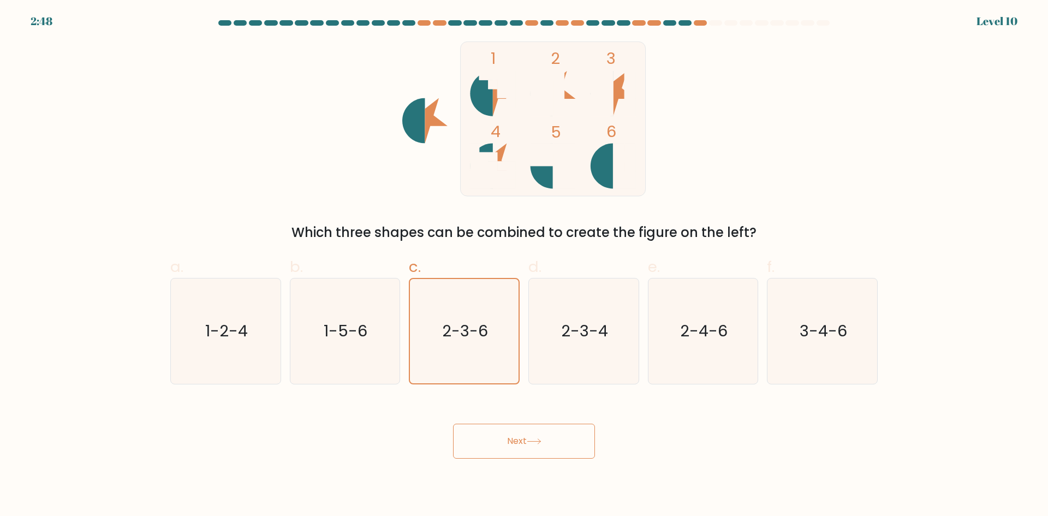
click at [475, 438] on button "Next" at bounding box center [524, 440] width 142 height 35
click at [479, 423] on button "Next" at bounding box center [524, 440] width 142 height 35
click at [517, 453] on button "Next" at bounding box center [524, 440] width 142 height 35
click at [543, 439] on button "Next" at bounding box center [524, 440] width 142 height 35
click at [571, 430] on button "Next" at bounding box center [524, 440] width 142 height 35
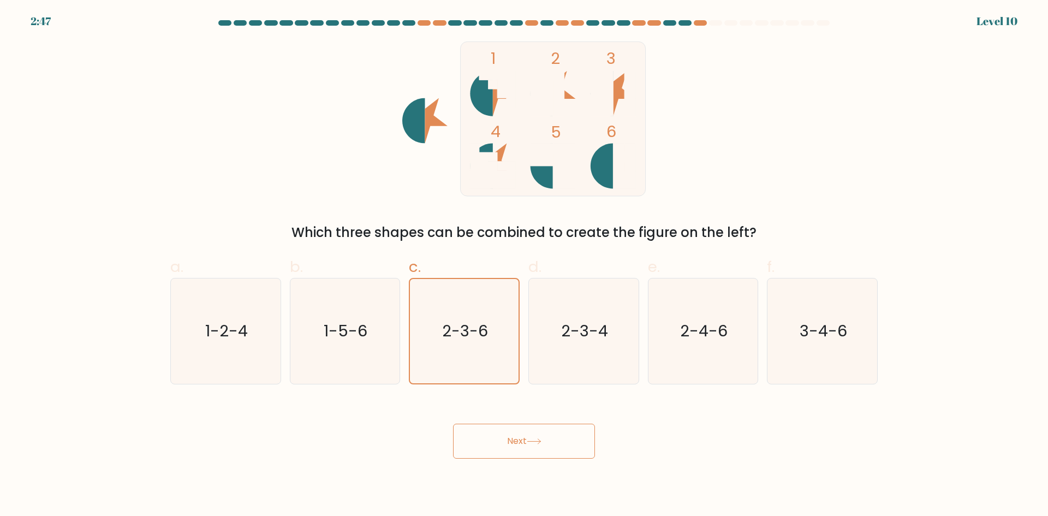
click at [587, 446] on button "Next" at bounding box center [524, 440] width 142 height 35
click at [603, 414] on div "Next" at bounding box center [524, 427] width 720 height 61
click at [593, 400] on div "Next" at bounding box center [524, 427] width 720 height 61
click at [547, 402] on div "Next" at bounding box center [524, 427] width 720 height 61
click at [482, 400] on div "Next" at bounding box center [524, 427] width 720 height 61
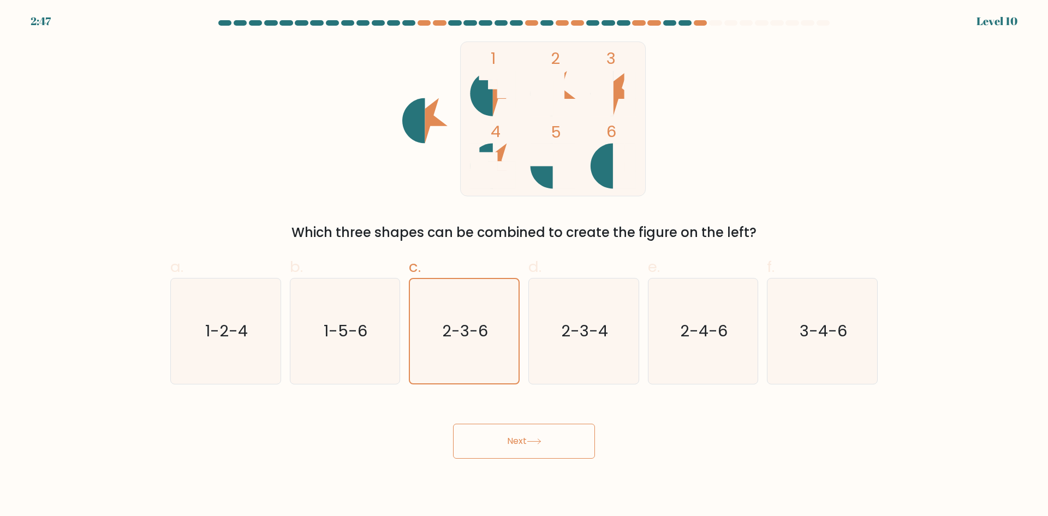
click at [441, 415] on div "Next" at bounding box center [524, 427] width 720 height 61
click at [442, 450] on div "Next" at bounding box center [524, 427] width 720 height 61
click at [478, 456] on body "2:46 Level 10" at bounding box center [524, 258] width 1048 height 516
click at [504, 445] on button "Next" at bounding box center [524, 440] width 142 height 35
click at [558, 470] on body "2:46 Level 10" at bounding box center [524, 258] width 1048 height 516
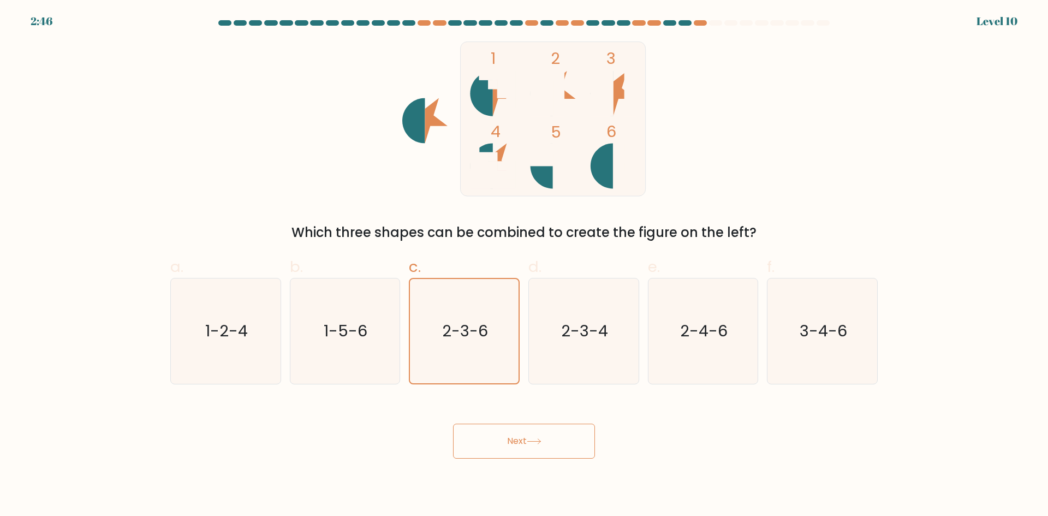
click at [582, 449] on body "2:46 Level 10" at bounding box center [524, 258] width 1048 height 516
click at [598, 431] on div "Next" at bounding box center [524, 427] width 720 height 61
click at [596, 453] on div "Next" at bounding box center [524, 427] width 720 height 61
click at [575, 457] on body "2:45 Level 10" at bounding box center [524, 258] width 1048 height 516
click at [543, 430] on button "Next" at bounding box center [524, 440] width 142 height 35
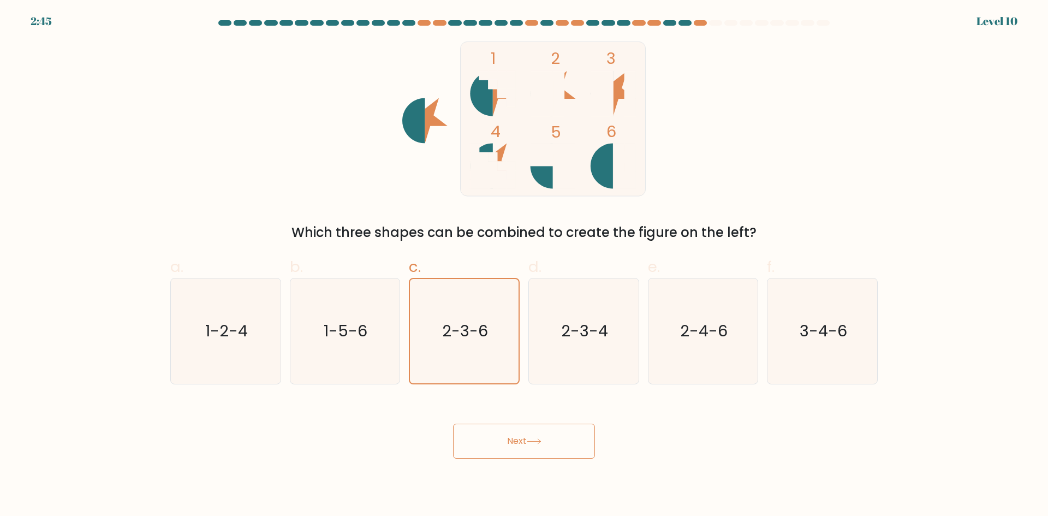
click at [553, 418] on div "Next" at bounding box center [524, 427] width 720 height 61
click at [515, 405] on div "Next" at bounding box center [524, 427] width 720 height 61
click at [481, 427] on div "Next" at bounding box center [524, 427] width 720 height 61
click at [472, 429] on button "Next" at bounding box center [524, 440] width 142 height 35
click at [470, 434] on button "Next" at bounding box center [524, 440] width 142 height 35
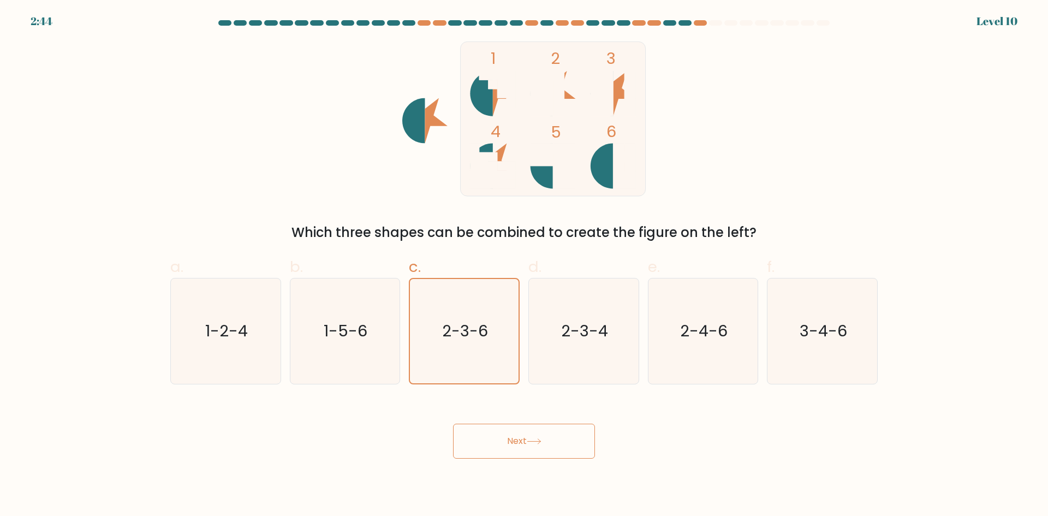
click at [541, 445] on button "Next" at bounding box center [524, 440] width 142 height 35
click at [553, 449] on button "Next" at bounding box center [524, 440] width 142 height 35
click at [565, 438] on button "Next" at bounding box center [524, 440] width 142 height 35
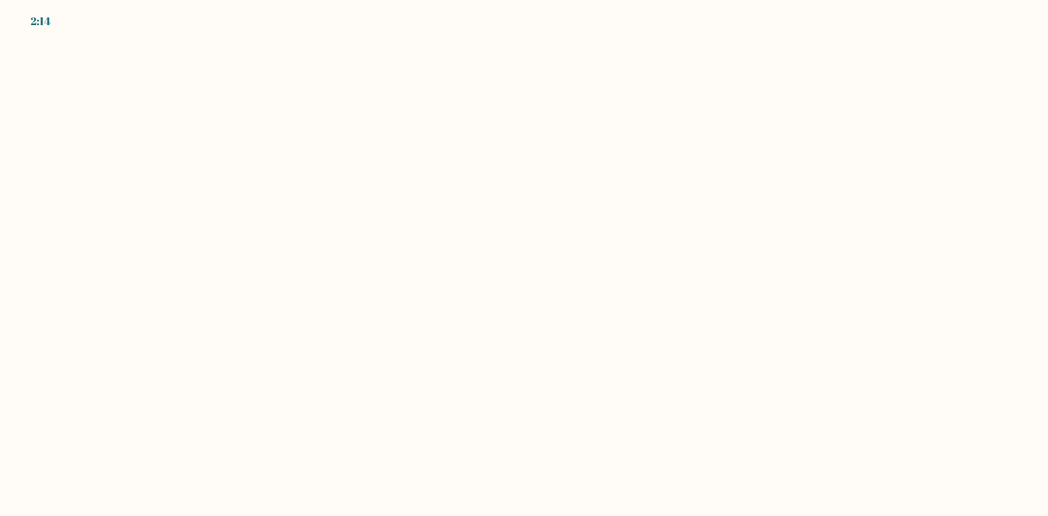
click at [254, 22] on div "2:14" at bounding box center [524, 14] width 1048 height 29
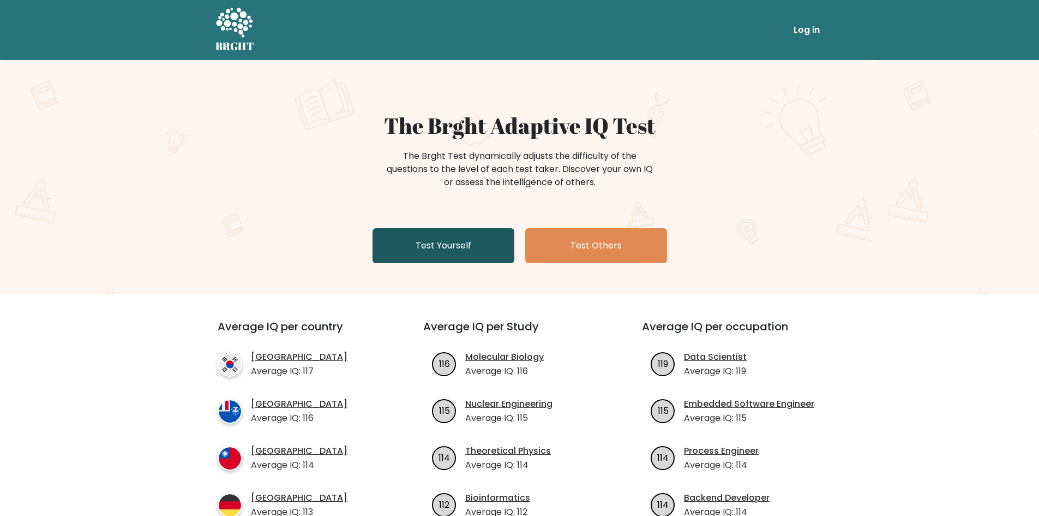
click at [414, 250] on link "Test Yourself" at bounding box center [444, 245] width 142 height 35
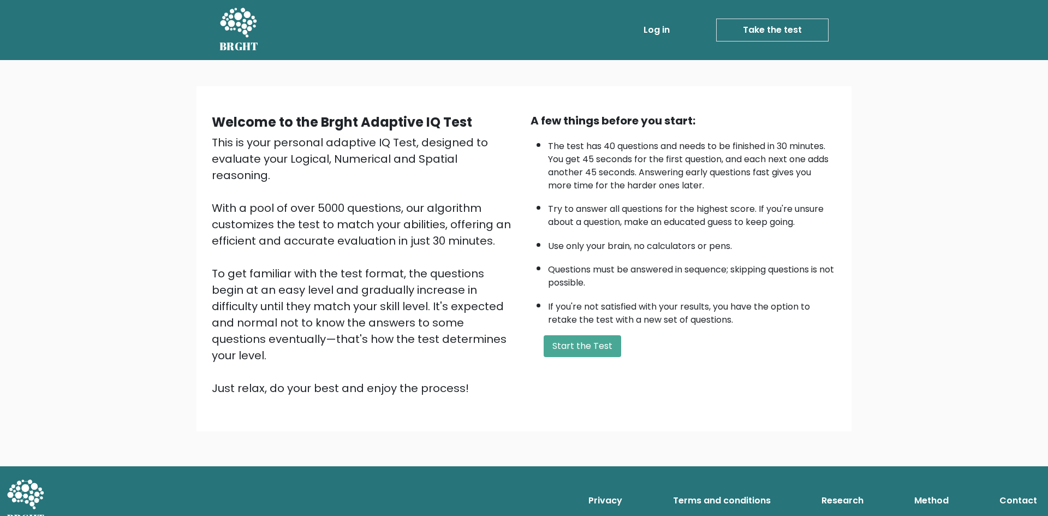
click at [572, 334] on div "A few things before you start: The test has 40 questions and needs to be finish…" at bounding box center [683, 254] width 319 height 284
click at [571, 337] on button "Start the Test" at bounding box center [581, 346] width 77 height 22
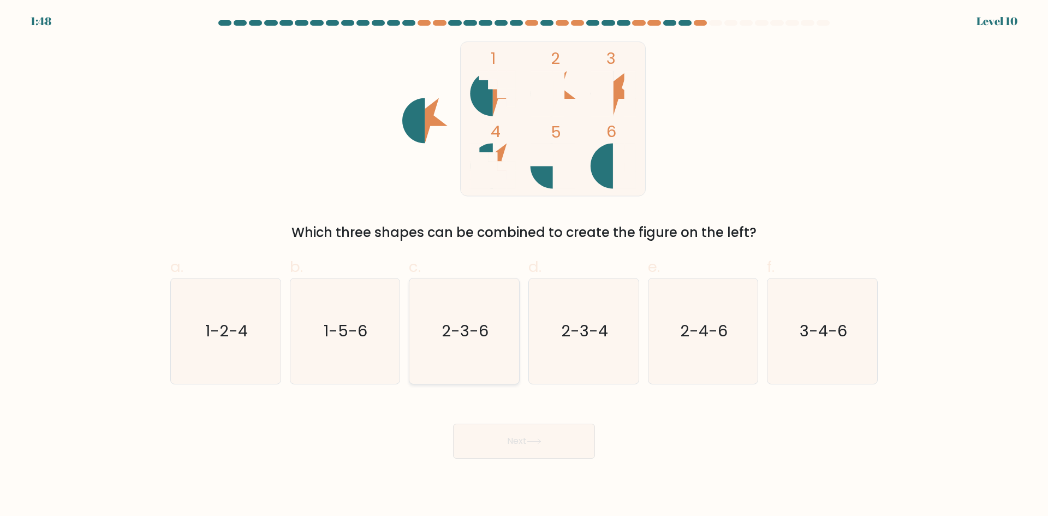
click at [424, 331] on icon "2-3-6" at bounding box center [463, 330] width 105 height 105
click at [524, 265] on input "c. 2-3-6" at bounding box center [524, 261] width 1 height 7
radio input "true"
click at [516, 433] on button "Next" at bounding box center [524, 440] width 142 height 35
drag, startPoint x: 594, startPoint y: 444, endPoint x: 589, endPoint y: 440, distance: 6.6
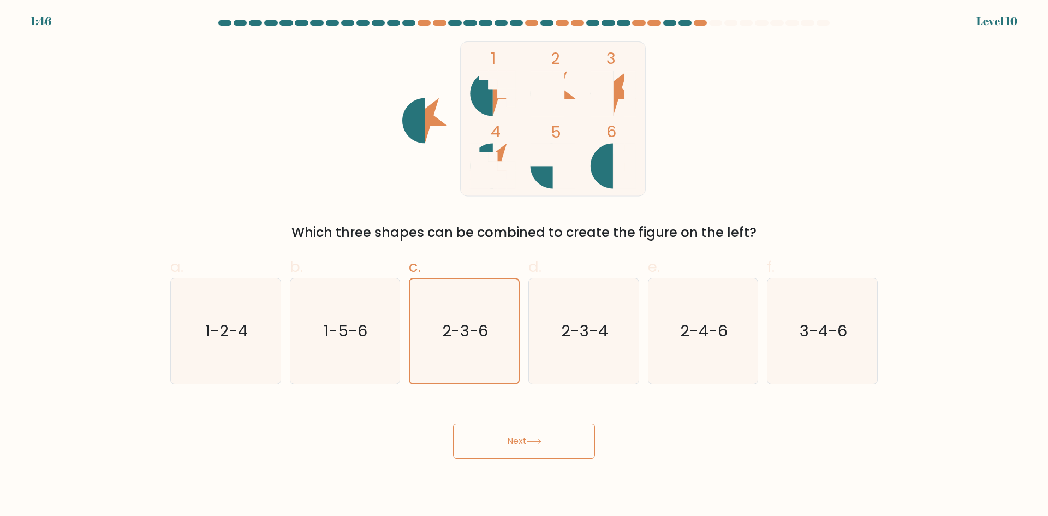
click at [593, 443] on button "Next" at bounding box center [524, 440] width 142 height 35
click at [589, 439] on button "Next" at bounding box center [524, 440] width 142 height 35
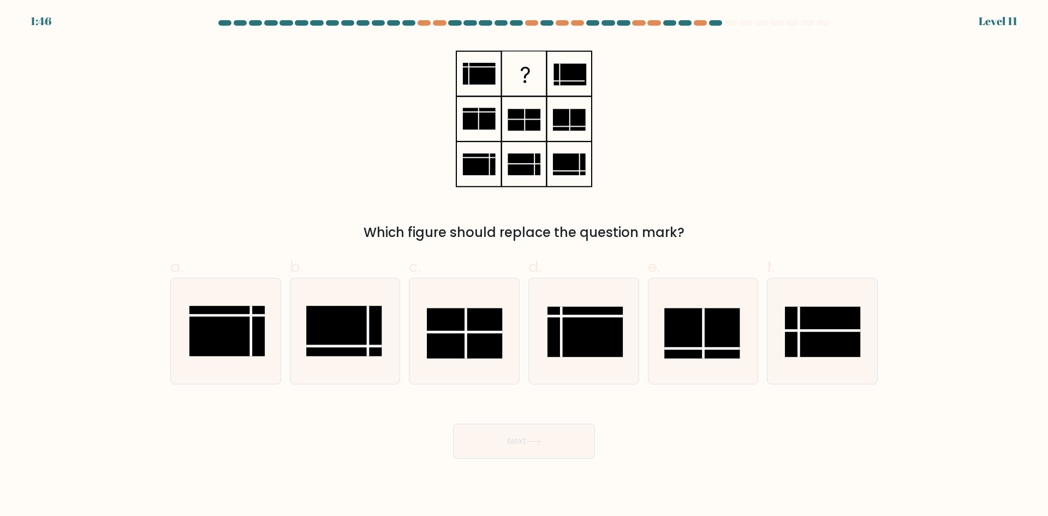
click at [588, 428] on button "Next" at bounding box center [524, 440] width 142 height 35
click at [811, 328] on rect at bounding box center [822, 331] width 75 height 50
click at [524, 265] on input "f." at bounding box center [524, 261] width 1 height 7
radio input "true"
click at [516, 443] on button "Next" at bounding box center [524, 440] width 142 height 35
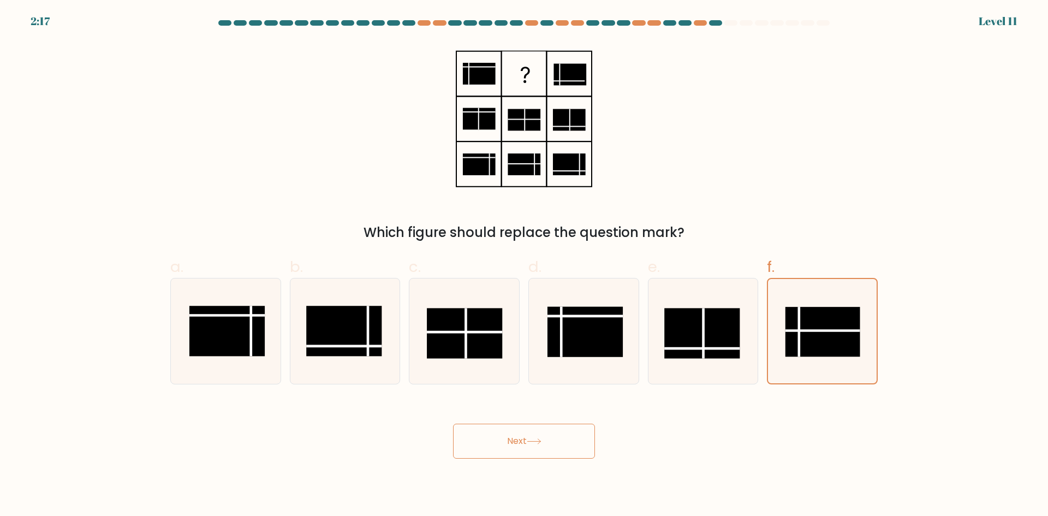
click at [449, 429] on div "Next" at bounding box center [524, 427] width 720 height 61
click at [460, 426] on button "Next" at bounding box center [524, 440] width 142 height 35
click at [461, 426] on button "Next" at bounding box center [524, 440] width 142 height 35
click at [459, 448] on button "Next" at bounding box center [524, 440] width 142 height 35
drag, startPoint x: 462, startPoint y: 451, endPoint x: 485, endPoint y: 442, distance: 25.0
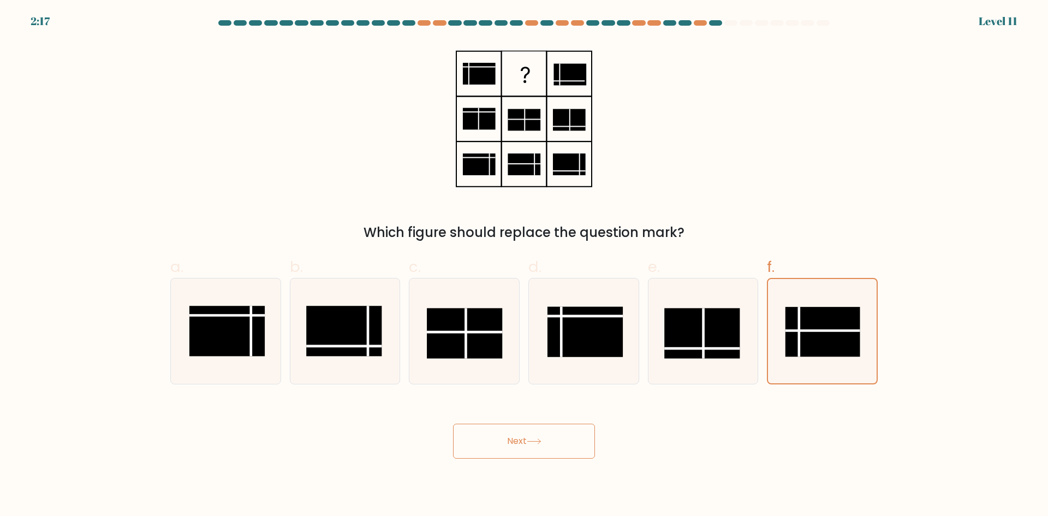
click at [468, 448] on button "Next" at bounding box center [524, 440] width 142 height 35
drag, startPoint x: 485, startPoint y: 442, endPoint x: 505, endPoint y: 432, distance: 22.2
click at [487, 441] on button "Next" at bounding box center [524, 440] width 142 height 35
drag, startPoint x: 505, startPoint y: 432, endPoint x: 523, endPoint y: 438, distance: 18.8
click at [506, 432] on button "Next" at bounding box center [524, 440] width 142 height 35
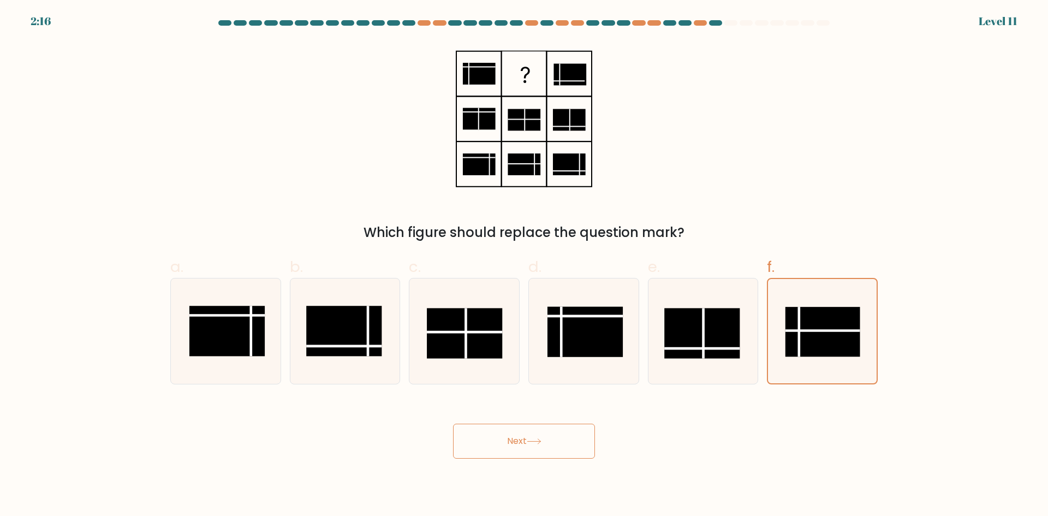
drag, startPoint x: 523, startPoint y: 438, endPoint x: 539, endPoint y: 444, distance: 17.4
click at [534, 443] on button "Next" at bounding box center [524, 440] width 142 height 35
drag, startPoint x: 539, startPoint y: 444, endPoint x: 553, endPoint y: 436, distance: 15.9
click at [541, 444] on icon at bounding box center [534, 441] width 15 height 6
drag, startPoint x: 553, startPoint y: 436, endPoint x: 566, endPoint y: 427, distance: 15.6
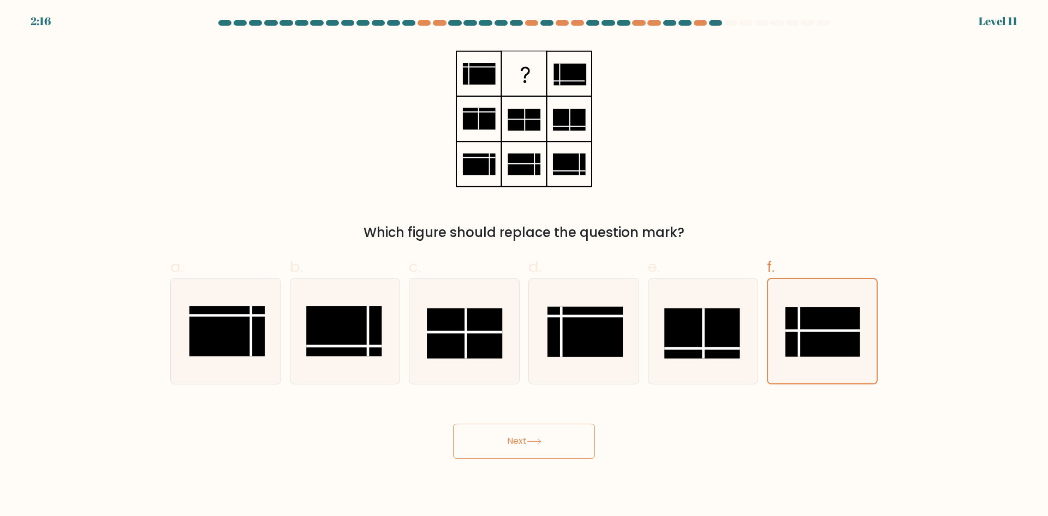
click at [554, 435] on button "Next" at bounding box center [524, 440] width 142 height 35
click at [566, 427] on button "Next" at bounding box center [524, 440] width 142 height 35
drag, startPoint x: 572, startPoint y: 426, endPoint x: 584, endPoint y: 433, distance: 14.2
click at [577, 426] on button "Next" at bounding box center [524, 440] width 142 height 35
drag, startPoint x: 584, startPoint y: 433, endPoint x: 588, endPoint y: 441, distance: 8.5
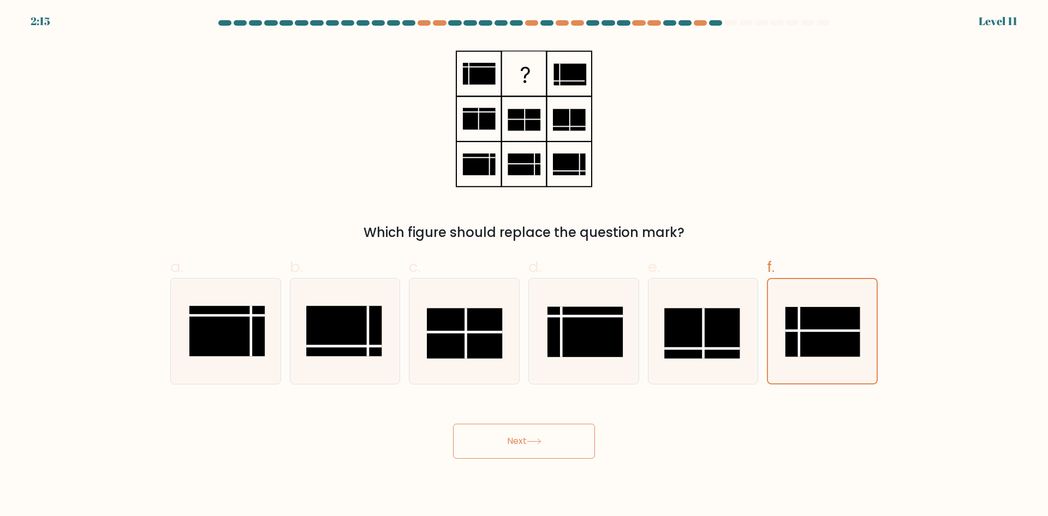
click at [587, 438] on button "Next" at bounding box center [524, 440] width 142 height 35
click at [588, 441] on button "Next" at bounding box center [524, 440] width 142 height 35
drag, startPoint x: 559, startPoint y: 445, endPoint x: 548, endPoint y: 450, distance: 11.8
drag, startPoint x: 548, startPoint y: 450, endPoint x: 511, endPoint y: 439, distance: 38.5
click at [511, 439] on button "Next" at bounding box center [524, 440] width 142 height 35
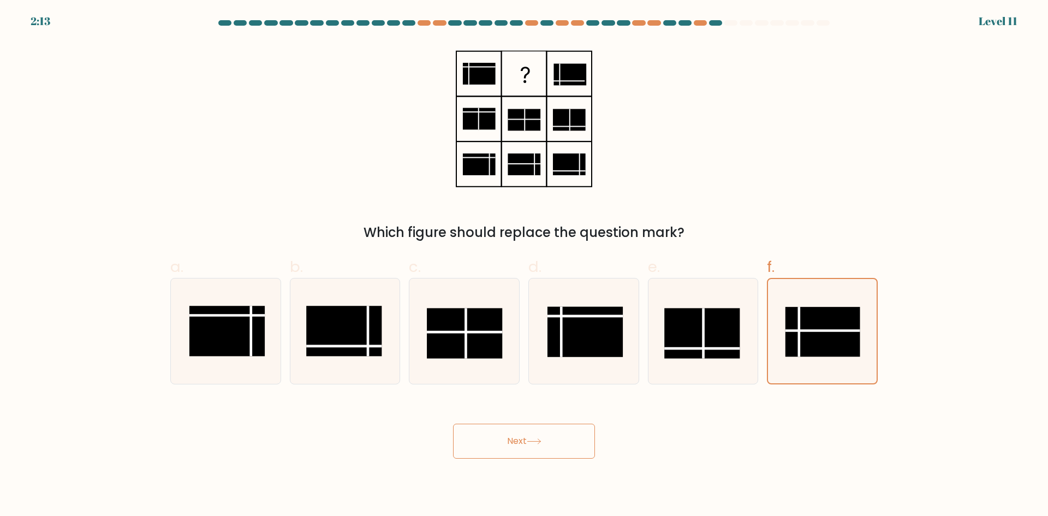
drag, startPoint x: 505, startPoint y: 447, endPoint x: 489, endPoint y: 452, distance: 16.6
click at [503, 448] on button "Next" at bounding box center [524, 440] width 142 height 35
click at [484, 456] on button "Next" at bounding box center [524, 440] width 142 height 35
click at [482, 459] on body "2:12 Level 11" at bounding box center [524, 258] width 1048 height 516
drag, startPoint x: 512, startPoint y: 458, endPoint x: 521, endPoint y: 452, distance: 9.8
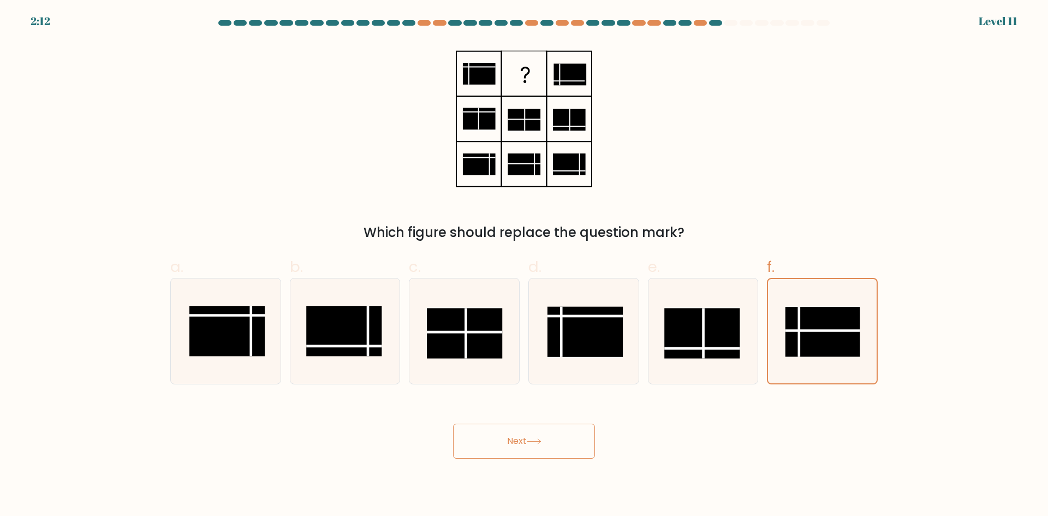
click at [514, 458] on button "Next" at bounding box center [524, 440] width 142 height 35
click at [527, 445] on button "Next" at bounding box center [524, 440] width 142 height 35
drag, startPoint x: 527, startPoint y: 442, endPoint x: 533, endPoint y: 441, distance: 6.6
click at [528, 441] on button "Next" at bounding box center [524, 440] width 142 height 35
click at [534, 441] on icon at bounding box center [533, 441] width 13 height 5
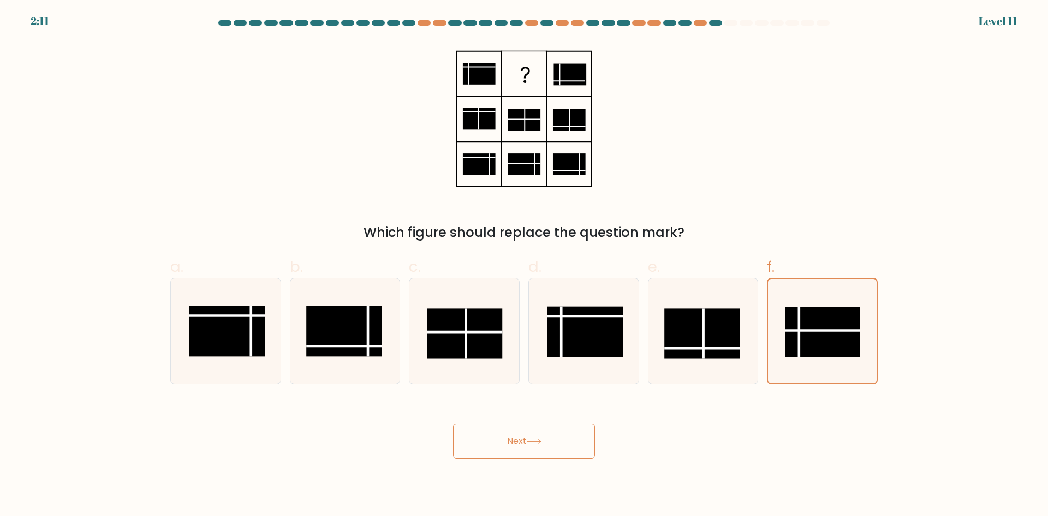
click at [453, 423] on button "Next" at bounding box center [524, 440] width 142 height 35
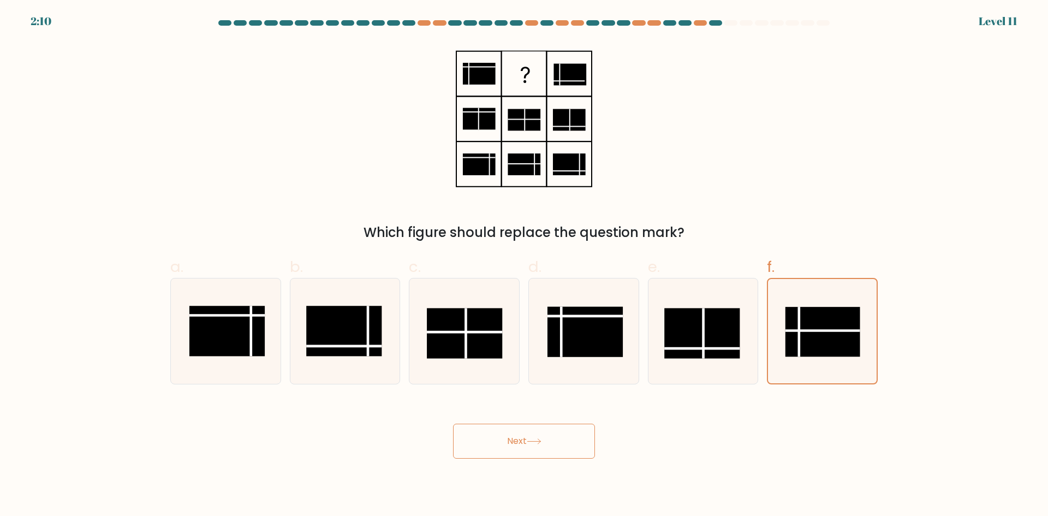
click at [453, 423] on button "Next" at bounding box center [524, 440] width 142 height 35
click at [463, 421] on div "Next" at bounding box center [524, 427] width 720 height 61
click at [450, 432] on div "Next" at bounding box center [524, 427] width 720 height 61
drag, startPoint x: 450, startPoint y: 432, endPoint x: 475, endPoint y: 468, distance: 43.1
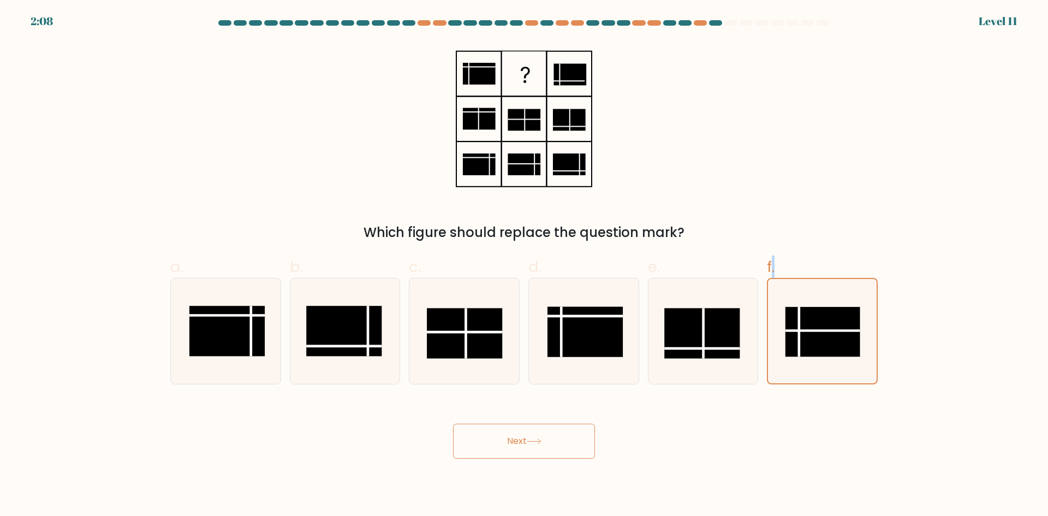
click at [457, 440] on div "Next" at bounding box center [524, 427] width 720 height 61
click at [475, 468] on body "2:08 Level 11" at bounding box center [524, 258] width 1048 height 516
click at [469, 456] on body "2:08 Level 11" at bounding box center [524, 258] width 1048 height 516
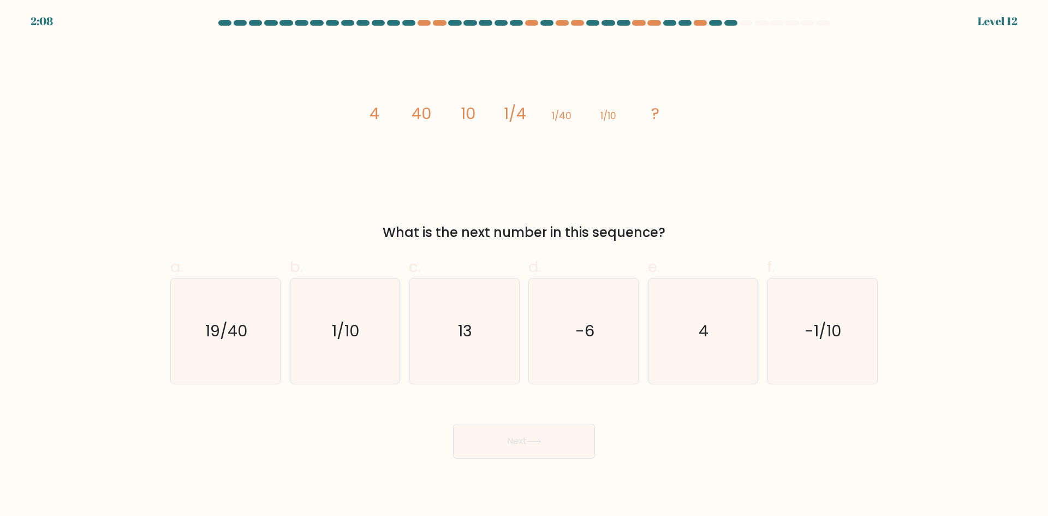
drag, startPoint x: 494, startPoint y: 438, endPoint x: 582, endPoint y: 432, distance: 88.6
click at [536, 437] on button "Next" at bounding box center [524, 440] width 142 height 35
click at [583, 433] on button "Next" at bounding box center [524, 440] width 142 height 35
click at [726, 195] on div "image/svg+xml 4 40 10 1/4 1/40 1/10 ? What is the next number in this sequence?" at bounding box center [524, 141] width 720 height 201
click at [840, 333] on text "-1/10" at bounding box center [823, 331] width 37 height 22
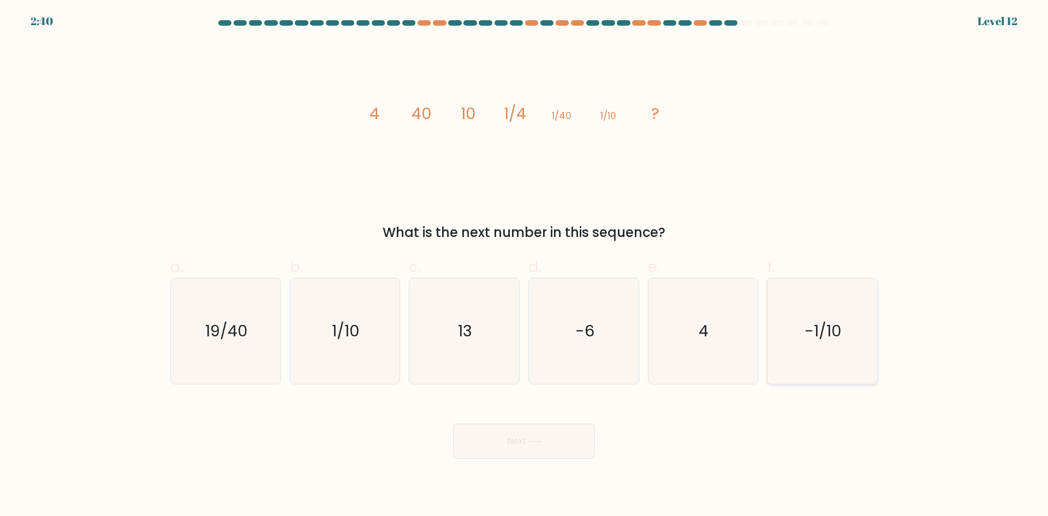
click at [524, 265] on input "f. -1/10" at bounding box center [524, 261] width 1 height 7
radio input "true"
click at [559, 438] on button "Next" at bounding box center [524, 440] width 142 height 35
click at [456, 433] on button "Next" at bounding box center [524, 440] width 142 height 35
drag, startPoint x: 500, startPoint y: 429, endPoint x: 505, endPoint y: 435, distance: 8.5
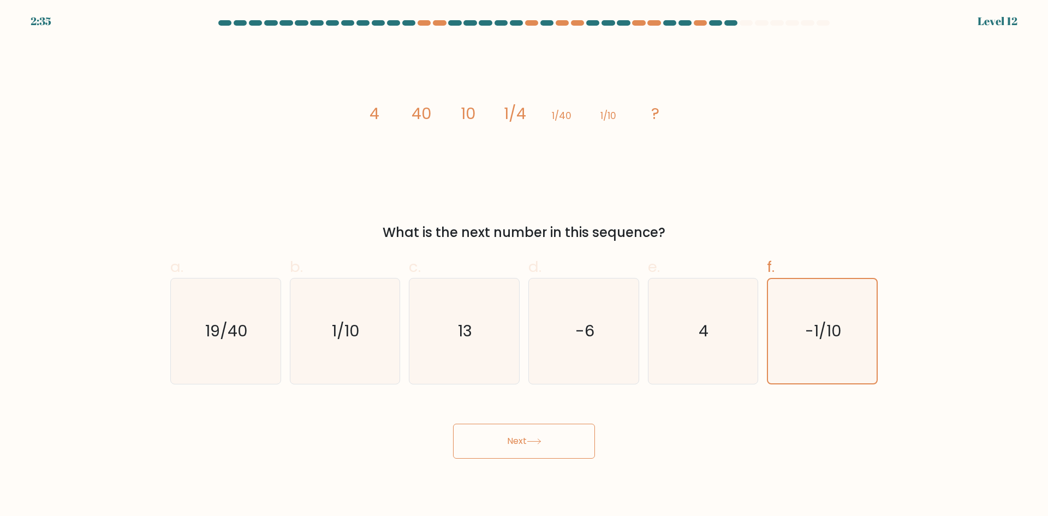
click at [501, 429] on button "Next" at bounding box center [524, 440] width 142 height 35
click at [508, 439] on button "Next" at bounding box center [524, 440] width 142 height 35
drag, startPoint x: 509, startPoint y: 439, endPoint x: 544, endPoint y: 430, distance: 36.5
click at [516, 438] on button "Next" at bounding box center [524, 440] width 142 height 35
drag, startPoint x: 544, startPoint y: 430, endPoint x: 564, endPoint y: 426, distance: 20.1
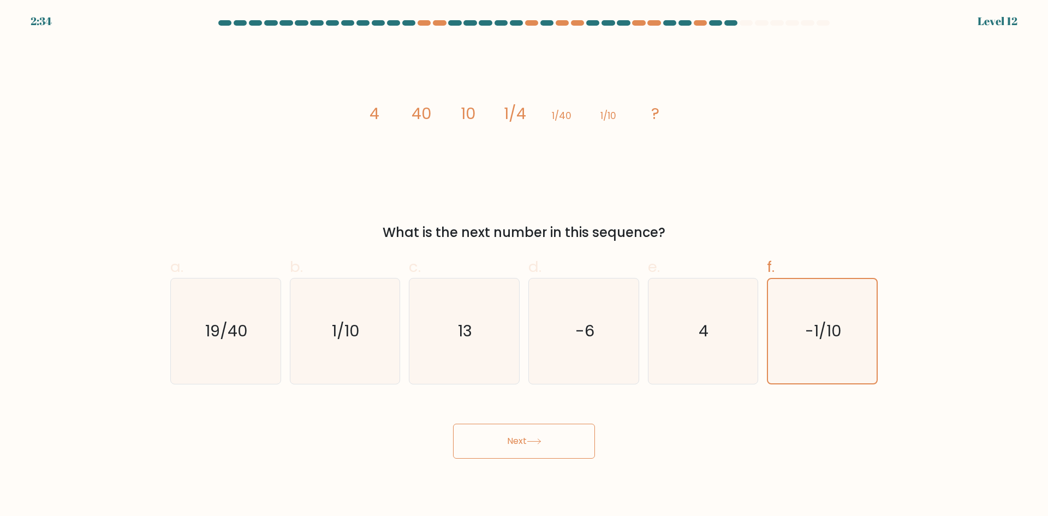
click at [547, 430] on button "Next" at bounding box center [524, 440] width 142 height 35
drag, startPoint x: 564, startPoint y: 426, endPoint x: 585, endPoint y: 428, distance: 21.3
click at [571, 426] on button "Next" at bounding box center [524, 440] width 142 height 35
drag, startPoint x: 585, startPoint y: 428, endPoint x: 588, endPoint y: 440, distance: 12.4
click at [585, 428] on button "Next" at bounding box center [524, 440] width 142 height 35
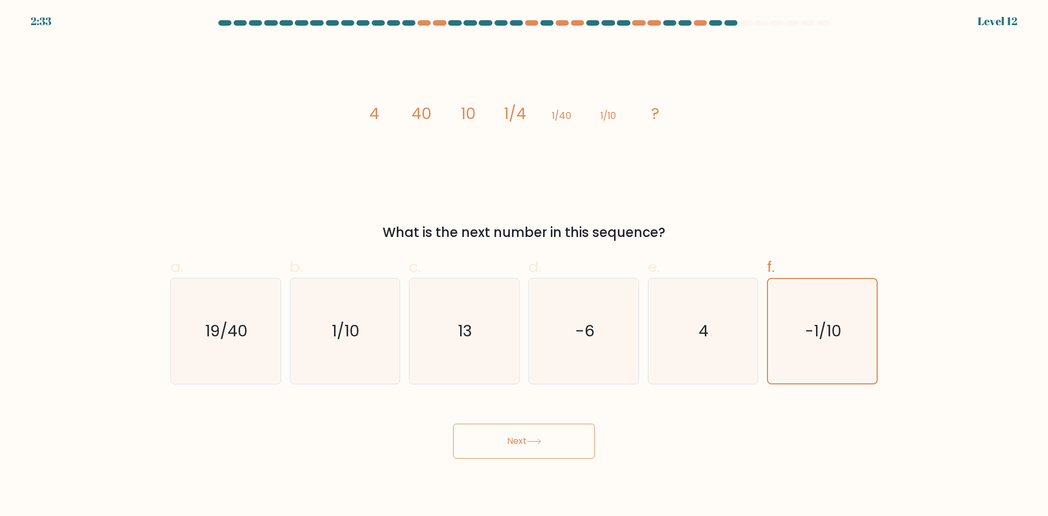
drag, startPoint x: 588, startPoint y: 440, endPoint x: 588, endPoint y: 451, distance: 11.5
click at [588, 451] on button "Next" at bounding box center [524, 440] width 142 height 35
drag, startPoint x: 585, startPoint y: 454, endPoint x: 522, endPoint y: 439, distance: 64.6
click at [543, 444] on button "Next" at bounding box center [524, 440] width 142 height 35
drag, startPoint x: 522, startPoint y: 439, endPoint x: 476, endPoint y: 447, distance: 46.6
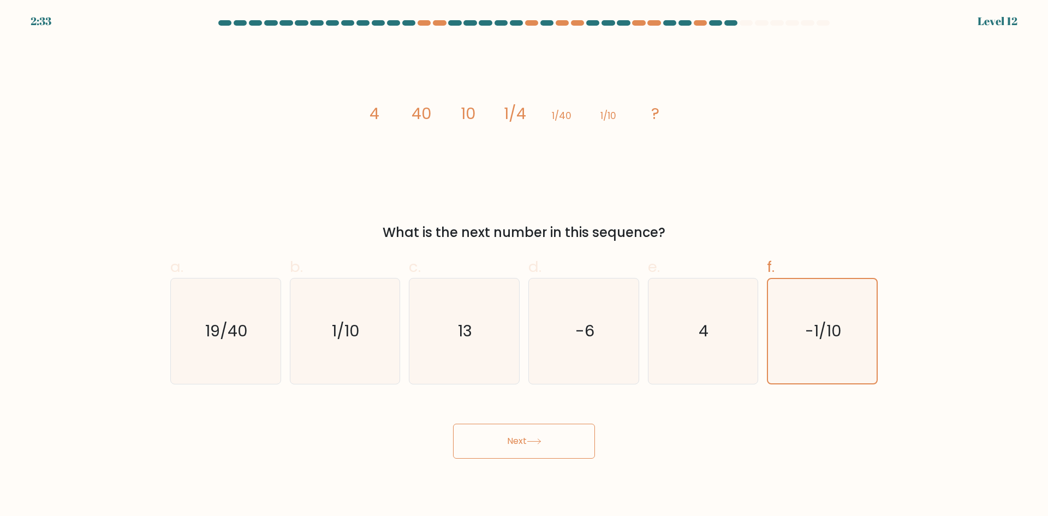
click at [485, 449] on button "Next" at bounding box center [524, 440] width 142 height 35
drag, startPoint x: 476, startPoint y: 447, endPoint x: 466, endPoint y: 443, distance: 10.7
click at [474, 447] on button "Next" at bounding box center [524, 440] width 142 height 35
drag, startPoint x: 466, startPoint y: 443, endPoint x: 440, endPoint y: 434, distance: 27.8
click at [462, 442] on button "Next" at bounding box center [524, 440] width 142 height 35
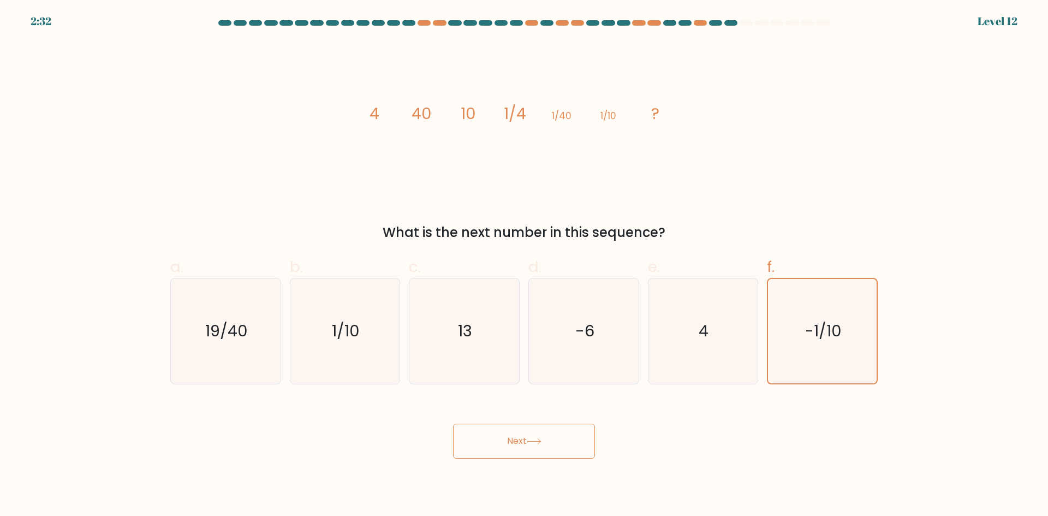
drag, startPoint x: 440, startPoint y: 434, endPoint x: 450, endPoint y: 421, distance: 16.0
click at [440, 430] on div "Next" at bounding box center [524, 427] width 720 height 61
drag, startPoint x: 450, startPoint y: 421, endPoint x: 466, endPoint y: 425, distance: 16.9
click at [451, 420] on div "Next" at bounding box center [524, 427] width 720 height 61
drag, startPoint x: 466, startPoint y: 425, endPoint x: 499, endPoint y: 432, distance: 34.0
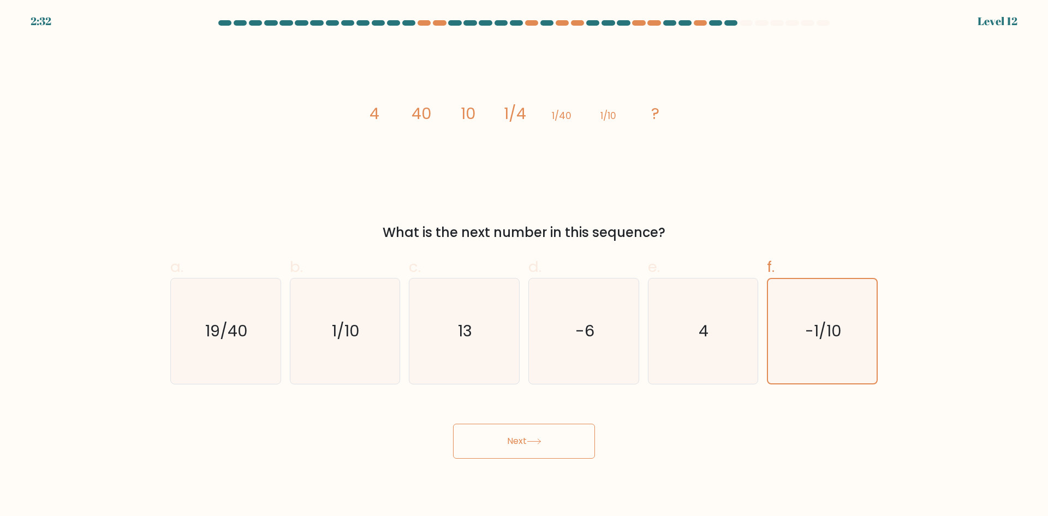
click at [478, 428] on div "Next" at bounding box center [524, 427] width 720 height 61
drag, startPoint x: 499, startPoint y: 432, endPoint x: 519, endPoint y: 433, distance: 20.2
click at [503, 433] on button "Next" at bounding box center [524, 440] width 142 height 35
drag
click at [530, 432] on button "Next" at bounding box center [524, 440] width 142 height 35
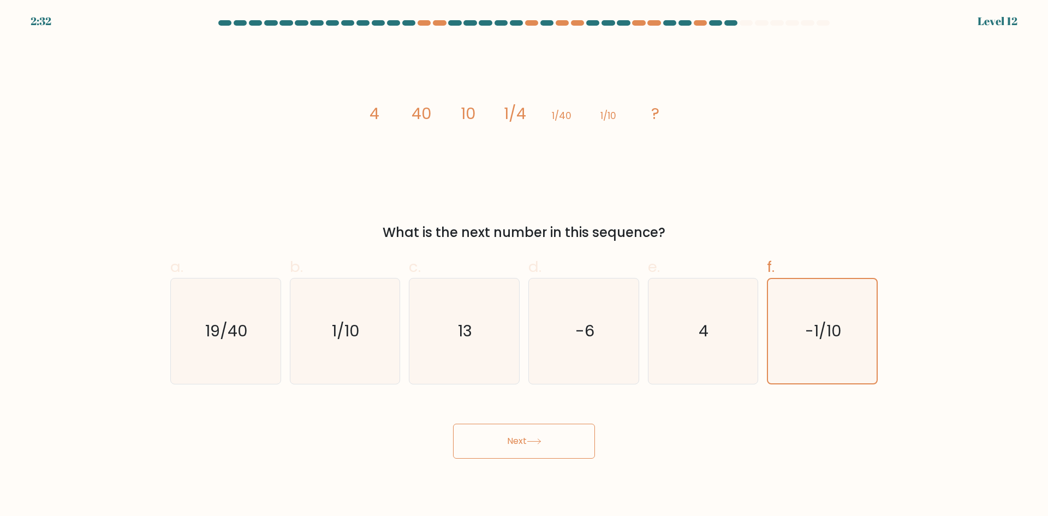
click at [589, 422] on div "Next" at bounding box center [524, 427] width 720 height 61
click at [600, 421] on div "Next" at bounding box center [524, 427] width 720 height 61
click at [536, 441] on icon at bounding box center [534, 441] width 15 height 6
click at [530, 447] on button "Next" at bounding box center [524, 440] width 142 height 35
click at [478, 440] on button "Next" at bounding box center [524, 440] width 142 height 35
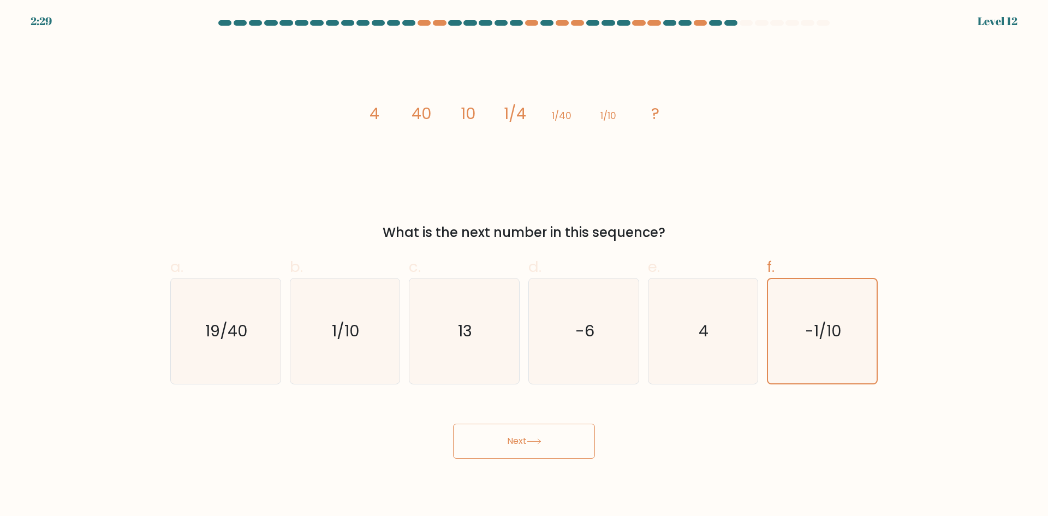
click at [461, 442] on button "Next" at bounding box center [524, 440] width 142 height 35
click at [463, 451] on button "Next" at bounding box center [524, 440] width 142 height 35
click at [469, 456] on button "Next" at bounding box center [524, 440] width 142 height 35
click at [484, 456] on button "Next" at bounding box center [524, 440] width 142 height 35
click at [503, 459] on body "2:28 Level 12" at bounding box center [524, 258] width 1048 height 516
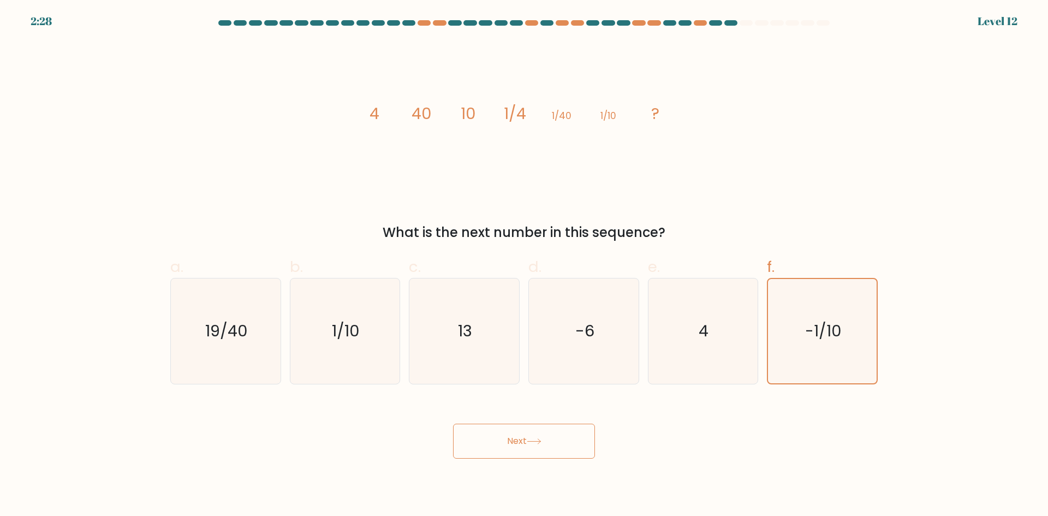
click at [518, 459] on body "2:28 Level 12" at bounding box center [524, 258] width 1048 height 516
click at [536, 450] on button "Next" at bounding box center [524, 440] width 142 height 35
click at [554, 435] on button "Next" at bounding box center [524, 440] width 142 height 35
click at [585, 435] on button "Next" at bounding box center [524, 440] width 142 height 35
click at [591, 433] on button "Next" at bounding box center [524, 440] width 142 height 35
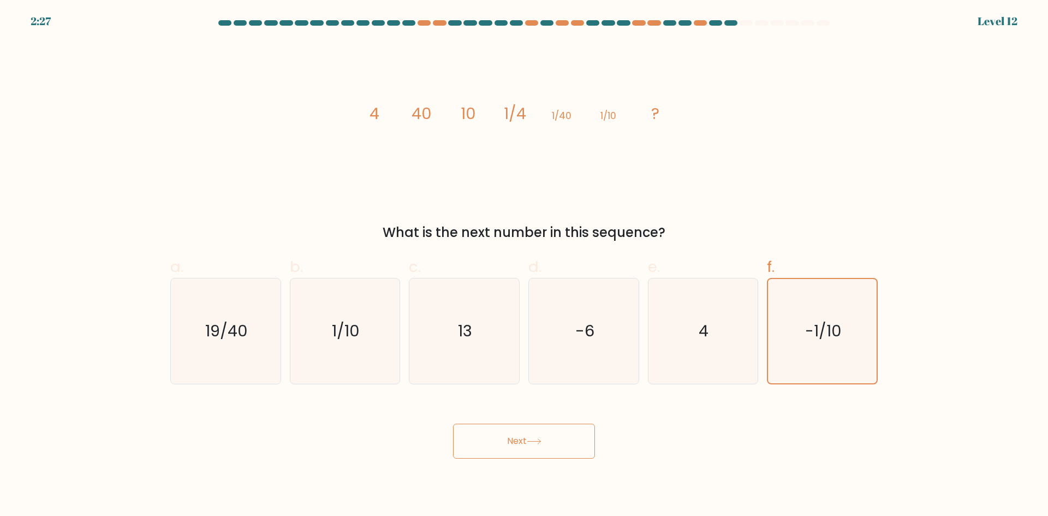
click at [564, 425] on div "Next" at bounding box center [524, 427] width 720 height 61
click at [502, 431] on button "Next" at bounding box center [524, 440] width 142 height 35
click at [477, 430] on button "Next" at bounding box center [524, 440] width 142 height 35
click at [461, 427] on button "Next" at bounding box center [524, 440] width 142 height 35
click at [460, 422] on div "Next" at bounding box center [524, 427] width 720 height 61
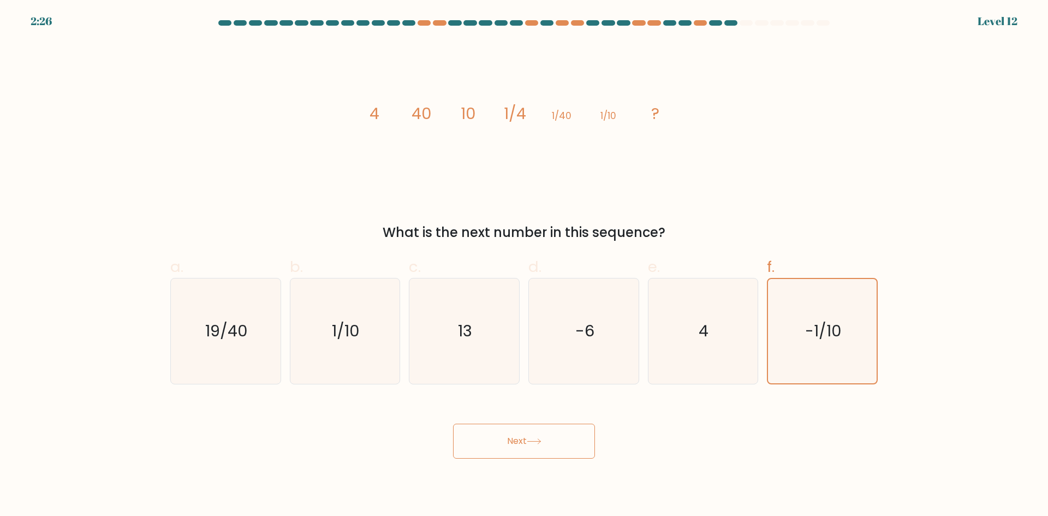
click at [506, 425] on button "Next" at bounding box center [524, 440] width 142 height 35
click at [546, 423] on button "Next" at bounding box center [524, 440] width 142 height 35
click at [566, 420] on div "Next" at bounding box center [524, 427] width 720 height 61
click at [586, 446] on button "Next" at bounding box center [524, 440] width 142 height 35
click at [585, 459] on body "2:26 Level 12" at bounding box center [524, 258] width 1048 height 516
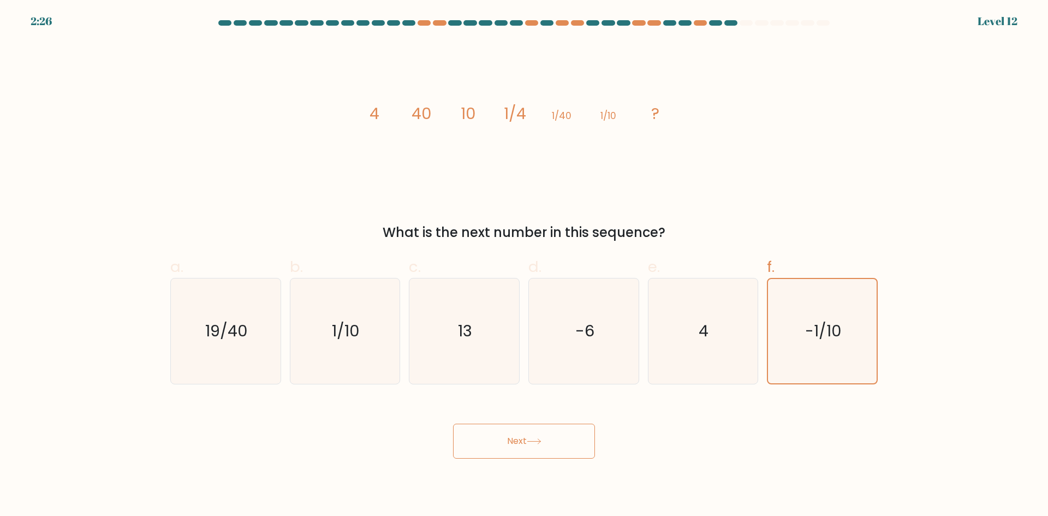
click at [560, 456] on button "Next" at bounding box center [524, 440] width 142 height 35
click at [534, 450] on button "Next" at bounding box center [524, 440] width 142 height 35
click at [541, 440] on icon at bounding box center [534, 441] width 15 height 6
click at [453, 423] on button "Next" at bounding box center [524, 440] width 142 height 35
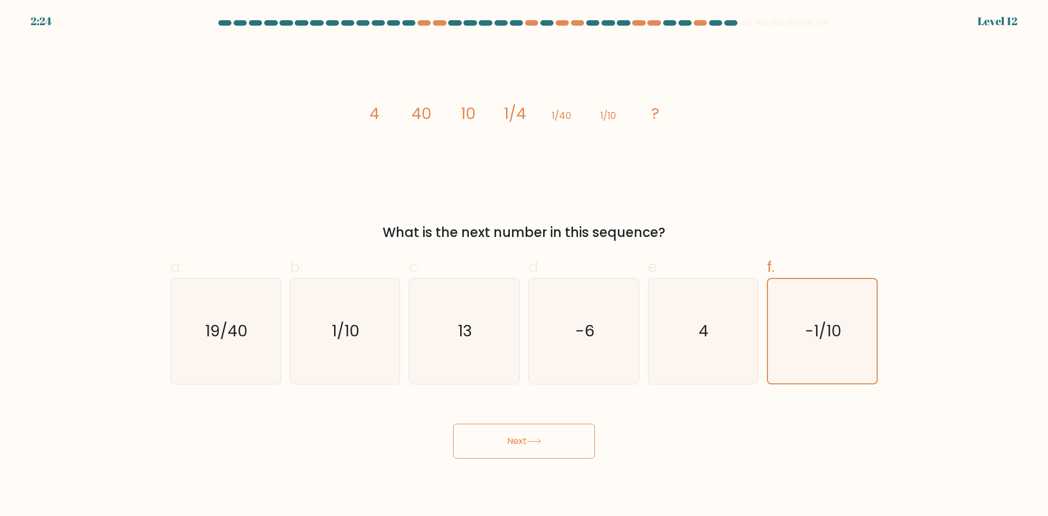
click at [453, 423] on button "Next" at bounding box center [524, 440] width 142 height 35
click at [474, 434] on button "Next" at bounding box center [524, 440] width 142 height 35
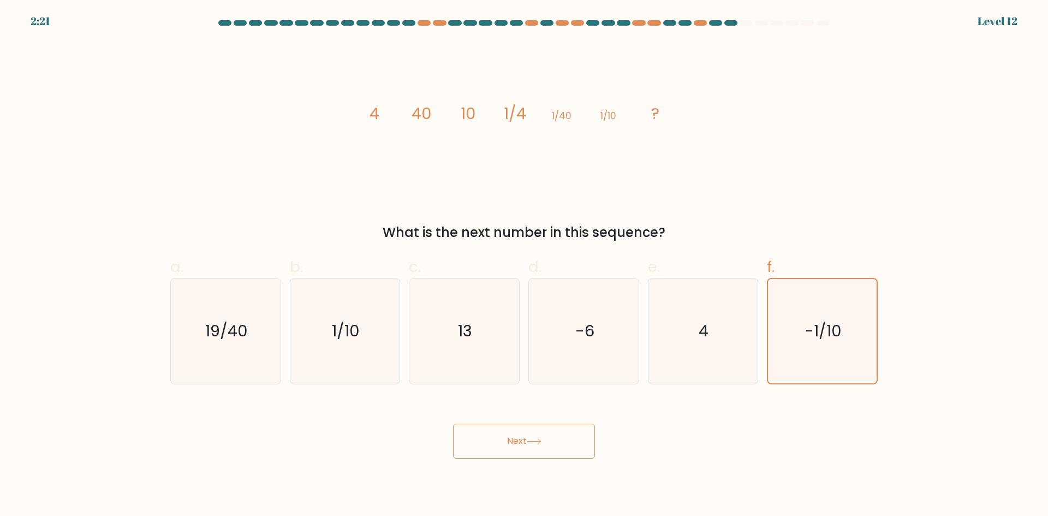
click at [472, 434] on button "Next" at bounding box center [524, 440] width 142 height 35
click at [466, 427] on button "Next" at bounding box center [524, 440] width 142 height 35
click at [464, 439] on button "Next" at bounding box center [524, 440] width 142 height 35
click at [463, 447] on button "Next" at bounding box center [524, 440] width 142 height 35
click at [460, 451] on button "Next" at bounding box center [524, 440] width 142 height 35
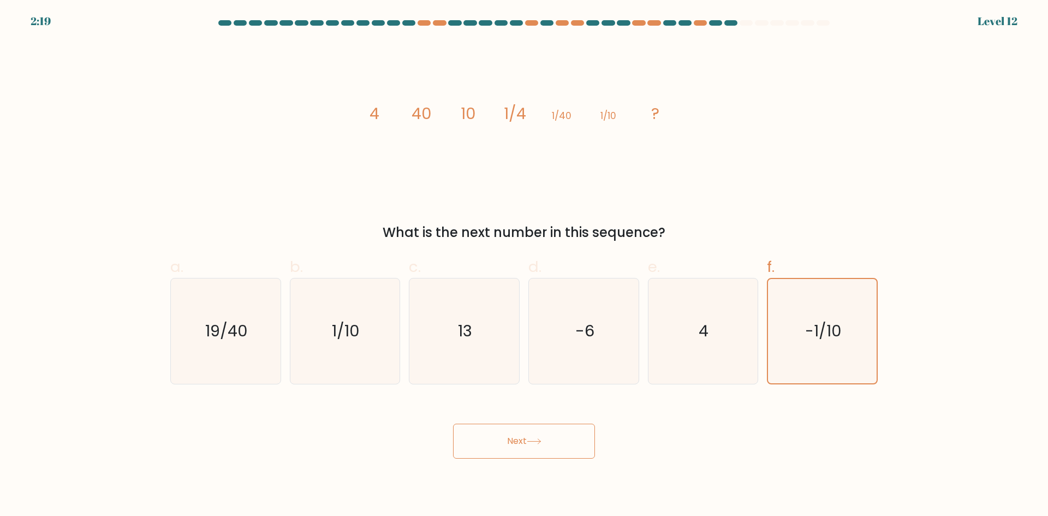
click at [460, 451] on button "Next" at bounding box center [524, 440] width 142 height 35
click at [458, 453] on button "Next" at bounding box center [524, 440] width 142 height 35
click at [470, 455] on button "Next" at bounding box center [524, 440] width 142 height 35
click at [510, 465] on body "2:19 Level 12" at bounding box center [524, 258] width 1048 height 516
click at [542, 454] on button "Next" at bounding box center [524, 440] width 142 height 35
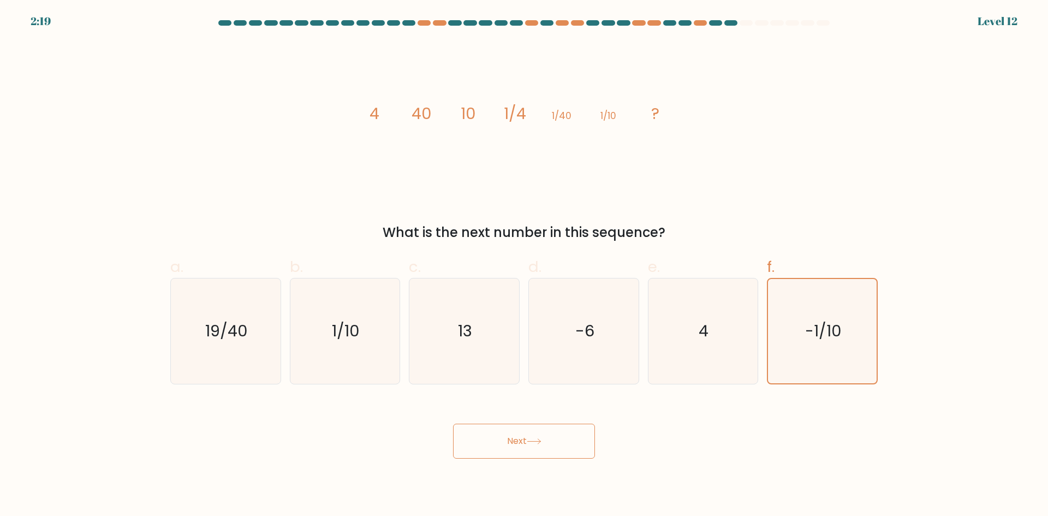
click at [573, 449] on button "Next" at bounding box center [524, 440] width 142 height 35
click at [585, 452] on button "Next" at bounding box center [524, 440] width 142 height 35
click at [585, 456] on button "Next" at bounding box center [524, 440] width 142 height 35
click at [590, 456] on button "Next" at bounding box center [524, 440] width 142 height 35
click at [594, 421] on div "Next" at bounding box center [524, 427] width 720 height 61
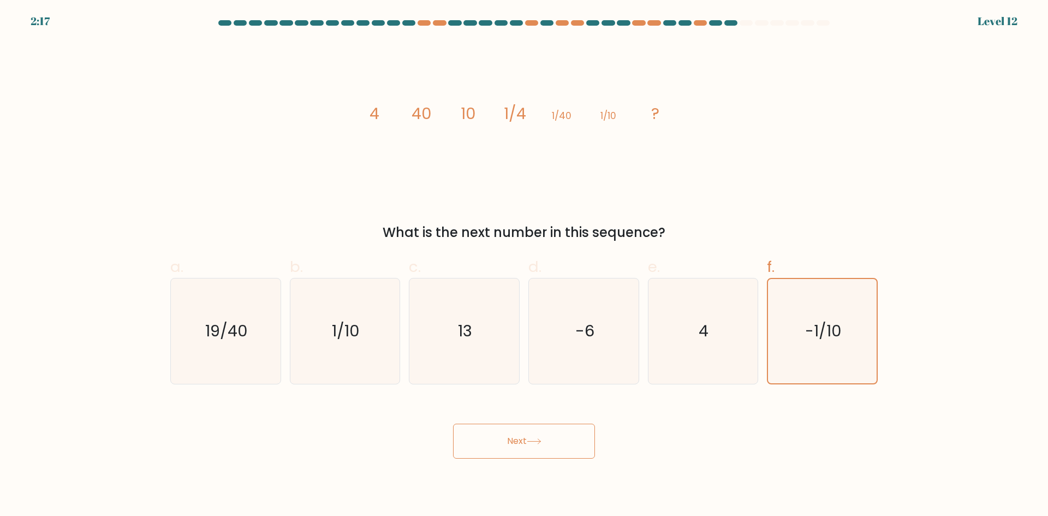
click at [590, 423] on button "Next" at bounding box center [524, 440] width 142 height 35
click at [590, 424] on button "Next" at bounding box center [524, 440] width 142 height 35
click at [587, 424] on button "Next" at bounding box center [524, 440] width 142 height 35
click at [531, 421] on div "Next" at bounding box center [524, 427] width 720 height 61
click at [498, 424] on div "Next" at bounding box center [524, 427] width 720 height 61
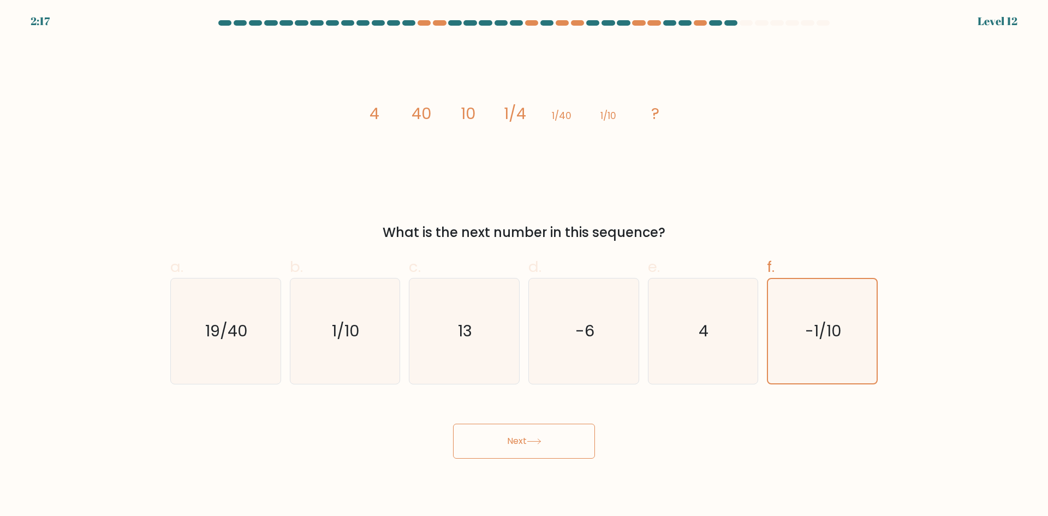
click at [481, 422] on div "Next" at bounding box center [524, 427] width 720 height 61
click at [471, 423] on div "Next" at bounding box center [524, 427] width 720 height 61
click at [467, 425] on button "Next" at bounding box center [524, 440] width 142 height 35
click at [532, 456] on button "Next" at bounding box center [524, 440] width 142 height 35
click at [476, 454] on button "Next" at bounding box center [524, 440] width 142 height 35
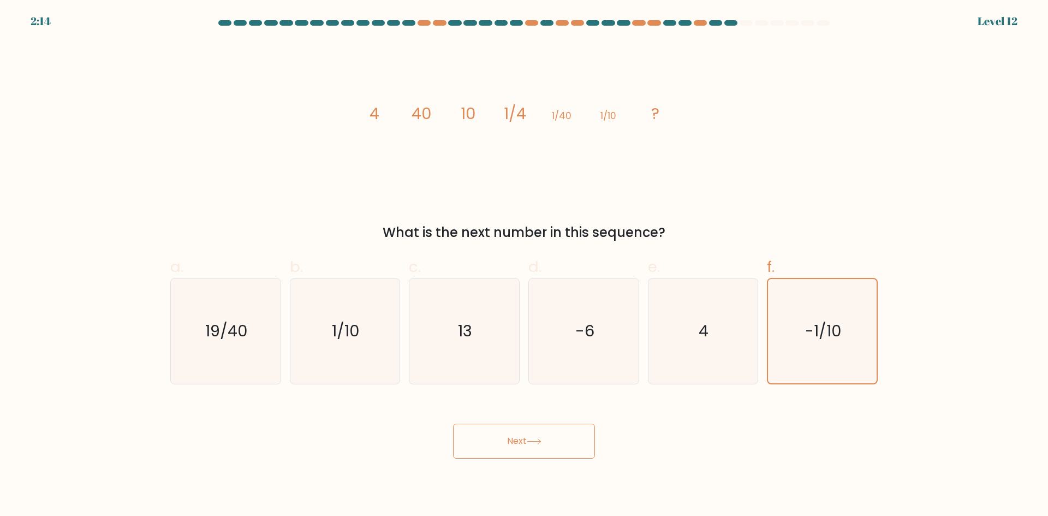
click at [459, 457] on button "Next" at bounding box center [524, 440] width 142 height 35
click at [587, 454] on button "Next" at bounding box center [524, 440] width 142 height 35
click at [590, 433] on button "Next" at bounding box center [524, 440] width 142 height 35
click at [539, 436] on button "Next" at bounding box center [524, 440] width 142 height 35
click at [521, 442] on button "Next" at bounding box center [524, 440] width 142 height 35
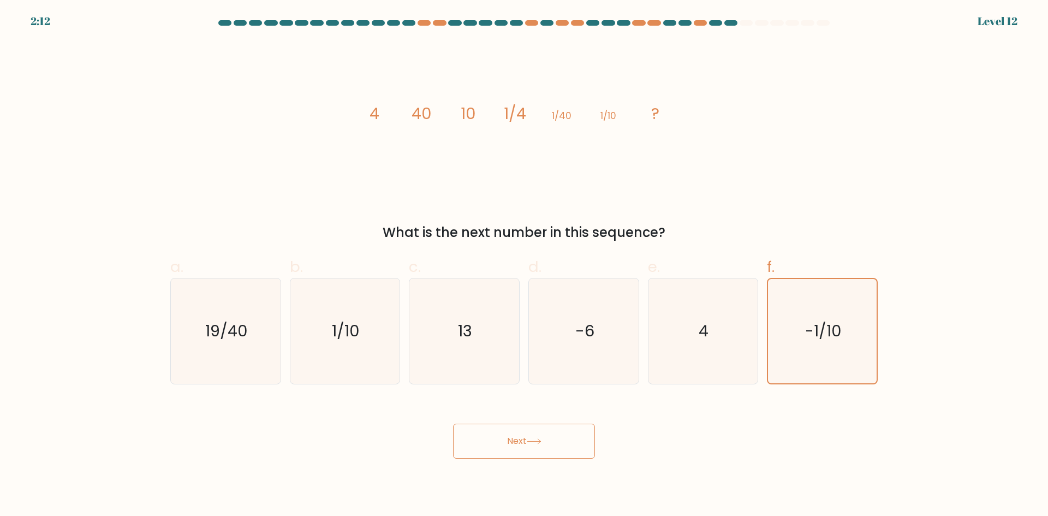
click at [503, 437] on button "Next" at bounding box center [524, 440] width 142 height 35
click at [441, 420] on div "Next" at bounding box center [524, 427] width 720 height 61
click at [528, 433] on button "Next" at bounding box center [524, 440] width 142 height 35
click at [481, 434] on button "Next" at bounding box center [524, 440] width 142 height 35
click at [483, 434] on button "Next" at bounding box center [524, 440] width 142 height 35
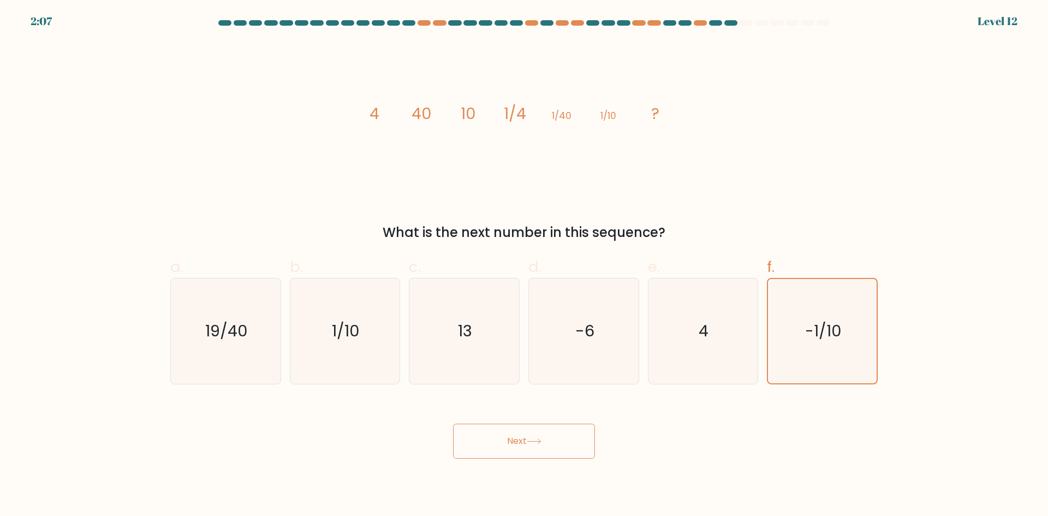
click at [483, 434] on button "Next" at bounding box center [524, 440] width 142 height 35
click at [484, 434] on button "Next" at bounding box center [524, 440] width 142 height 35
click at [484, 435] on button "Next" at bounding box center [524, 440] width 142 height 35
click at [529, 428] on button "Next" at bounding box center [524, 440] width 142 height 35
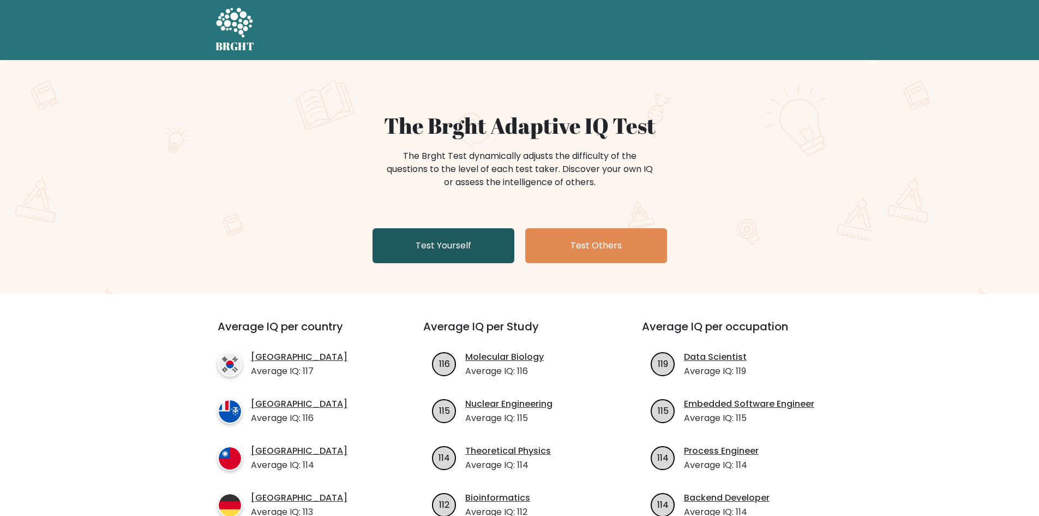
click at [417, 230] on link "Test Yourself" at bounding box center [444, 245] width 142 height 35
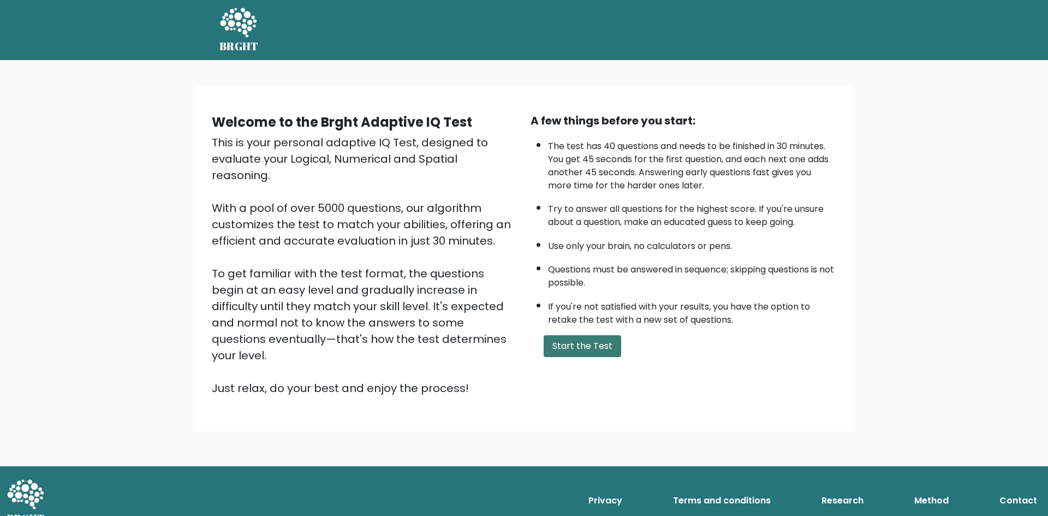
click at [581, 340] on button "Start the Test" at bounding box center [581, 346] width 77 height 22
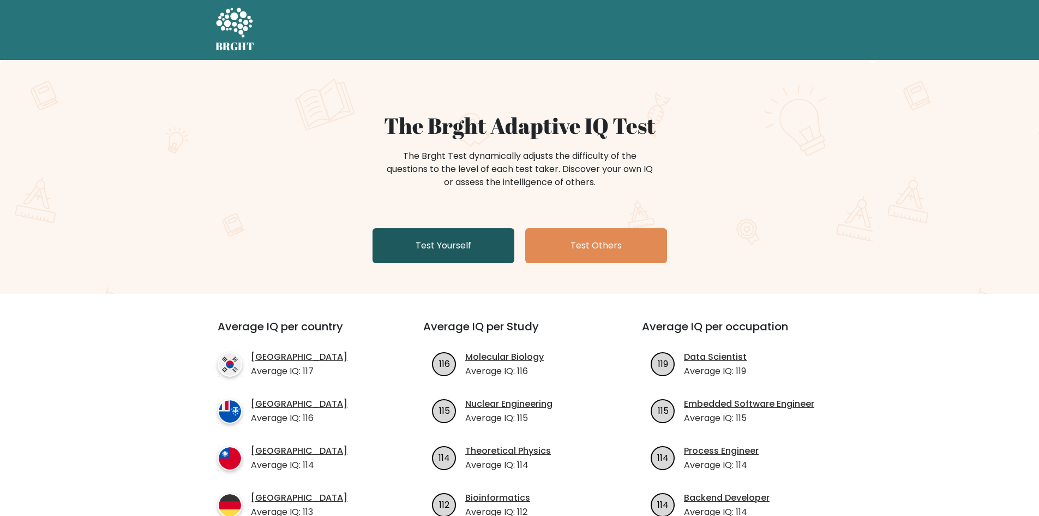
click at [430, 247] on link "Test Yourself" at bounding box center [444, 245] width 142 height 35
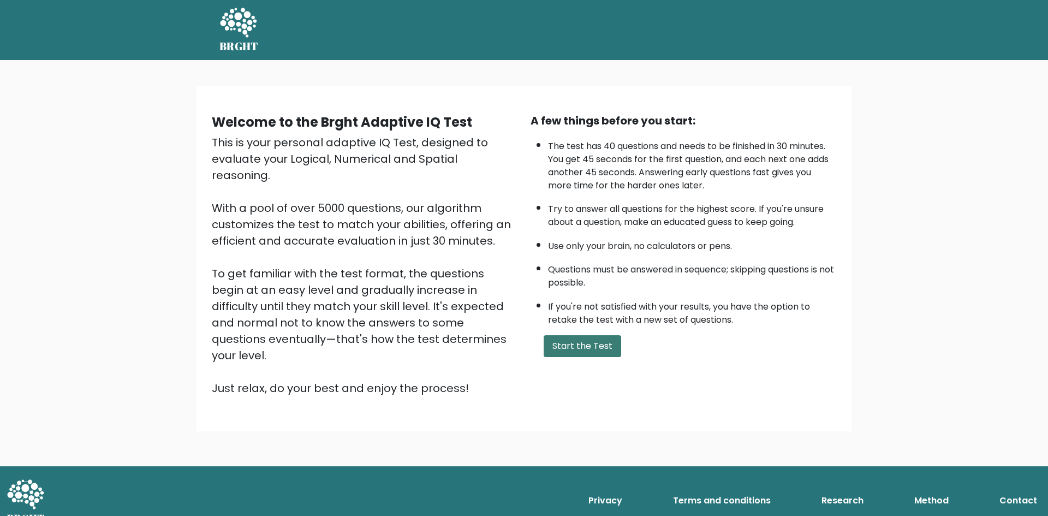
click at [614, 347] on button "Start the Test" at bounding box center [581, 346] width 77 height 22
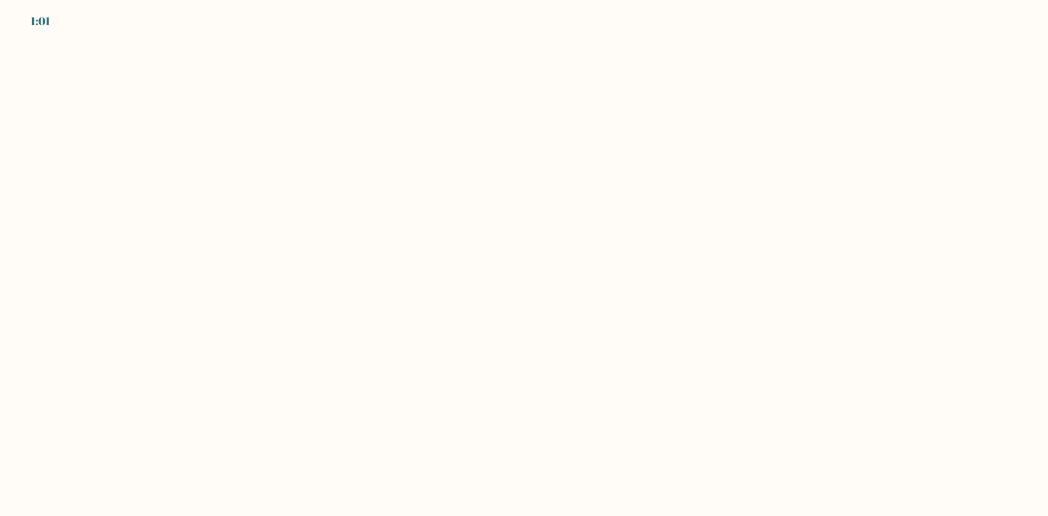
click at [833, 21] on div "1:01" at bounding box center [524, 14] width 1048 height 29
click at [854, 262] on body "1:00" at bounding box center [524, 258] width 1048 height 516
click at [853, 261] on body "1:00" at bounding box center [524, 258] width 1048 height 516
click at [853, 261] on body "0:59" at bounding box center [524, 258] width 1048 height 516
click at [852, 265] on body "0:59" at bounding box center [524, 258] width 1048 height 516
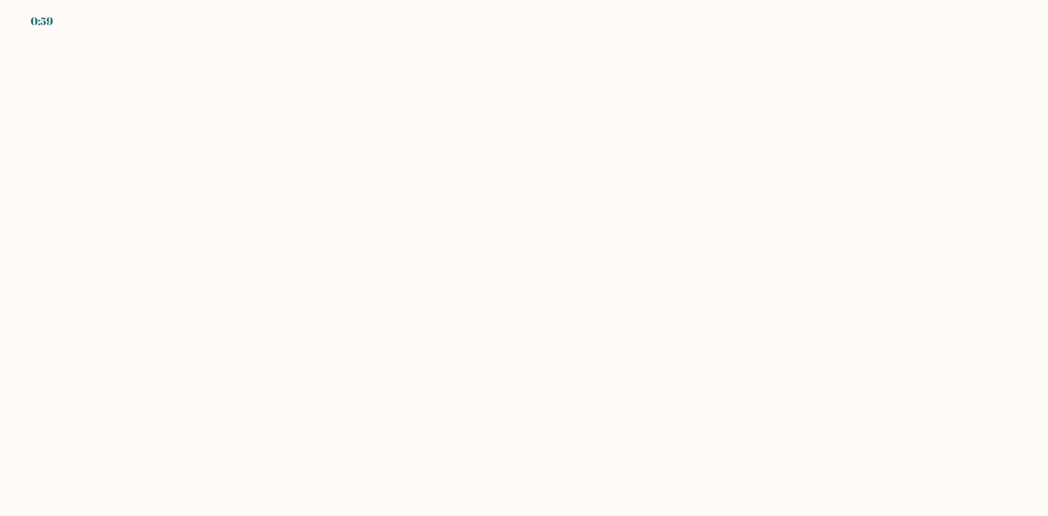
click at [852, 266] on body "0:59" at bounding box center [524, 258] width 1048 height 516
click at [851, 268] on body "0:59" at bounding box center [524, 258] width 1048 height 516
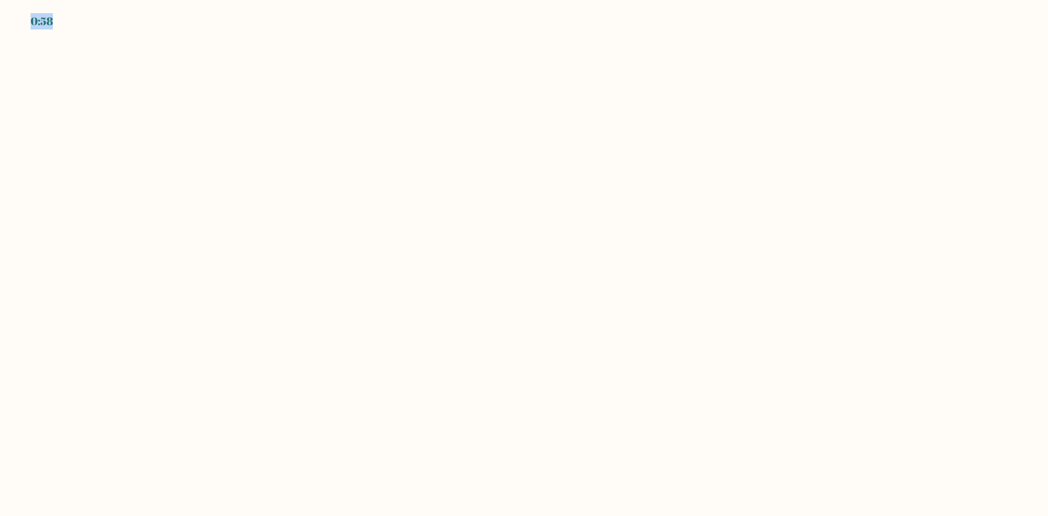
click at [851, 268] on body "0:58" at bounding box center [524, 258] width 1048 height 516
click at [851, 267] on body "0:58" at bounding box center [524, 258] width 1048 height 516
drag, startPoint x: 815, startPoint y: 261, endPoint x: 824, endPoint y: 283, distance: 23.5
click at [815, 260] on body "0:58" at bounding box center [524, 258] width 1048 height 516
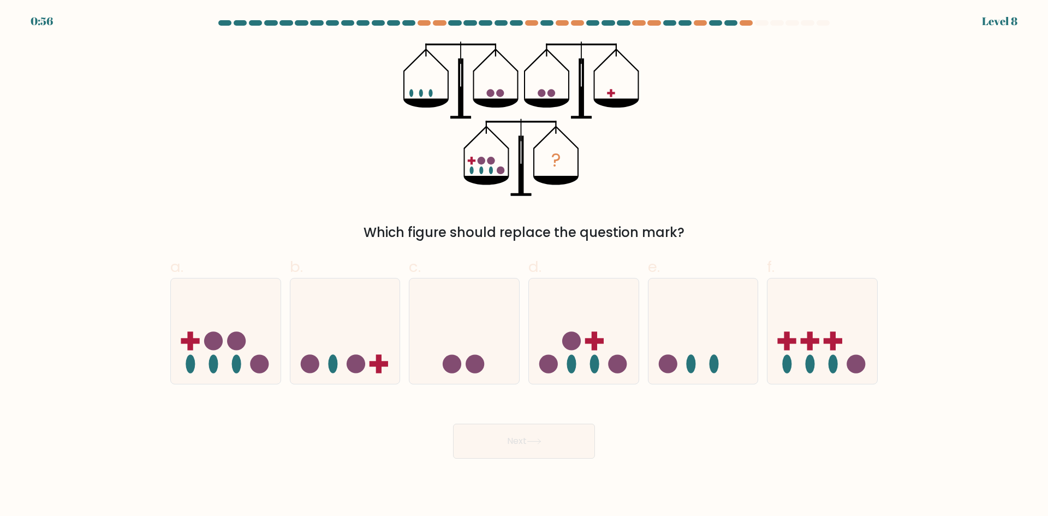
click at [990, 352] on form at bounding box center [524, 239] width 1048 height 438
click at [825, 342] on rect at bounding box center [832, 340] width 19 height 5
click at [524, 265] on input "f." at bounding box center [524, 261] width 1 height 7
radio input "true"
click at [537, 441] on icon at bounding box center [534, 441] width 15 height 6
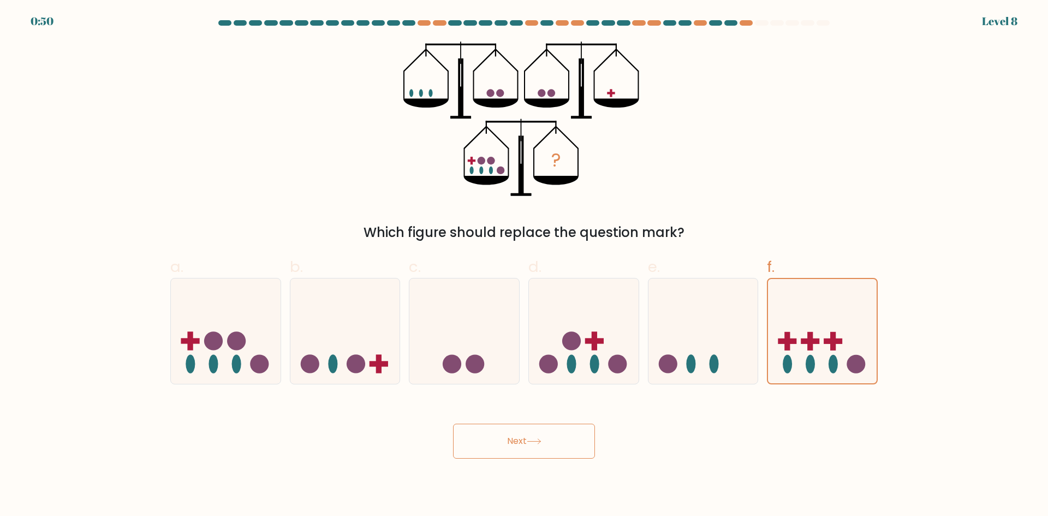
click at [475, 429] on button "Next" at bounding box center [524, 440] width 142 height 35
click at [460, 438] on button "Next" at bounding box center [524, 440] width 142 height 35
drag, startPoint x: 464, startPoint y: 442, endPoint x: 525, endPoint y: 439, distance: 61.2
click at [488, 439] on button "Next" at bounding box center [524, 440] width 142 height 35
click at [527, 436] on button "Next" at bounding box center [524, 440] width 142 height 35
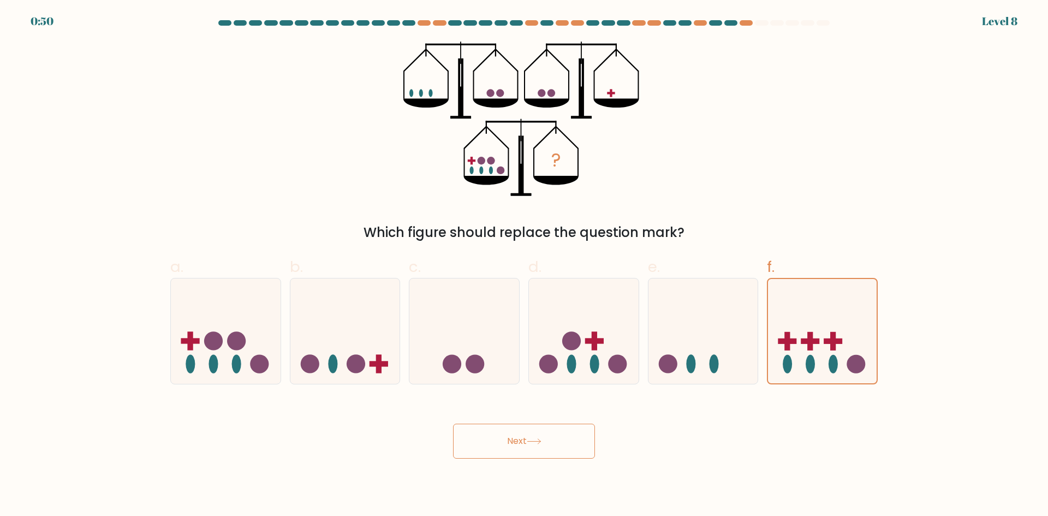
drag, startPoint x: 529, startPoint y: 436, endPoint x: 869, endPoint y: 509, distance: 347.5
click at [552, 441] on button "Next" at bounding box center [524, 440] width 142 height 35
drag, startPoint x: 499, startPoint y: 411, endPoint x: 549, endPoint y: 428, distance: 53.7
click at [500, 411] on div "Next" at bounding box center [524, 427] width 720 height 61
click at [551, 428] on button "Next" at bounding box center [524, 440] width 142 height 35
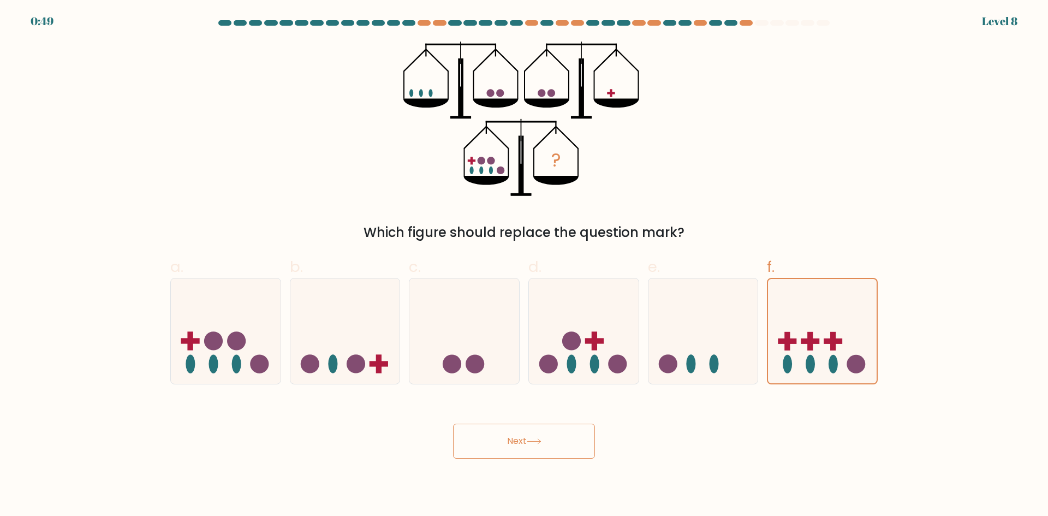
click at [555, 427] on button "Next" at bounding box center [524, 440] width 142 height 35
click at [573, 435] on button "Next" at bounding box center [524, 440] width 142 height 35
drag, startPoint x: 577, startPoint y: 435, endPoint x: 590, endPoint y: 432, distance: 13.5
click at [579, 438] on button "Next" at bounding box center [524, 440] width 142 height 35
click at [590, 432] on button "Next" at bounding box center [524, 440] width 142 height 35
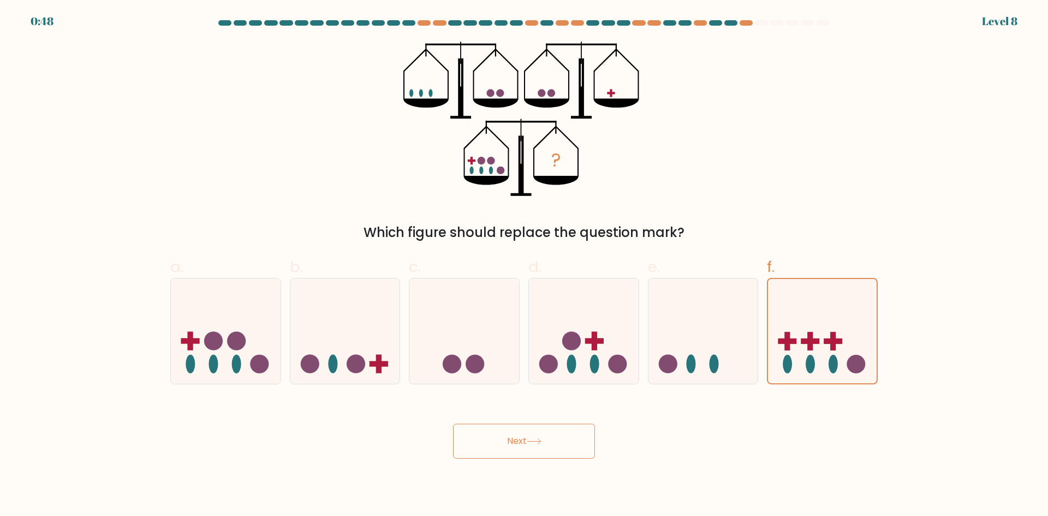
click at [590, 431] on button "Next" at bounding box center [524, 440] width 142 height 35
click at [591, 450] on button "Next" at bounding box center [524, 440] width 142 height 35
click at [562, 446] on button "Next" at bounding box center [524, 440] width 142 height 35
click at [524, 439] on button "Next" at bounding box center [524, 440] width 142 height 35
drag, startPoint x: 491, startPoint y: 446, endPoint x: 481, endPoint y: 442, distance: 10.5
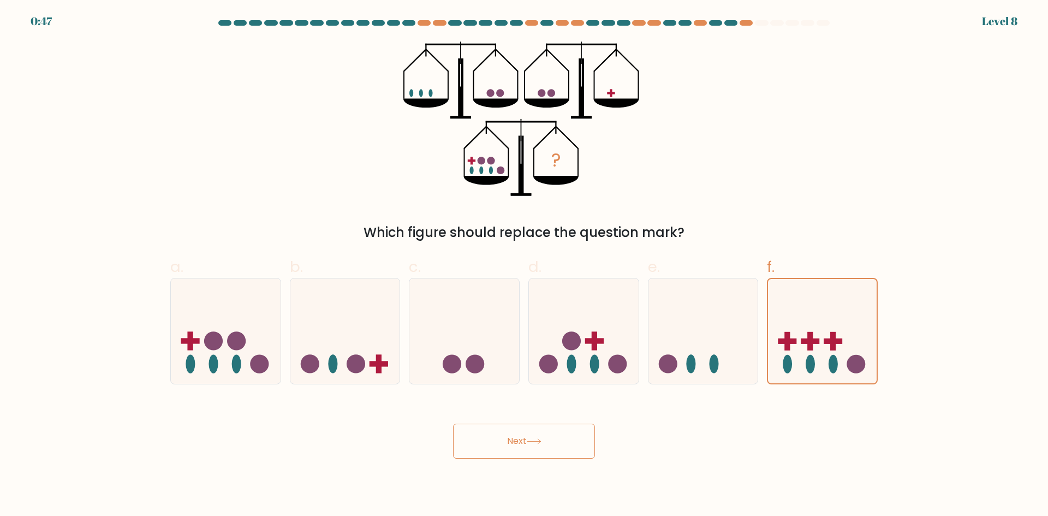
click at [482, 443] on button "Next" at bounding box center [524, 440] width 142 height 35
click at [480, 441] on button "Next" at bounding box center [524, 440] width 142 height 35
drag, startPoint x: 480, startPoint y: 441, endPoint x: 509, endPoint y: 450, distance: 30.2
click at [492, 446] on button "Next" at bounding box center [524, 440] width 142 height 35
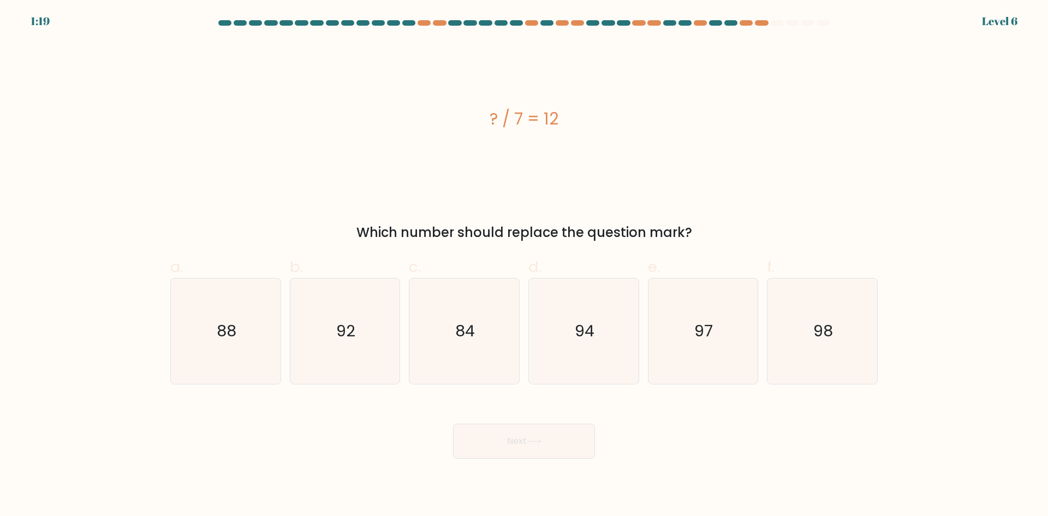
drag, startPoint x: 486, startPoint y: 120, endPoint x: 642, endPoint y: 133, distance: 156.6
click at [642, 133] on div "? / 7 = 12" at bounding box center [523, 118] width 707 height 155
copy div "? / 7 = 12"
drag, startPoint x: 481, startPoint y: 333, endPoint x: 488, endPoint y: 340, distance: 10.1
click at [481, 334] on icon "84" at bounding box center [463, 330] width 105 height 105
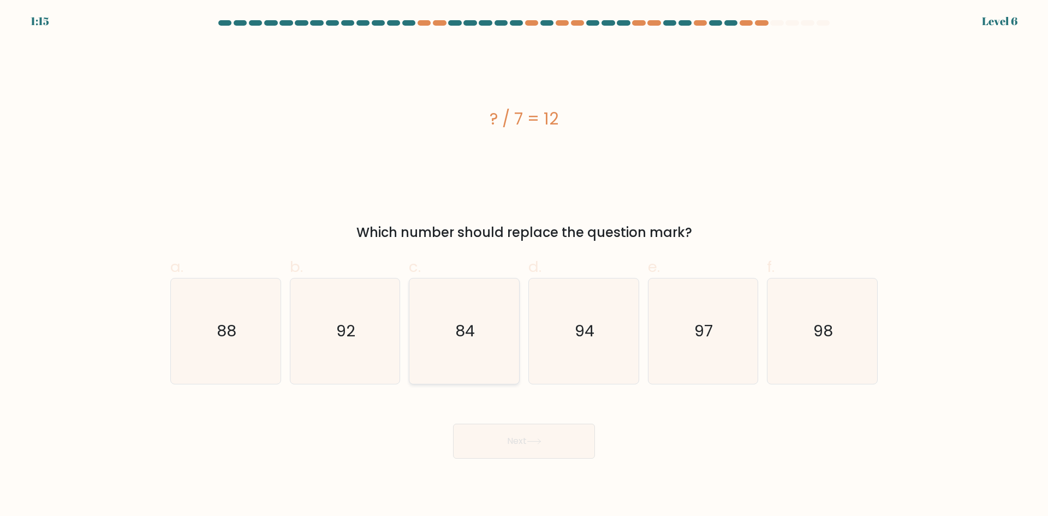
click at [524, 265] on input "c. 84" at bounding box center [524, 261] width 1 height 7
radio input "true"
click at [518, 435] on button "Next" at bounding box center [524, 440] width 142 height 35
click at [462, 434] on button "Next" at bounding box center [524, 440] width 142 height 35
drag, startPoint x: 568, startPoint y: 435, endPoint x: 604, endPoint y: 426, distance: 37.2
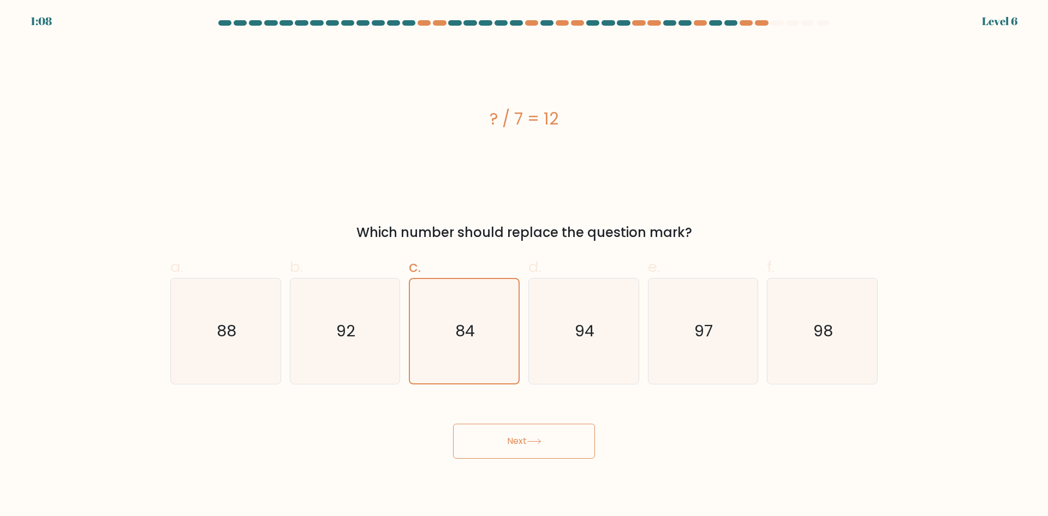
click at [569, 434] on button "Next" at bounding box center [524, 440] width 142 height 35
click at [604, 426] on div "Next" at bounding box center [524, 427] width 720 height 61
click at [560, 436] on button "Next" at bounding box center [524, 440] width 142 height 35
click at [559, 436] on button "Next" at bounding box center [524, 440] width 142 height 35
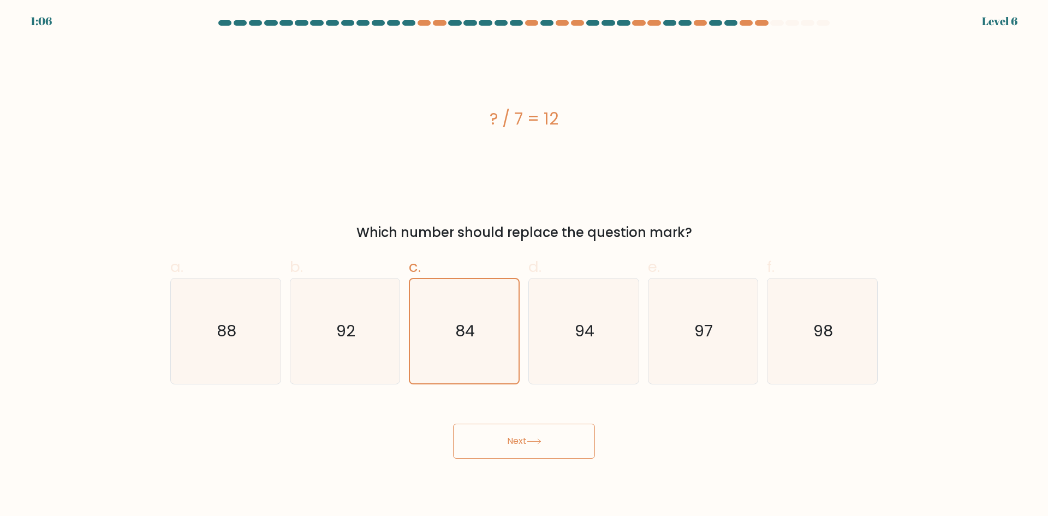
click at [559, 436] on button "Next" at bounding box center [524, 440] width 142 height 35
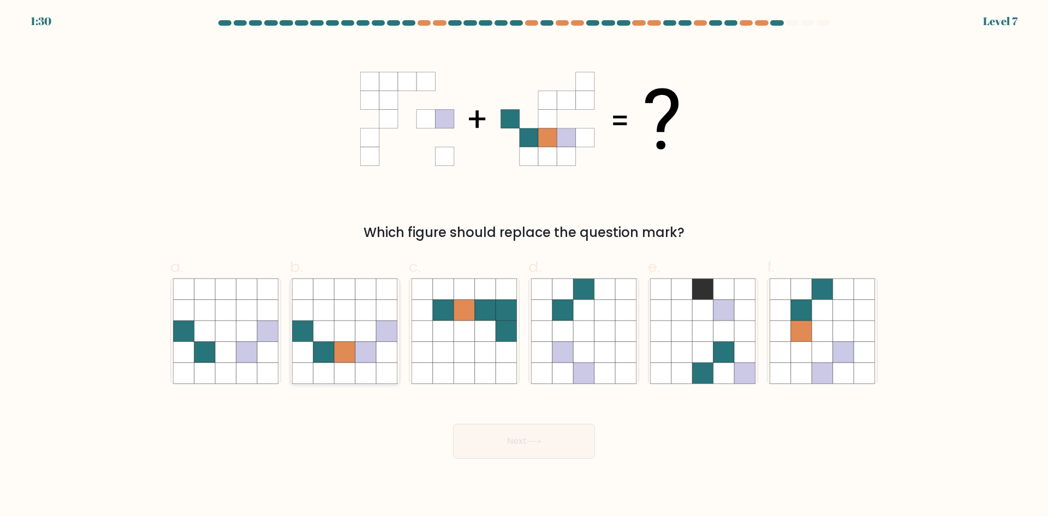
click at [291, 349] on div at bounding box center [345, 331] width 111 height 106
click at [524, 265] on input "b." at bounding box center [524, 261] width 1 height 7
radio input "true"
click at [509, 423] on button "Next" at bounding box center [524, 440] width 142 height 35
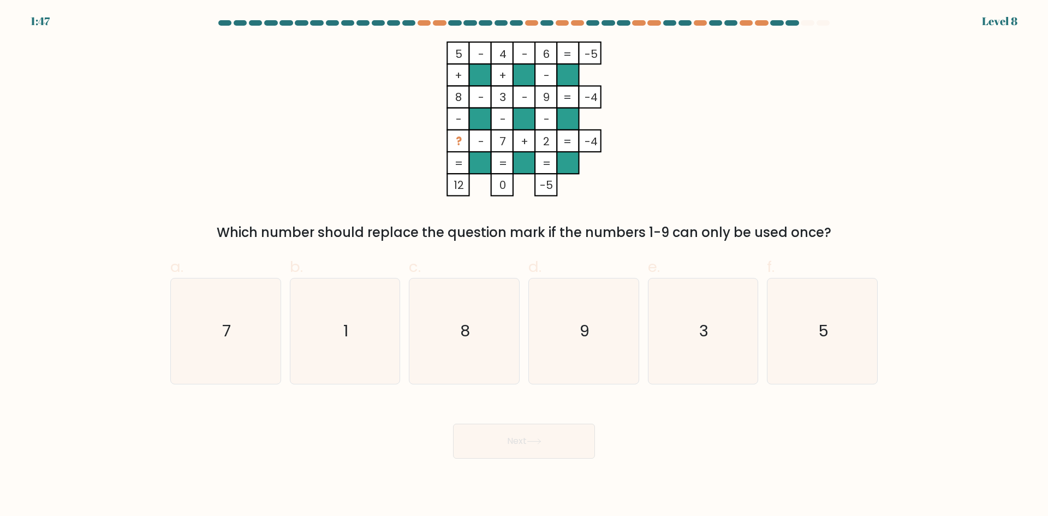
drag, startPoint x: 456, startPoint y: 141, endPoint x: 594, endPoint y: 139, distance: 138.6
click at [594, 139] on icon "5 - 4 - 6 -5 + + - 8 - 3 - 9 -4 - - - ? - 7 + 2 = -4 = = = = 12 0 -5 =" at bounding box center [523, 118] width 327 height 155
copy icon "? - 7 + 2 = -4"
click at [440, 47] on icon "5 - 4 - 6 -5 + + - 8 - 3 - 9 -4 - - - ? - 7 + 2 = -4 = = = = 12 0 -5 =" at bounding box center [523, 118] width 327 height 155
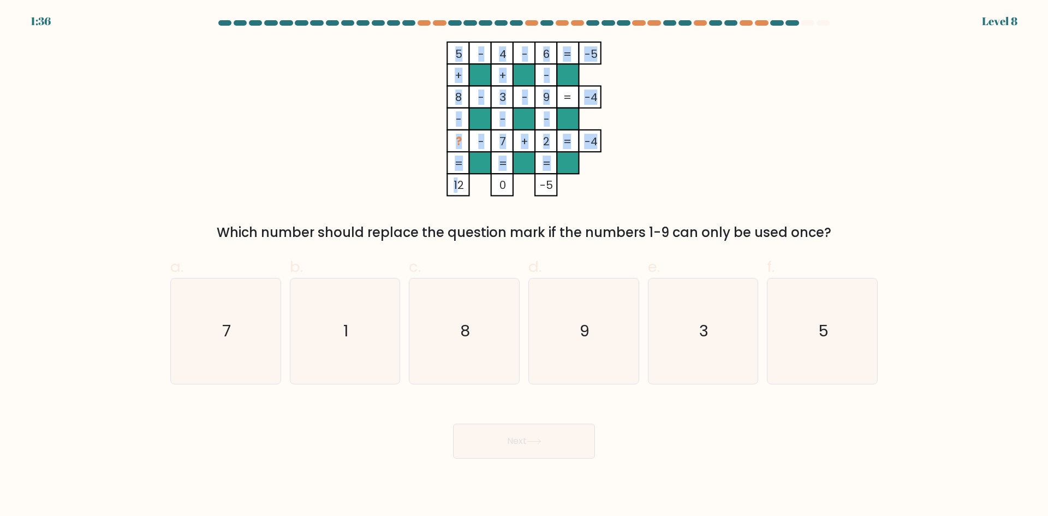
drag, startPoint x: 454, startPoint y: 47, endPoint x: 460, endPoint y: 185, distance: 137.6
click at [458, 183] on icon "5 - 4 - 6 -5 + + - 8 - 3 - 9 -4 - - - ? - 7 + 2 = -4 = = = = 12 0 -5 =" at bounding box center [523, 118] width 327 height 155
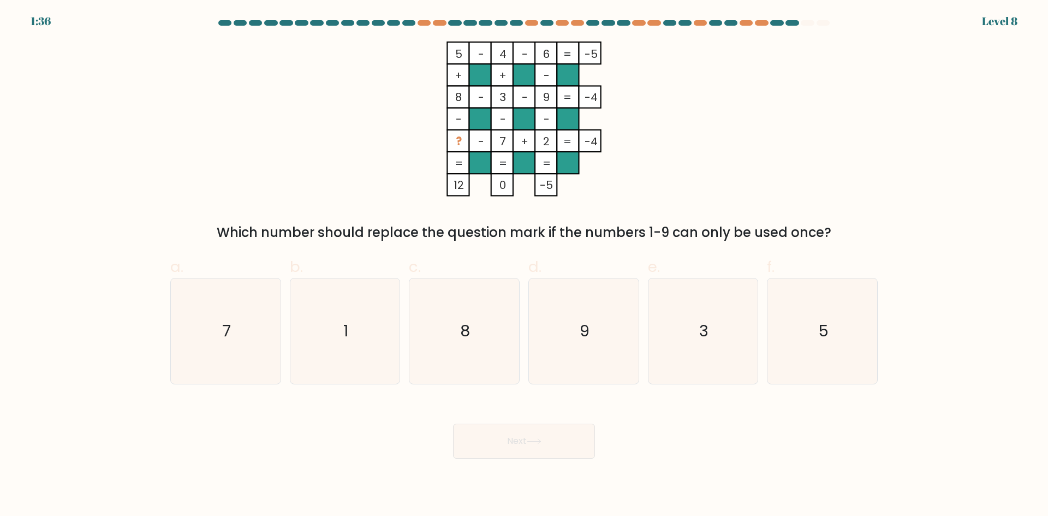
click at [497, 204] on div "5 - 4 - 6 -5 + + - 8 - 3 - 9 -4 - - - ? - 7 + 2 = -4 = = = = 12 0 -5 = Which nu…" at bounding box center [524, 141] width 720 height 201
click at [467, 355] on icon "8" at bounding box center [463, 330] width 105 height 105
click at [524, 265] on input "c. 8" at bounding box center [524, 261] width 1 height 7
radio input "true"
click at [338, 344] on icon "1" at bounding box center [344, 330] width 105 height 105
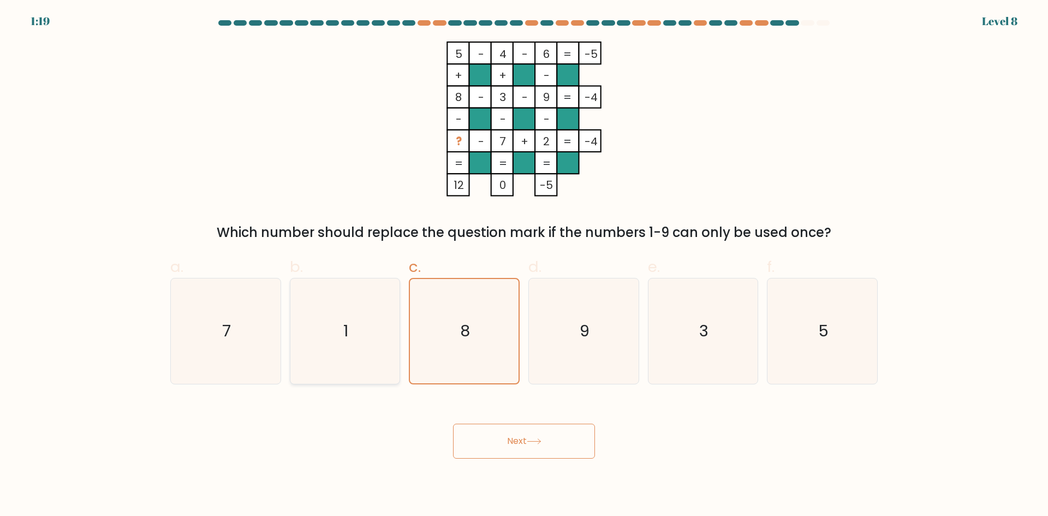
click at [524, 265] on input "b. 1" at bounding box center [524, 261] width 1 height 7
radio input "true"
click at [549, 438] on button "Next" at bounding box center [524, 440] width 142 height 35
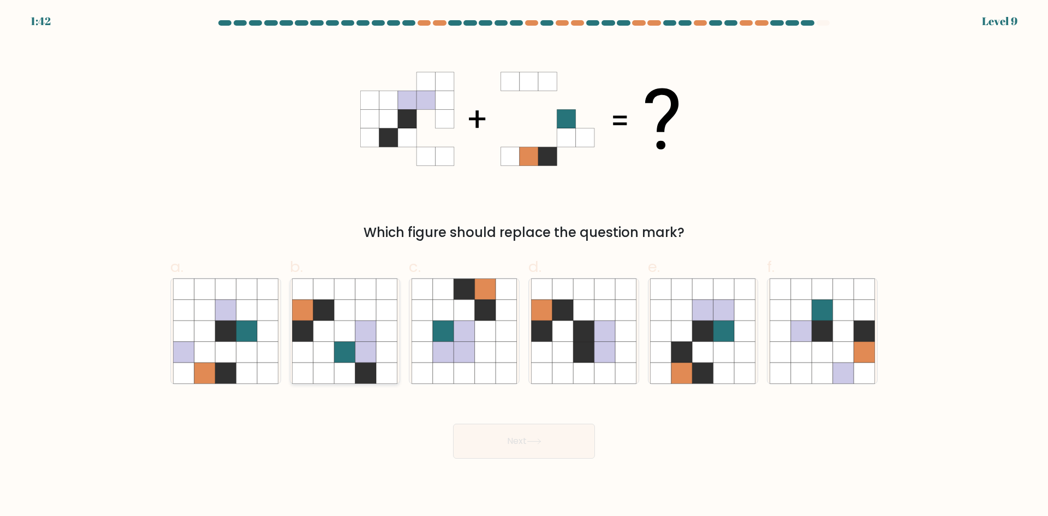
click at [311, 328] on icon at bounding box center [302, 330] width 21 height 21
click at [524, 265] on input "b." at bounding box center [524, 261] width 1 height 7
radio input "true"
click at [475, 412] on div "Next" at bounding box center [524, 427] width 720 height 61
click at [505, 437] on button "Next" at bounding box center [524, 440] width 142 height 35
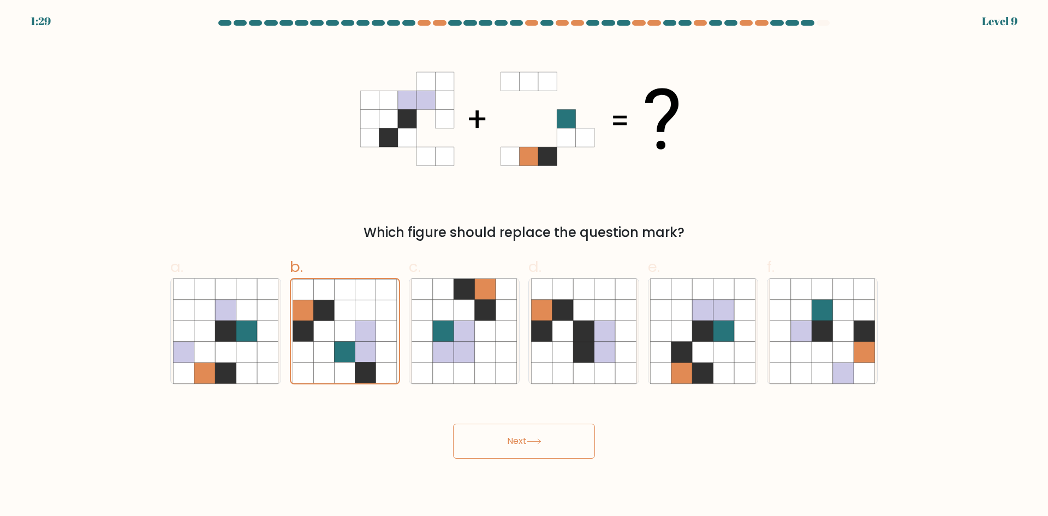
click at [536, 440] on icon at bounding box center [534, 441] width 15 height 6
click at [545, 447] on button "Next" at bounding box center [524, 440] width 142 height 35
click at [486, 436] on button "Next" at bounding box center [524, 440] width 142 height 35
click at [476, 452] on button "Next" at bounding box center [524, 440] width 142 height 35
click at [529, 432] on button "Next" at bounding box center [524, 440] width 142 height 35
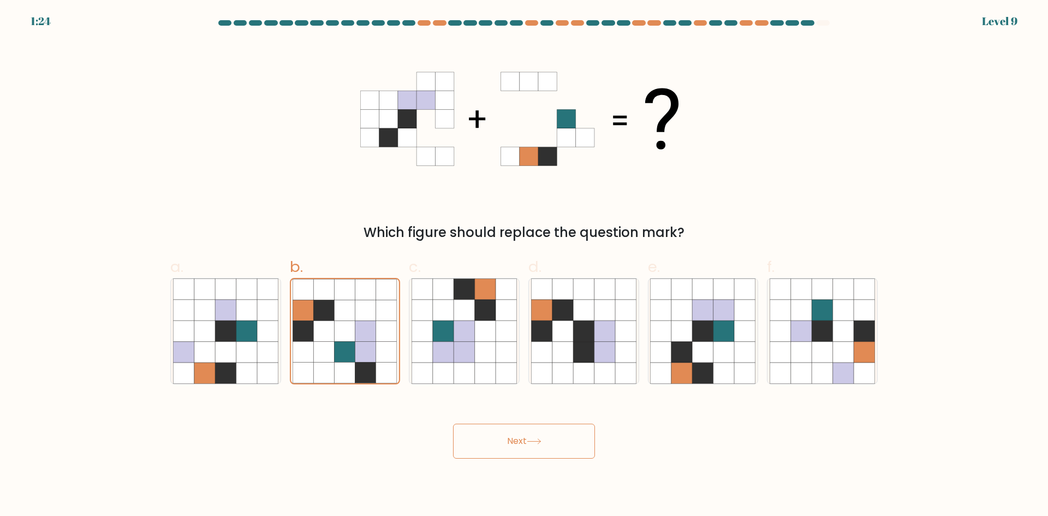
click at [540, 441] on icon at bounding box center [533, 441] width 13 height 5
click at [572, 430] on button "Next" at bounding box center [524, 440] width 142 height 35
click at [573, 440] on button "Next" at bounding box center [524, 440] width 142 height 35
click at [480, 434] on button "Next" at bounding box center [524, 440] width 142 height 35
click at [529, 450] on button "Next" at bounding box center [524, 440] width 142 height 35
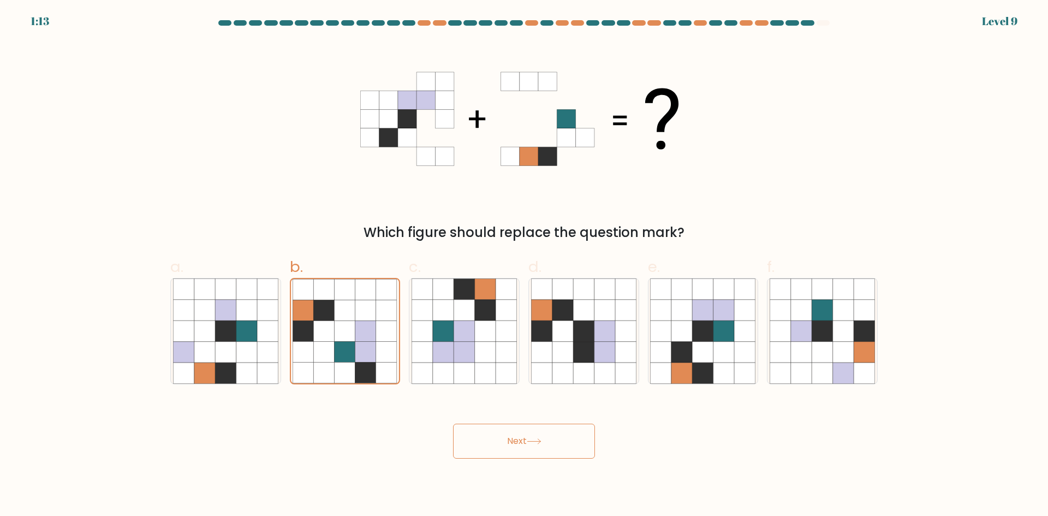
click at [420, 131] on icon at bounding box center [425, 137] width 19 height 19
click at [425, 172] on icon at bounding box center [523, 118] width 327 height 155
click at [495, 441] on button "Next" at bounding box center [524, 440] width 142 height 35
drag, startPoint x: 495, startPoint y: 441, endPoint x: 130, endPoint y: 498, distance: 369.4
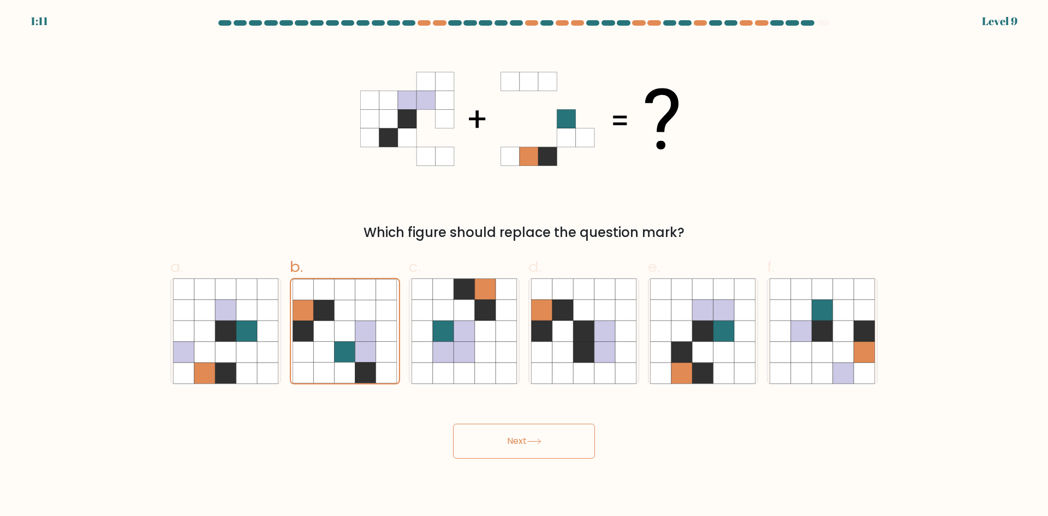
click at [492, 440] on button "Next" at bounding box center [524, 440] width 142 height 35
click at [513, 432] on button "Next" at bounding box center [524, 440] width 142 height 35
click at [514, 430] on button "Next" at bounding box center [524, 440] width 142 height 35
drag, startPoint x: 527, startPoint y: 436, endPoint x: 570, endPoint y: 441, distance: 42.8
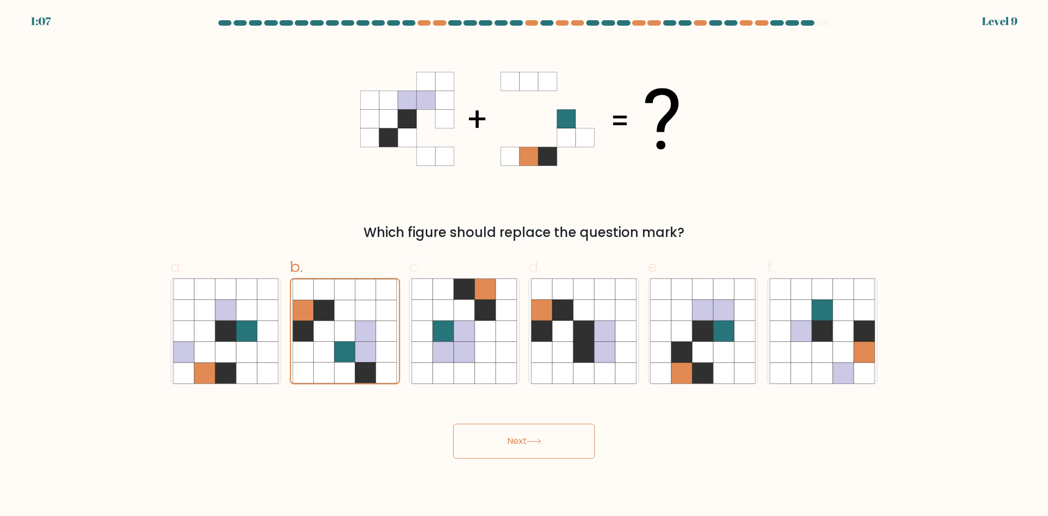
click at [557, 441] on button "Next" at bounding box center [524, 440] width 142 height 35
click at [572, 440] on button "Next" at bounding box center [524, 440] width 142 height 35
click at [566, 436] on button "Next" at bounding box center [524, 440] width 142 height 35
click at [565, 435] on button "Next" at bounding box center [524, 440] width 142 height 35
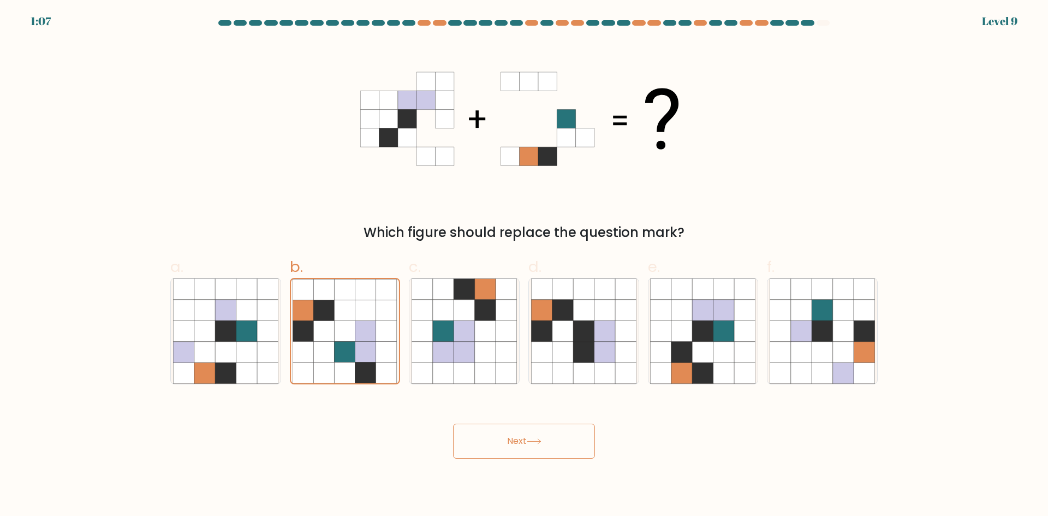
click at [565, 435] on button "Next" at bounding box center [524, 440] width 142 height 35
drag, startPoint x: 565, startPoint y: 435, endPoint x: 543, endPoint y: 429, distance: 22.0
click at [555, 428] on button "Next" at bounding box center [524, 440] width 142 height 35
click at [543, 429] on button "Next" at bounding box center [524, 440] width 142 height 35
click at [537, 429] on button "Next" at bounding box center [524, 440] width 142 height 35
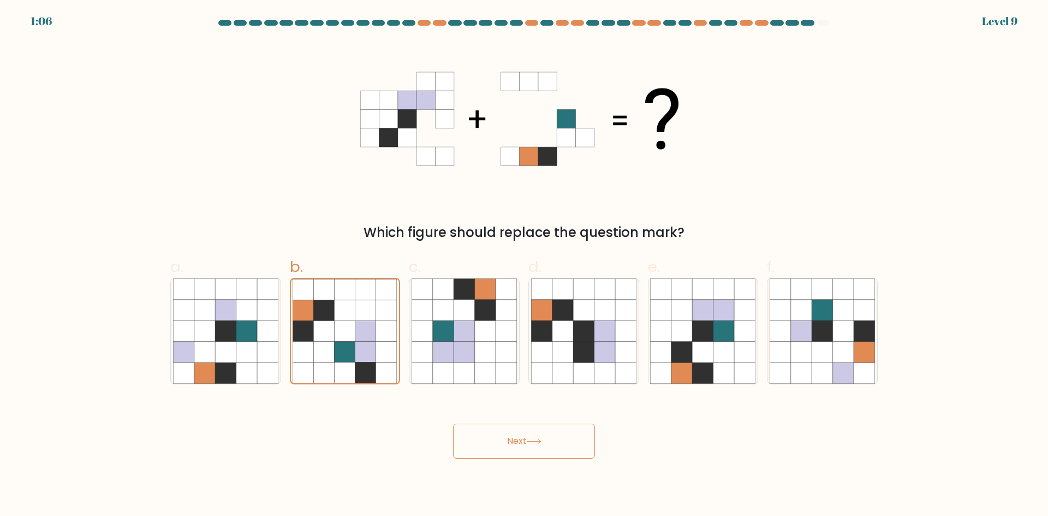
click at [537, 430] on button "Next" at bounding box center [524, 440] width 142 height 35
click at [534, 433] on button "Next" at bounding box center [524, 440] width 142 height 35
click at [513, 440] on button "Next" at bounding box center [524, 440] width 142 height 35
click at [507, 441] on button "Next" at bounding box center [524, 440] width 142 height 35
click at [493, 439] on button "Next" at bounding box center [524, 440] width 142 height 35
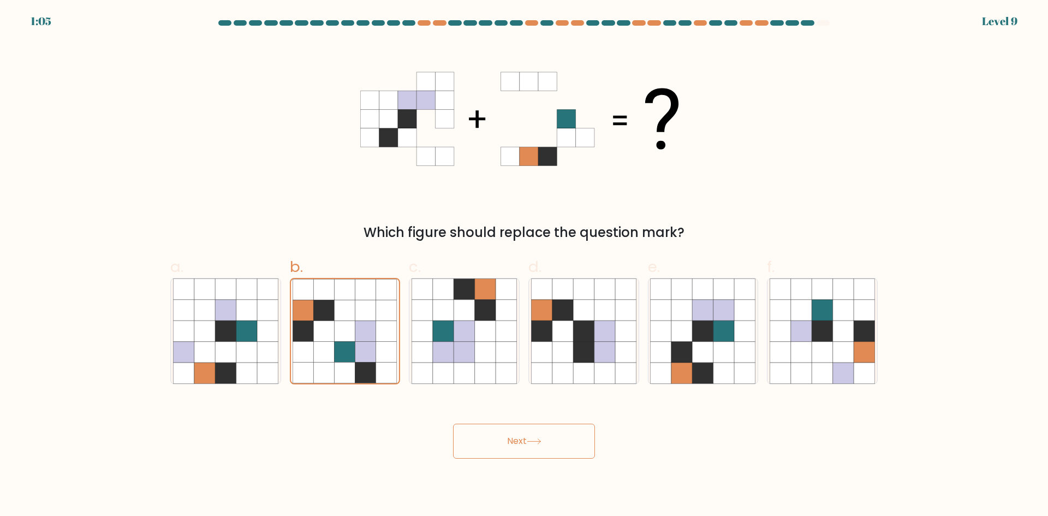
drag, startPoint x: 486, startPoint y: 439, endPoint x: 477, endPoint y: 439, distance: 8.7
click at [484, 439] on button "Next" at bounding box center [524, 440] width 142 height 35
drag, startPoint x: 477, startPoint y: 439, endPoint x: 466, endPoint y: 439, distance: 10.4
click at [474, 439] on button "Next" at bounding box center [524, 440] width 142 height 35
click at [466, 438] on button "Next" at bounding box center [524, 440] width 142 height 35
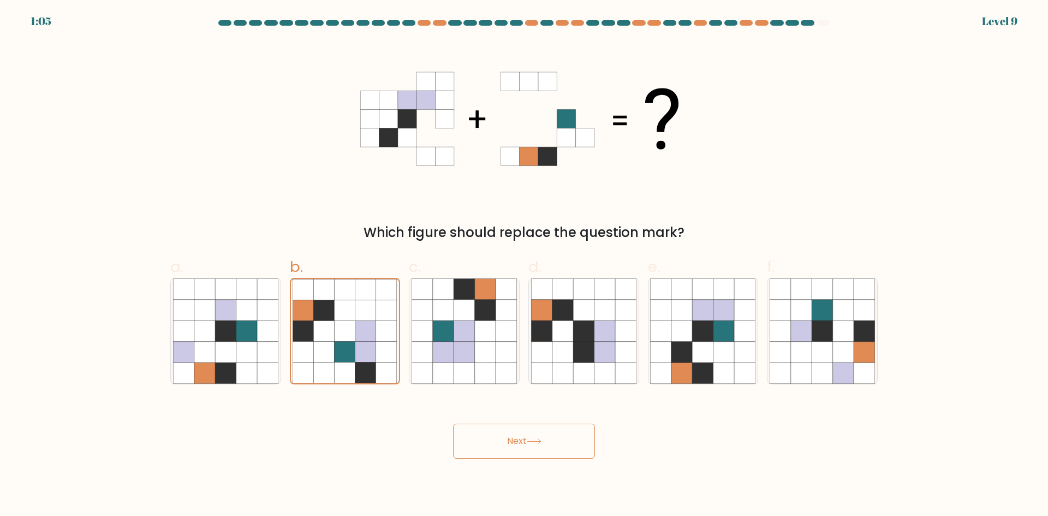
click at [466, 437] on button "Next" at bounding box center [524, 440] width 142 height 35
click at [464, 436] on button "Next" at bounding box center [524, 440] width 142 height 35
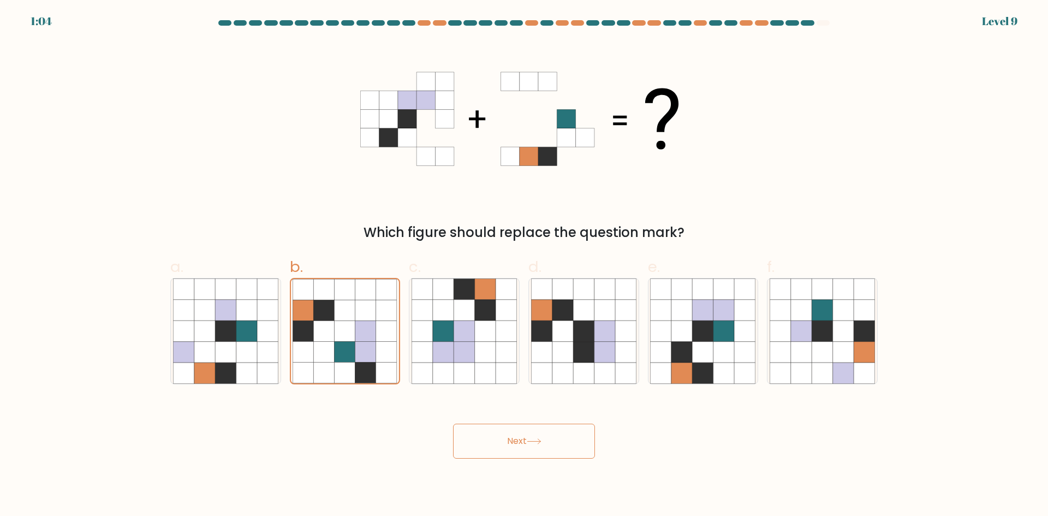
click at [464, 436] on button "Next" at bounding box center [524, 440] width 142 height 35
click at [510, 420] on div "Next" at bounding box center [524, 427] width 720 height 61
click at [530, 447] on button "Next" at bounding box center [524, 440] width 142 height 35
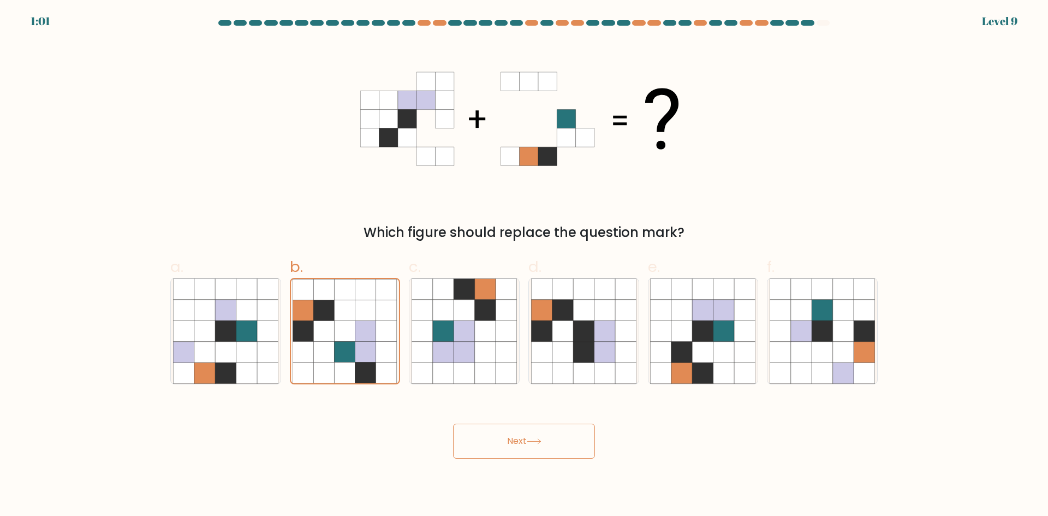
click at [530, 447] on button "Next" at bounding box center [524, 440] width 142 height 35
click at [567, 440] on button "Next" at bounding box center [524, 440] width 142 height 35
click at [573, 434] on button "Next" at bounding box center [524, 440] width 142 height 35
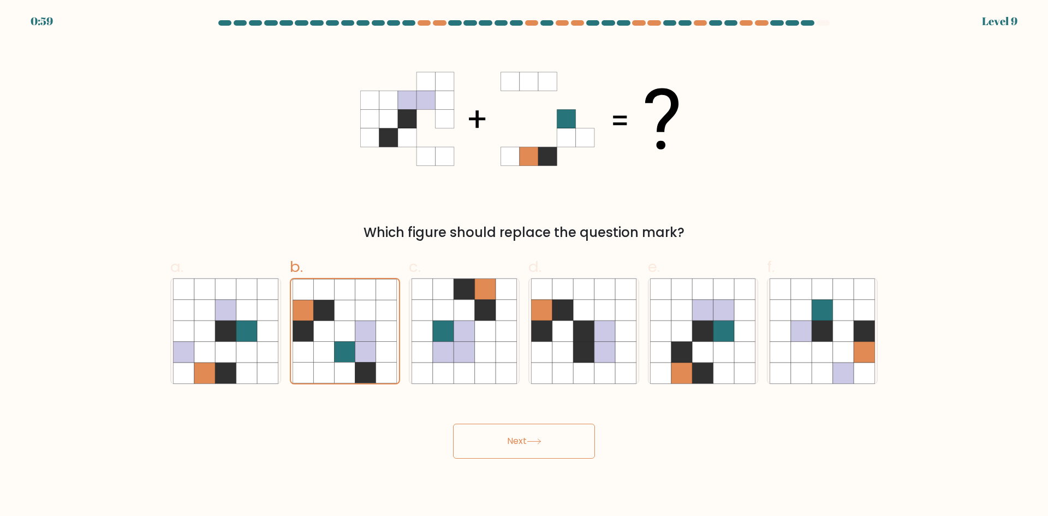
click at [572, 434] on button "Next" at bounding box center [524, 440] width 142 height 35
drag, startPoint x: 572, startPoint y: 434, endPoint x: 589, endPoint y: 439, distance: 17.8
click at [572, 434] on button "Next" at bounding box center [524, 440] width 142 height 35
click at [516, 434] on button "Next" at bounding box center [524, 440] width 142 height 35
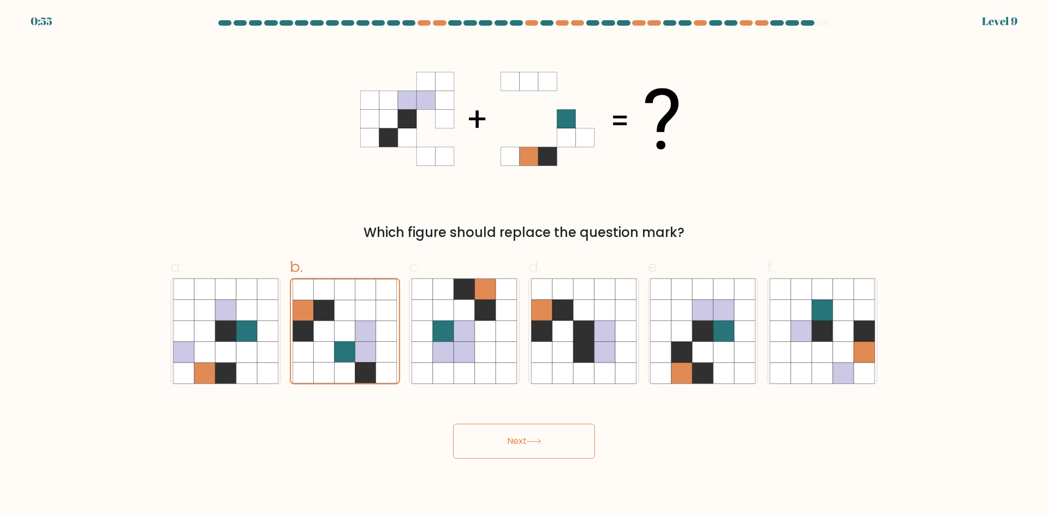
click at [516, 435] on button "Next" at bounding box center [524, 440] width 142 height 35
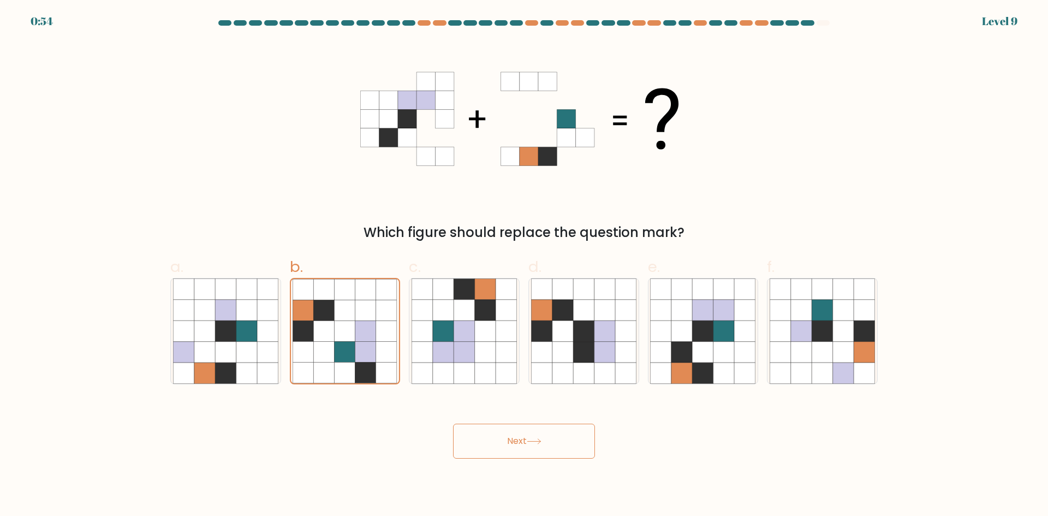
click at [516, 435] on button "Next" at bounding box center [524, 440] width 142 height 35
click at [516, 430] on button "Next" at bounding box center [524, 440] width 142 height 35
drag, startPoint x: 516, startPoint y: 430, endPoint x: 515, endPoint y: 439, distance: 9.3
click at [515, 432] on button "Next" at bounding box center [524, 440] width 142 height 35
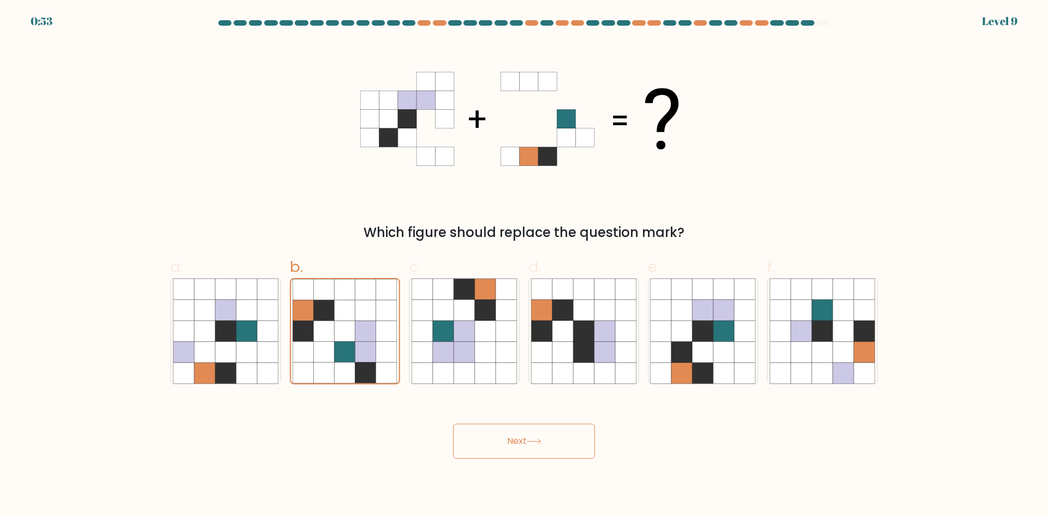
click at [515, 439] on button "Next" at bounding box center [524, 440] width 142 height 35
click at [510, 441] on button "Next" at bounding box center [524, 440] width 142 height 35
drag, startPoint x: 510, startPoint y: 441, endPoint x: 476, endPoint y: 427, distance: 36.9
click at [508, 441] on button "Next" at bounding box center [524, 440] width 142 height 35
click at [509, 417] on div "Next" at bounding box center [524, 427] width 720 height 61
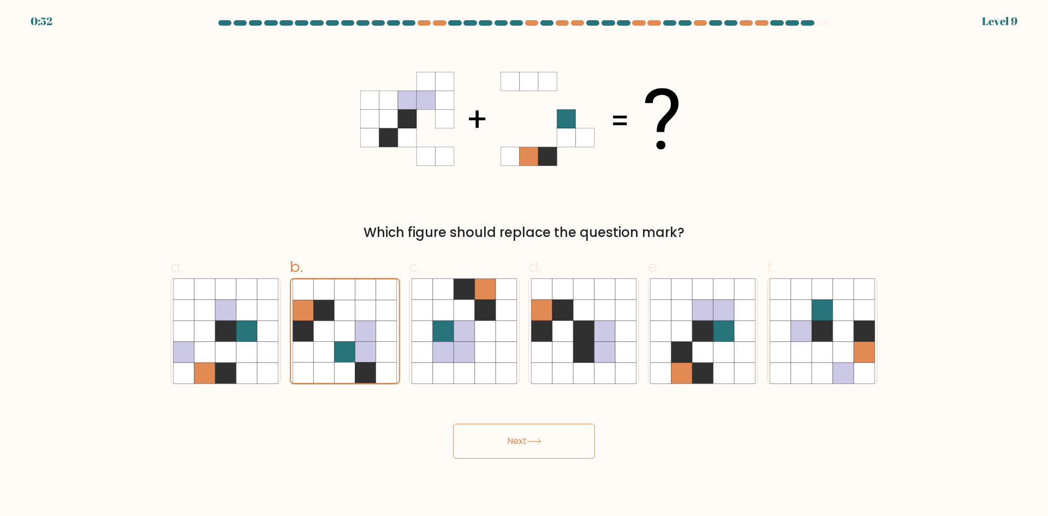
click at [507, 420] on div "Next" at bounding box center [524, 427] width 720 height 61
click at [505, 428] on button "Next" at bounding box center [524, 440] width 142 height 35
click at [521, 468] on body "0:51 Level 9" at bounding box center [524, 258] width 1048 height 516
click at [535, 462] on body "0:51 Level 9" at bounding box center [524, 258] width 1048 height 516
click at [532, 436] on button "Next" at bounding box center [524, 440] width 142 height 35
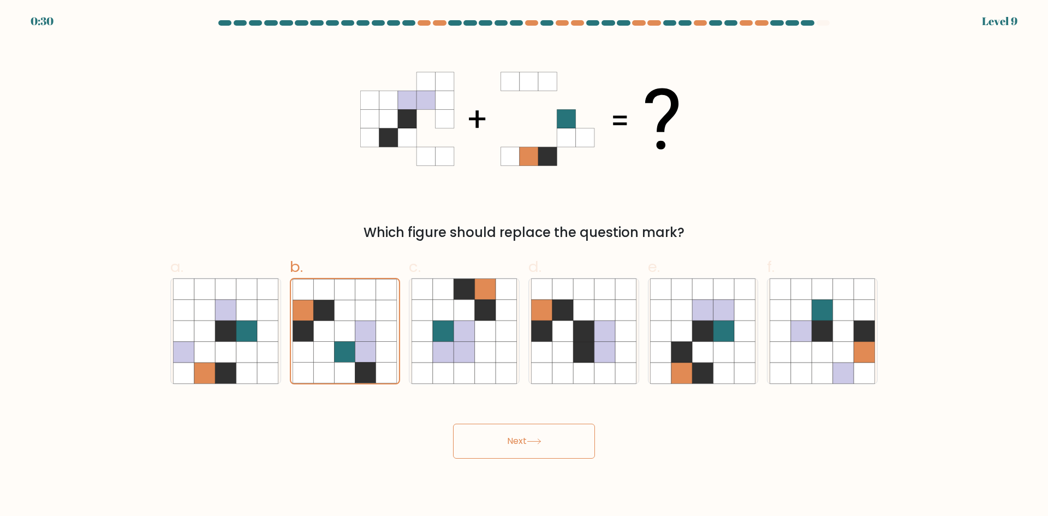
click at [532, 436] on button "Next" at bounding box center [524, 440] width 142 height 35
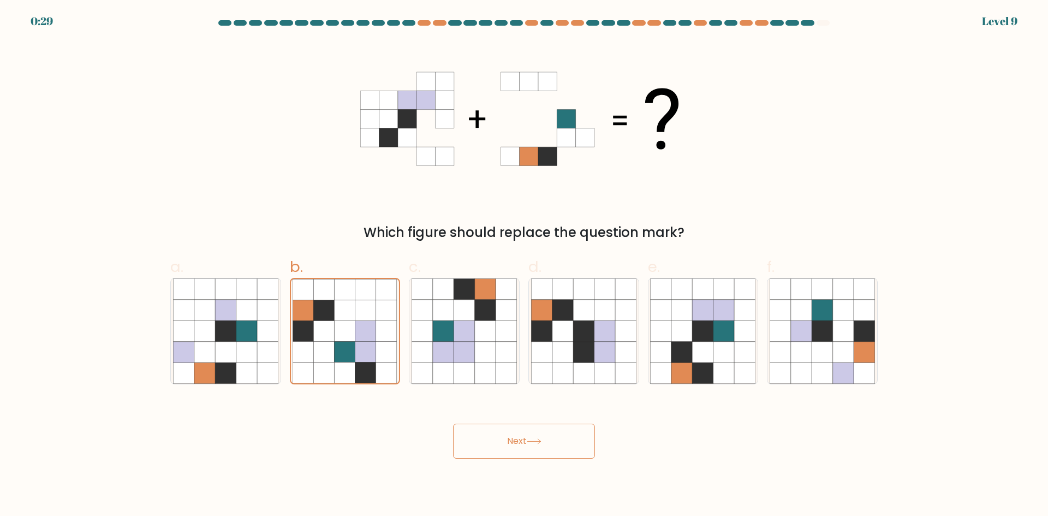
click at [532, 436] on button "Next" at bounding box center [524, 440] width 142 height 35
drag, startPoint x: 532, startPoint y: 436, endPoint x: 527, endPoint y: 428, distance: 10.0
click at [527, 428] on button "Next" at bounding box center [524, 440] width 142 height 35
click at [528, 446] on button "Next" at bounding box center [524, 440] width 142 height 35
click at [533, 443] on icon at bounding box center [534, 441] width 15 height 6
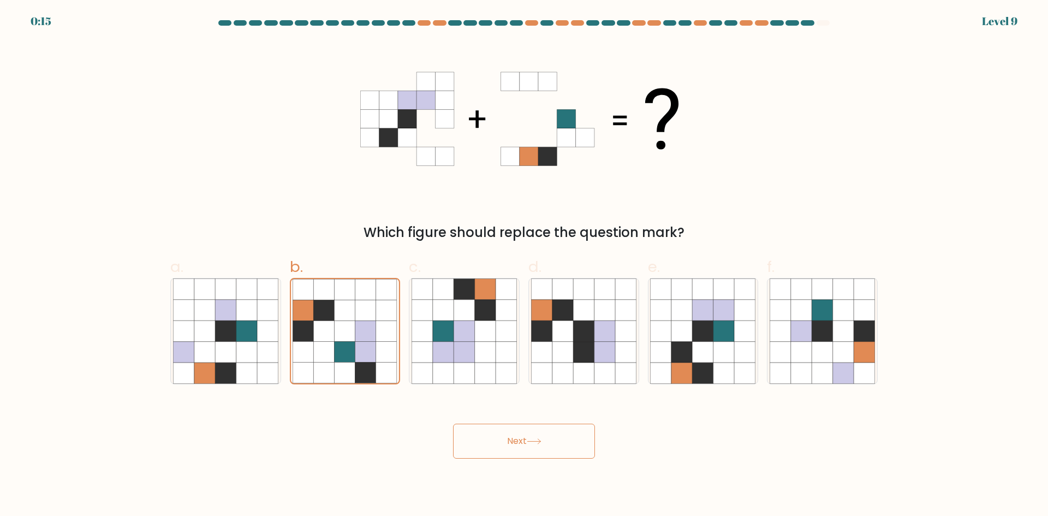
click at [533, 443] on icon at bounding box center [534, 441] width 15 height 6
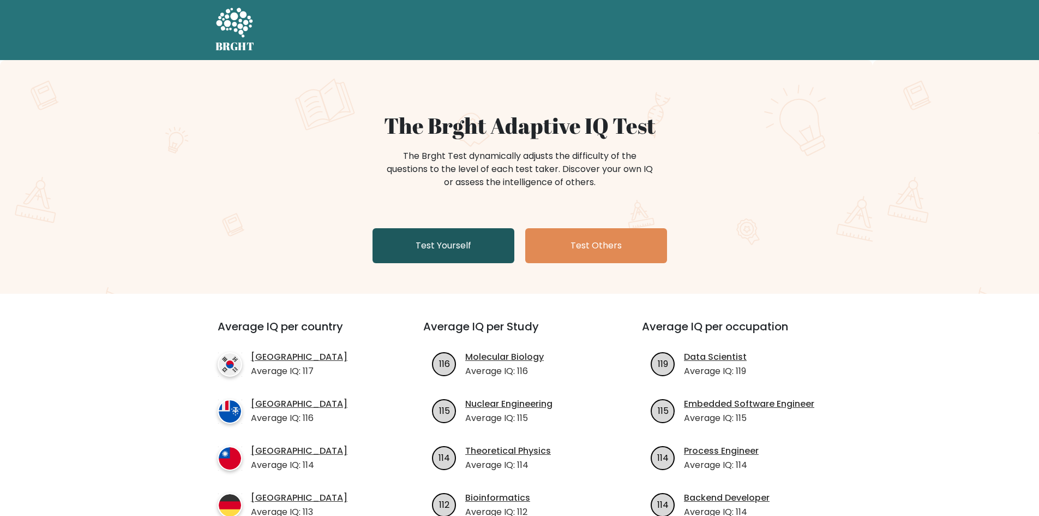
click at [430, 237] on link "Test Yourself" at bounding box center [444, 245] width 142 height 35
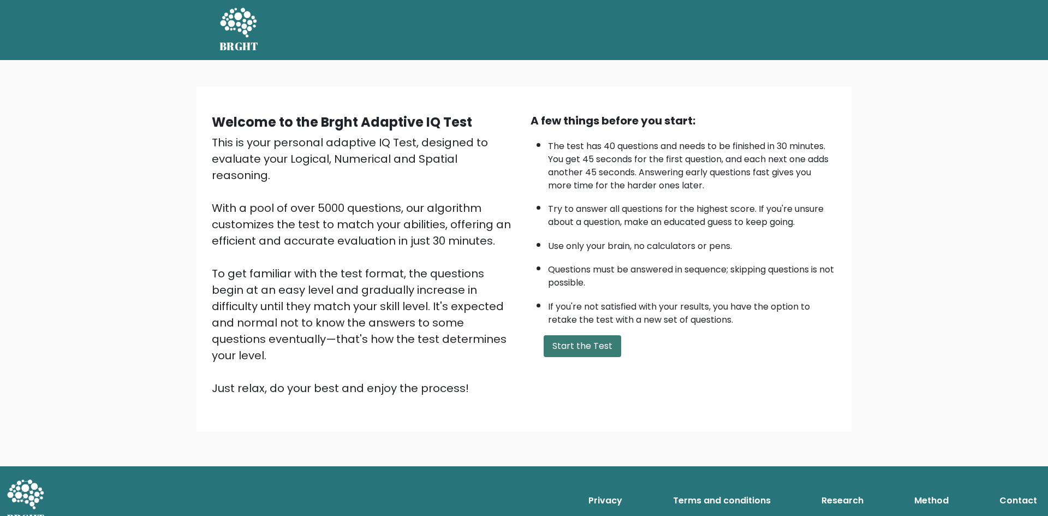
click at [560, 340] on button "Start the Test" at bounding box center [581, 346] width 77 height 22
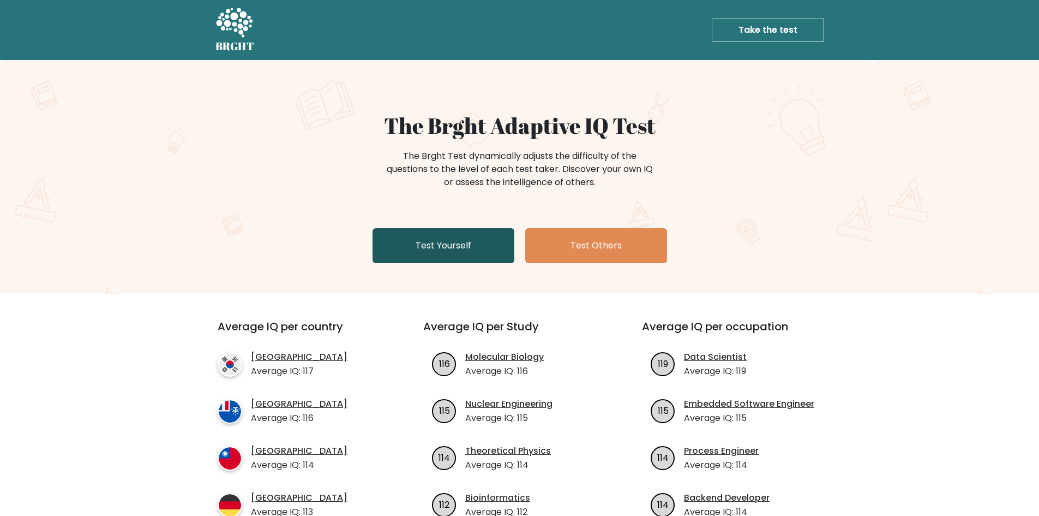
click at [443, 236] on link "Test Yourself" at bounding box center [444, 245] width 142 height 35
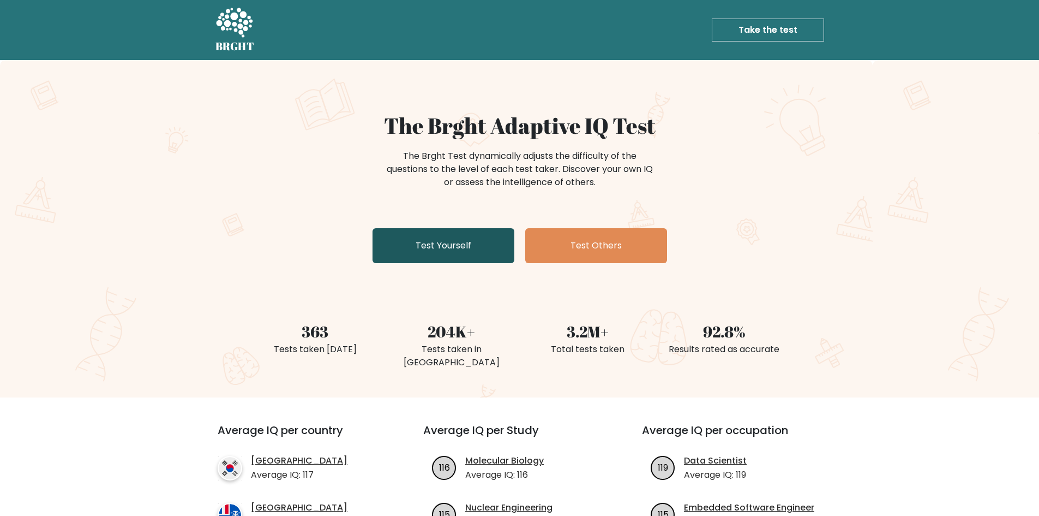
click at [419, 247] on link "Test Yourself" at bounding box center [444, 245] width 142 height 35
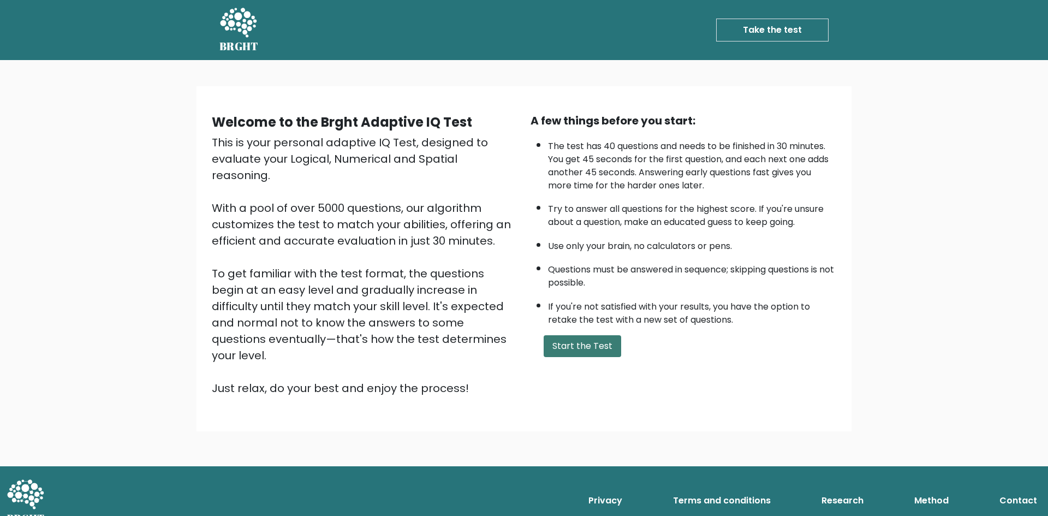
click at [591, 354] on button "Start the Test" at bounding box center [581, 346] width 77 height 22
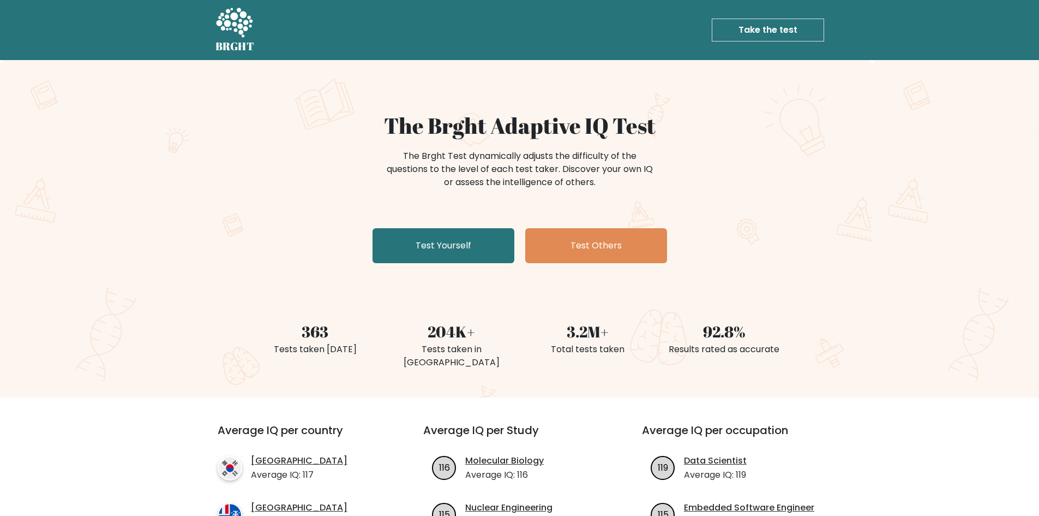
click at [421, 267] on div "The Brght Adaptive IQ Test The Brght Test dynamically adjusts the difficulty of…" at bounding box center [520, 189] width 546 height 155
click at [430, 266] on div "The Brght Adaptive IQ Test The Brght Test dynamically adjusts the difficulty of…" at bounding box center [520, 189] width 546 height 155
click at [435, 259] on link "Test Yourself" at bounding box center [444, 245] width 142 height 35
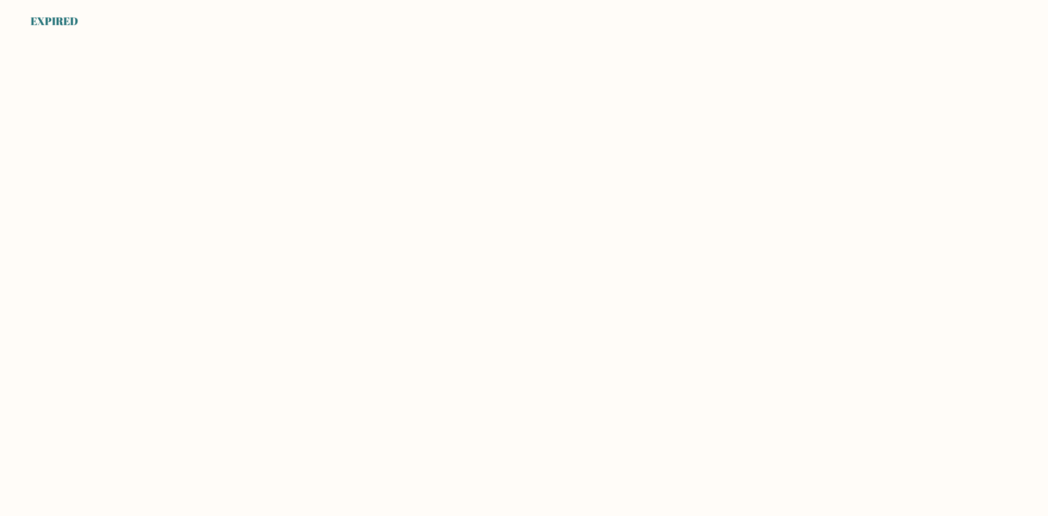
click at [223, 284] on body "EXPIRED" at bounding box center [524, 258] width 1048 height 516
click at [770, 266] on body "EXPIRED" at bounding box center [524, 258] width 1048 height 516
click at [299, 76] on body "EXPIRED" at bounding box center [524, 258] width 1048 height 516
click at [212, 83] on body "EXPIRED" at bounding box center [524, 258] width 1048 height 516
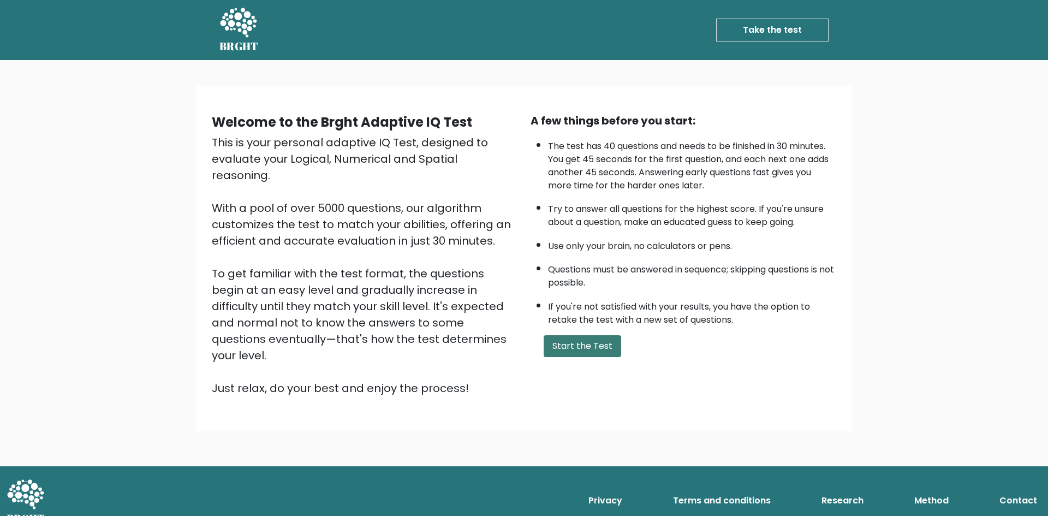
click at [584, 355] on button "Start the Test" at bounding box center [581, 346] width 77 height 22
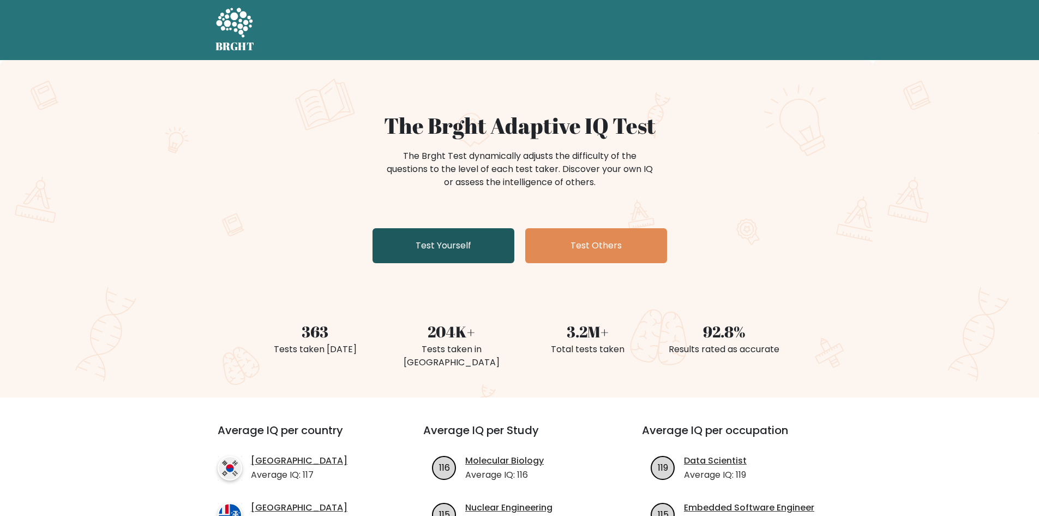
click at [455, 262] on link "Test Yourself" at bounding box center [444, 245] width 142 height 35
click at [462, 252] on link "Test Yourself" at bounding box center [444, 245] width 142 height 35
click at [449, 248] on link "Test Yourself" at bounding box center [444, 245] width 142 height 35
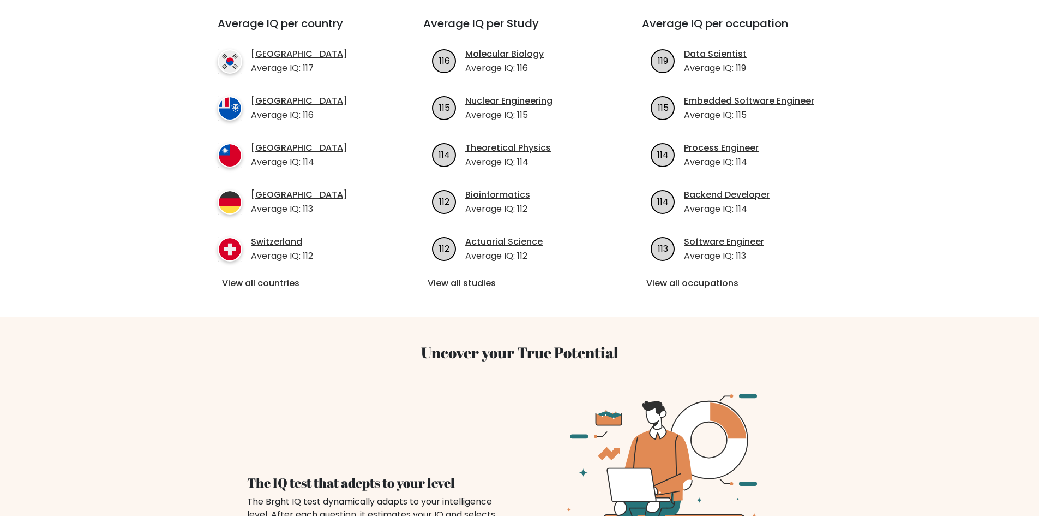
scroll to position [436, 0]
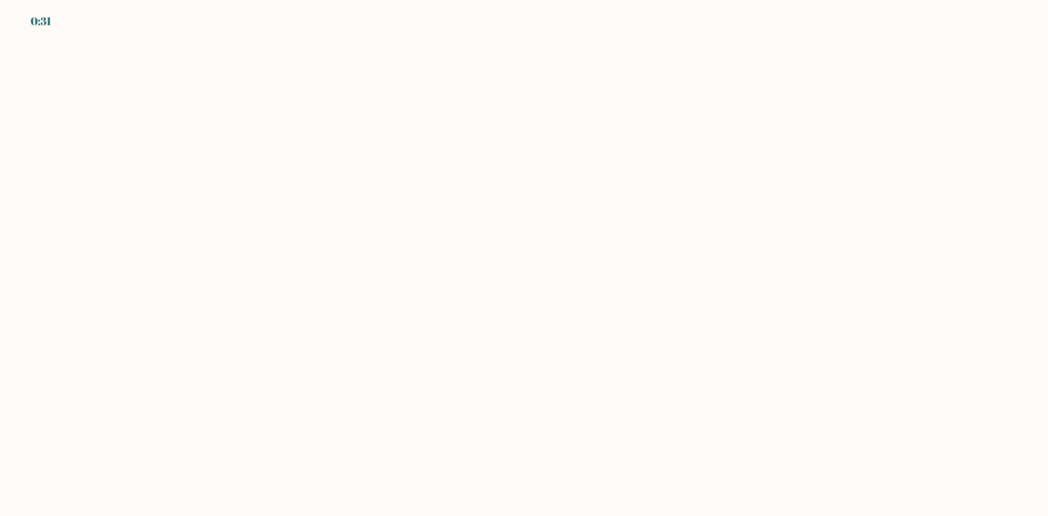
click at [579, 208] on body "0:31" at bounding box center [524, 258] width 1048 height 516
click at [579, 210] on body "0:31" at bounding box center [524, 258] width 1048 height 516
drag, startPoint x: 580, startPoint y: 210, endPoint x: 546, endPoint y: 270, distance: 68.4
click at [560, 241] on body "0:30" at bounding box center [524, 258] width 1048 height 516
drag, startPoint x: 546, startPoint y: 270, endPoint x: 537, endPoint y: 283, distance: 16.0
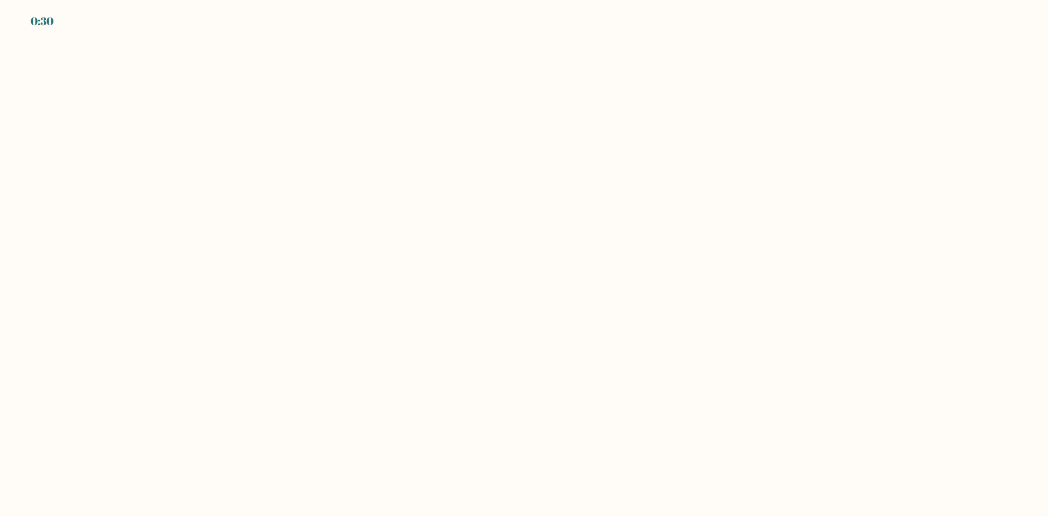
click at [537, 280] on body "0:30" at bounding box center [524, 258] width 1048 height 516
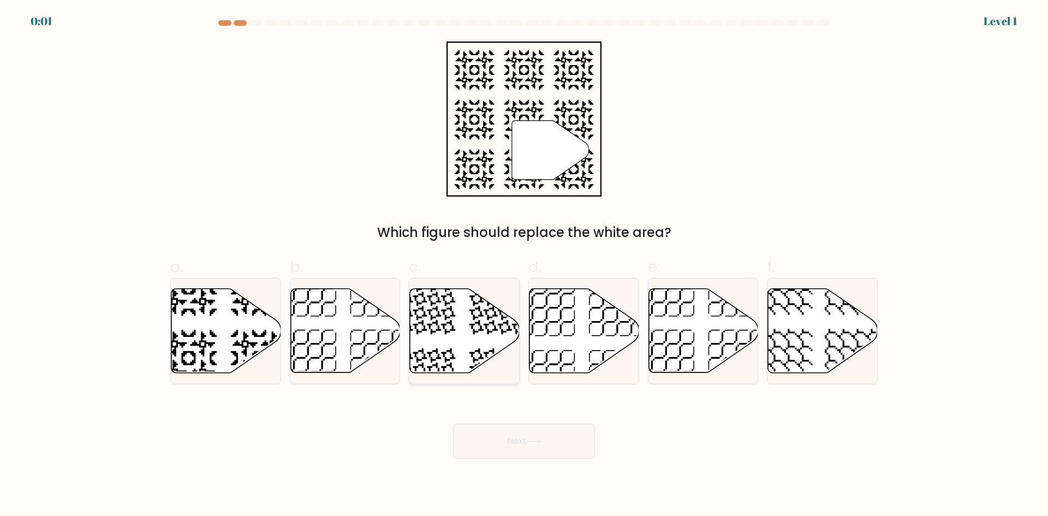
click at [456, 345] on icon at bounding box center [465, 331] width 110 height 84
click at [524, 265] on input "c." at bounding box center [524, 261] width 1 height 7
radio input "true"
click at [235, 338] on icon at bounding box center [226, 331] width 110 height 84
click at [524, 265] on input "a." at bounding box center [524, 261] width 1 height 7
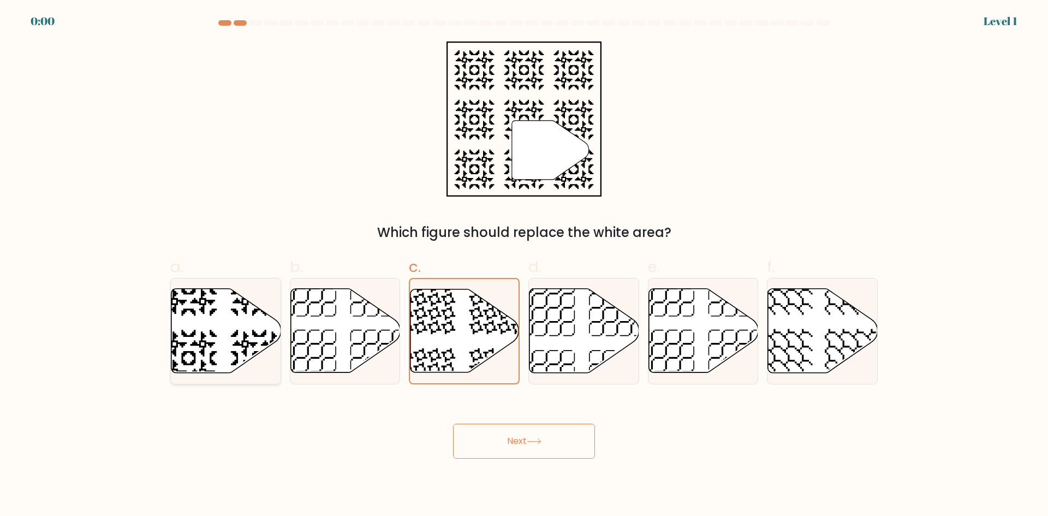
radio input "true"
click at [235, 338] on icon at bounding box center [226, 330] width 109 height 83
click at [524, 265] on input "a." at bounding box center [524, 261] width 1 height 7
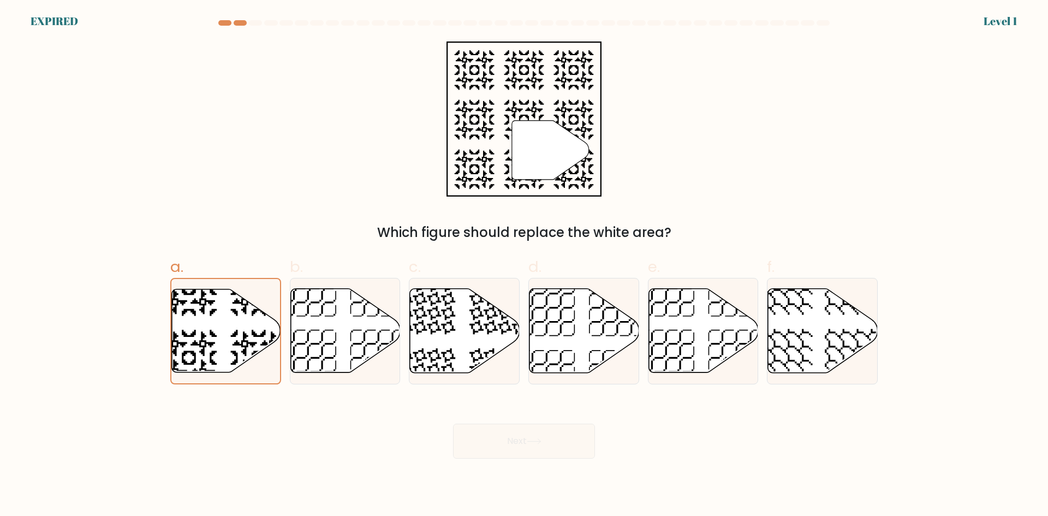
click at [557, 428] on div "Next" at bounding box center [524, 427] width 720 height 61
click at [555, 427] on div "Next" at bounding box center [524, 427] width 720 height 61
drag, startPoint x: 554, startPoint y: 424, endPoint x: 546, endPoint y: 435, distance: 13.6
click at [554, 424] on div "Next" at bounding box center [524, 427] width 720 height 61
click at [542, 440] on div "Next" at bounding box center [524, 427] width 720 height 61
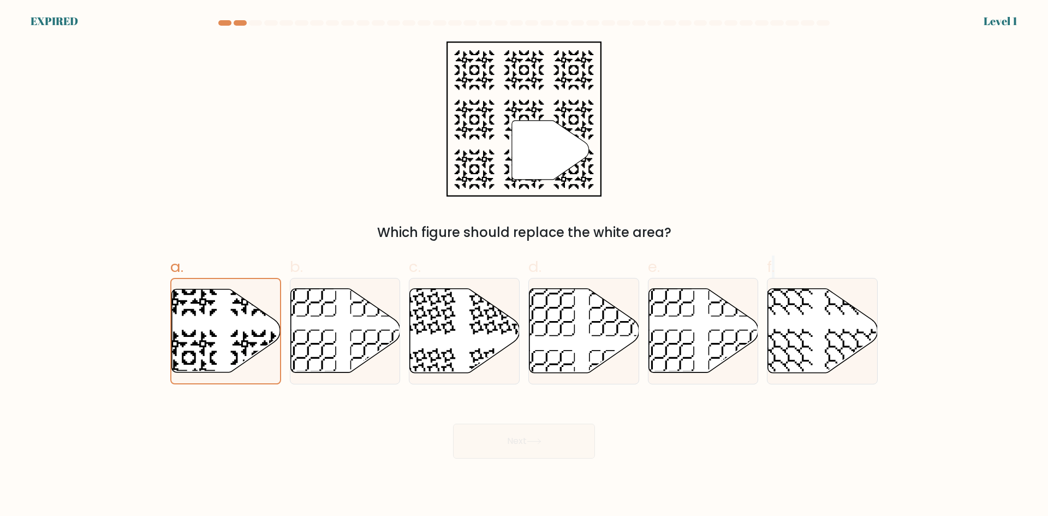
click at [542, 440] on div "Next" at bounding box center [524, 427] width 720 height 61
click at [679, 445] on div "Next" at bounding box center [524, 427] width 720 height 61
click at [558, 432] on div "Next" at bounding box center [524, 427] width 720 height 61
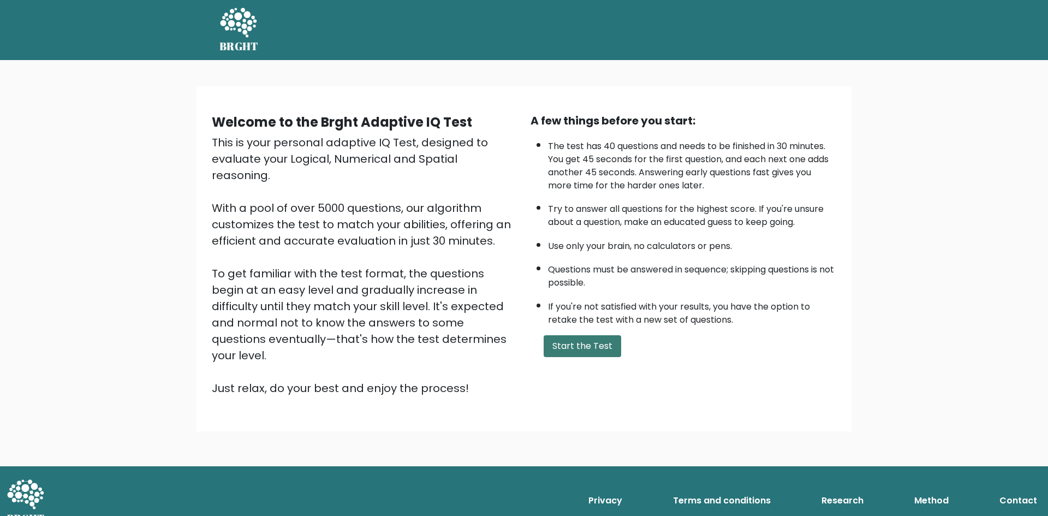
click at [568, 344] on button "Start the Test" at bounding box center [581, 346] width 77 height 22
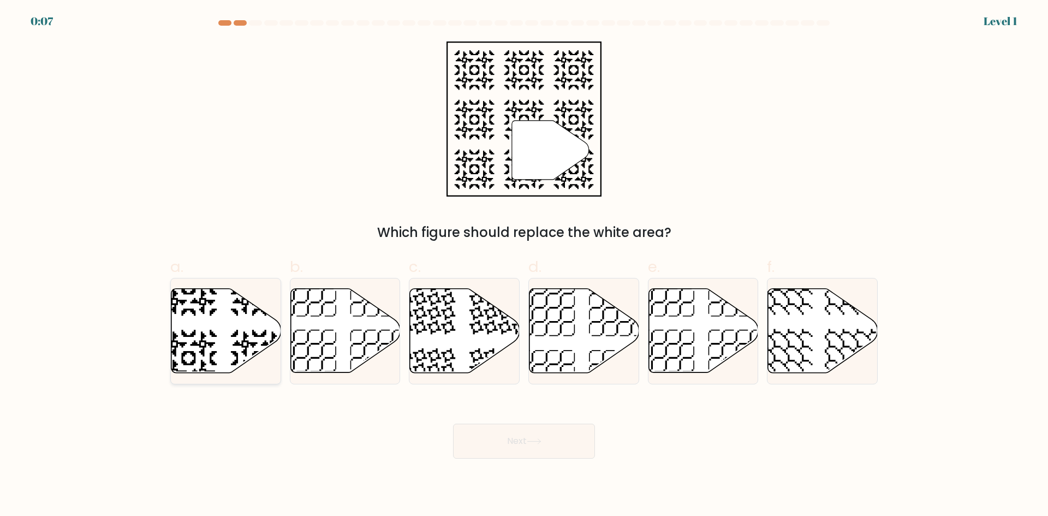
click at [202, 325] on icon at bounding box center [226, 331] width 110 height 84
click at [524, 265] on input "a." at bounding box center [524, 261] width 1 height 7
radio input "true"
click at [513, 451] on button "Next" at bounding box center [524, 440] width 142 height 35
click at [513, 444] on button "Next" at bounding box center [524, 440] width 142 height 35
